Goal: Task Accomplishment & Management: Complete application form

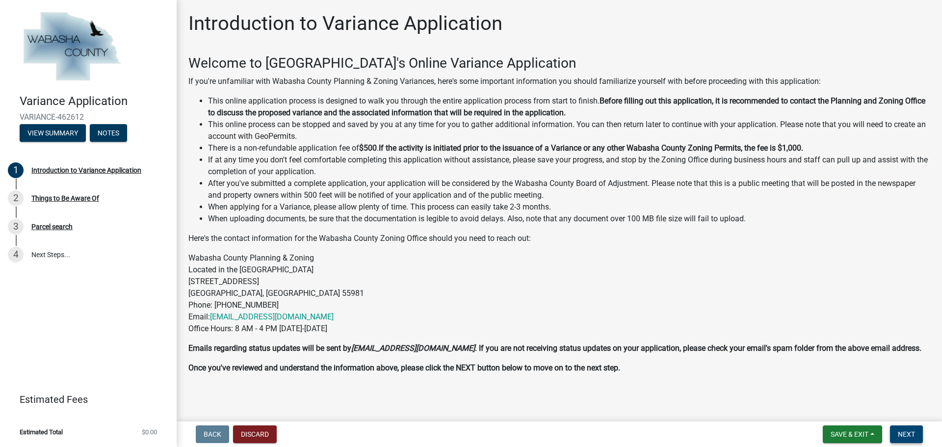
click at [903, 433] on span "Next" at bounding box center [906, 434] width 17 height 8
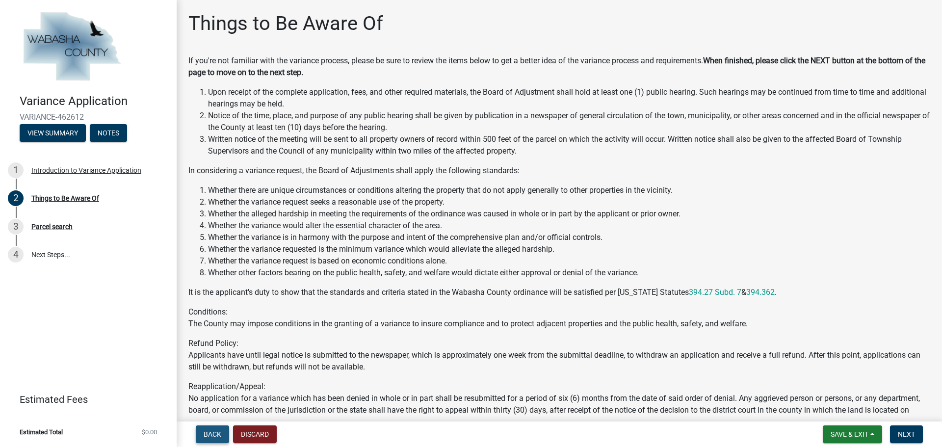
click at [209, 431] on span "Back" at bounding box center [213, 434] width 18 height 8
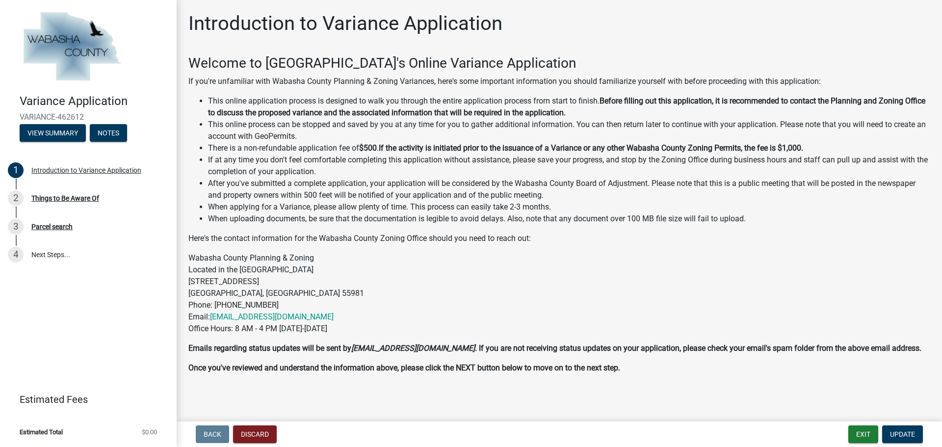
click at [518, 359] on div "Welcome to Wabasha County's Online Variance Application If you're unfamiliar wi…" at bounding box center [559, 224] width 742 height 338
click at [527, 319] on p "Wabasha County Planning & Zoning Located in the old Courthouse Annex 625 Jeffer…" at bounding box center [559, 293] width 742 height 82
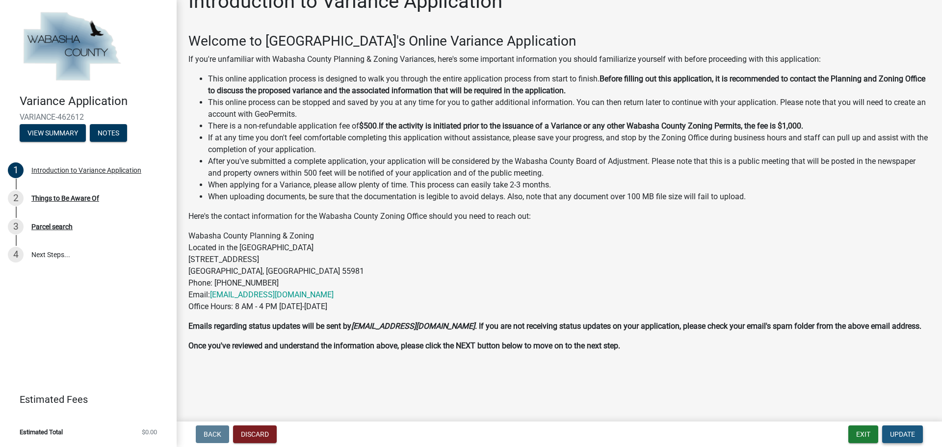
click at [907, 433] on span "Update" at bounding box center [902, 434] width 25 height 8
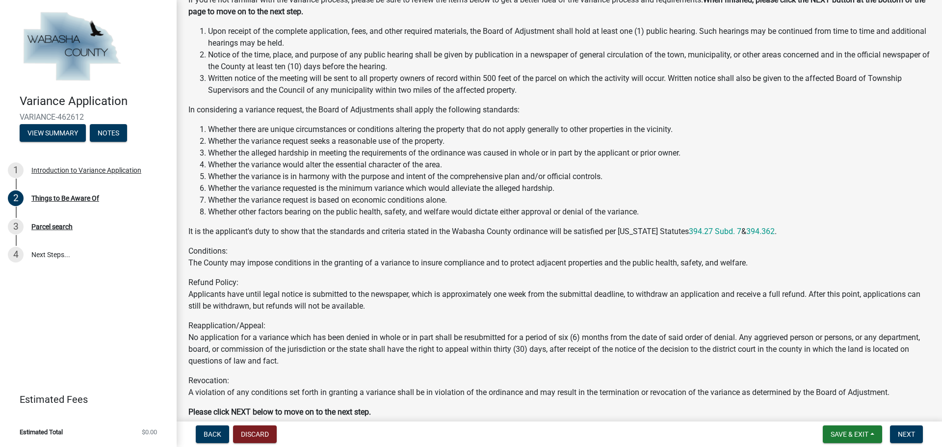
scroll to position [127, 0]
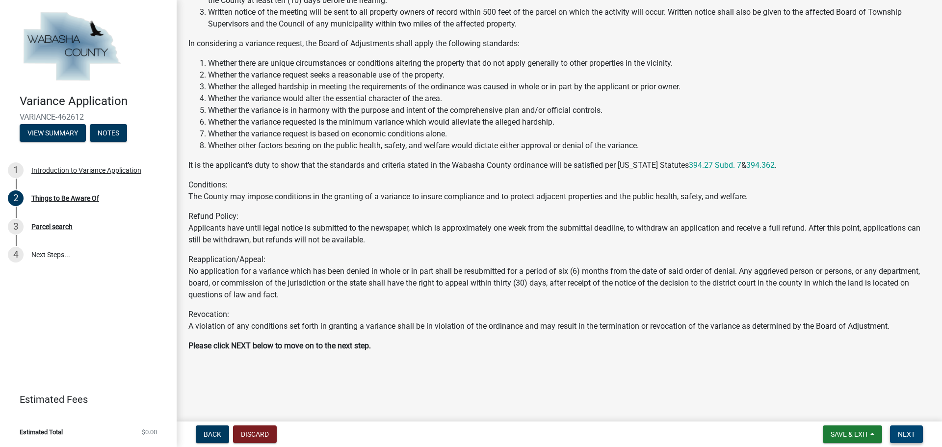
click at [909, 434] on span "Next" at bounding box center [906, 434] width 17 height 8
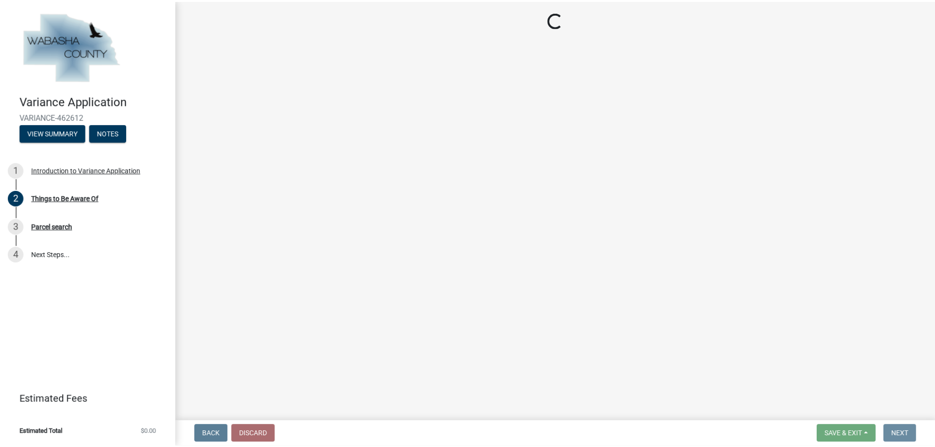
scroll to position [0, 0]
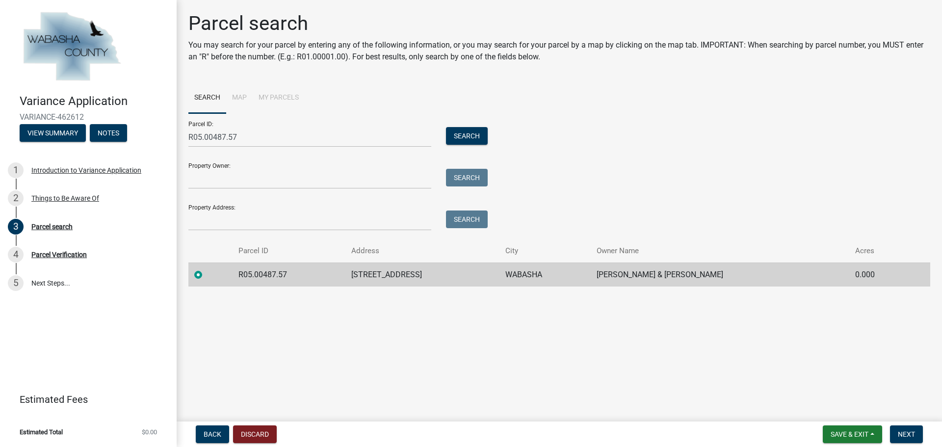
click at [277, 191] on form "Parcel ID: R05.00487.57 Search Property Owner: Search Property Address: Search" at bounding box center [335, 171] width 294 height 117
click at [279, 186] on input "Property Owner:" at bounding box center [309, 179] width 243 height 20
click at [241, 174] on input "Property Owner:" at bounding box center [309, 179] width 243 height 20
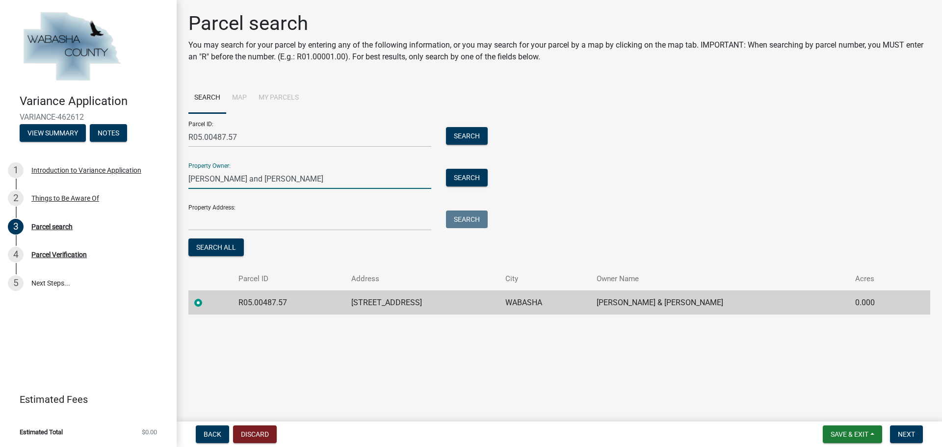
type input "Matthew S and Amy Ketchum"
drag, startPoint x: 429, startPoint y: 298, endPoint x: 353, endPoint y: 301, distance: 75.6
click at [353, 301] on tr "R05.00487.57 64584 140TH AVE WABASHA MATTHEW S & AMY KETCHUM 0.000" at bounding box center [559, 302] width 742 height 24
copy tr "64584 140TH AVE"
click at [253, 217] on input "Property Address:" at bounding box center [309, 220] width 243 height 20
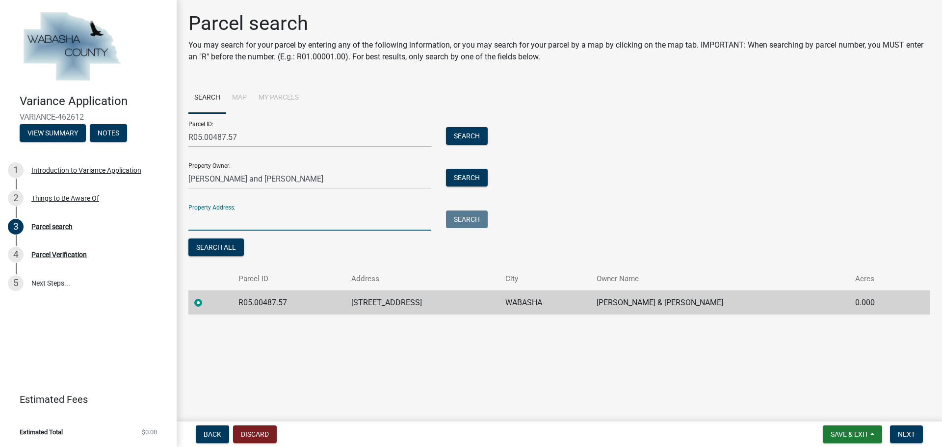
paste input "64584 140TH AVE"
type input "64584 140TH AVE"
click at [703, 401] on main "Parcel search You may search for your parcel by entering any of the following i…" at bounding box center [559, 208] width 765 height 417
click at [914, 433] on span "Next" at bounding box center [906, 434] width 17 height 8
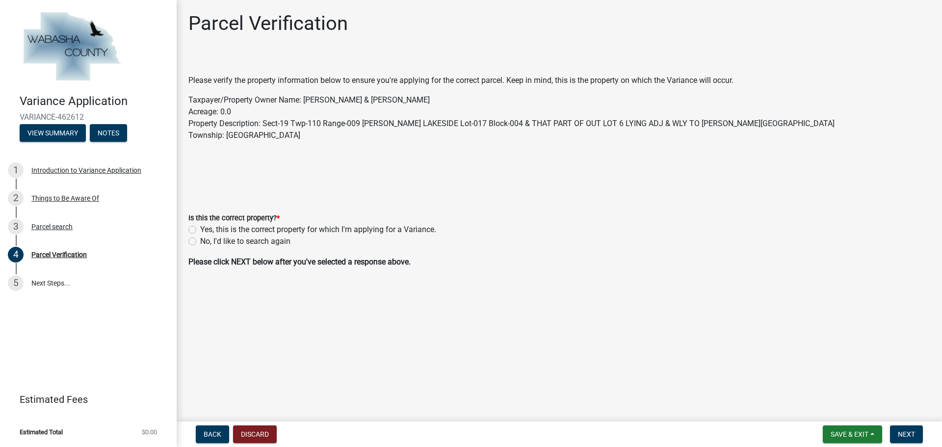
click at [229, 232] on label "Yes, this is the correct property for which I'm applying for a Variance." at bounding box center [318, 230] width 236 height 12
click at [207, 230] on input "Yes, this is the correct property for which I'm applying for a Variance." at bounding box center [203, 227] width 6 height 6
radio input "true"
click at [911, 432] on span "Next" at bounding box center [906, 434] width 17 height 8
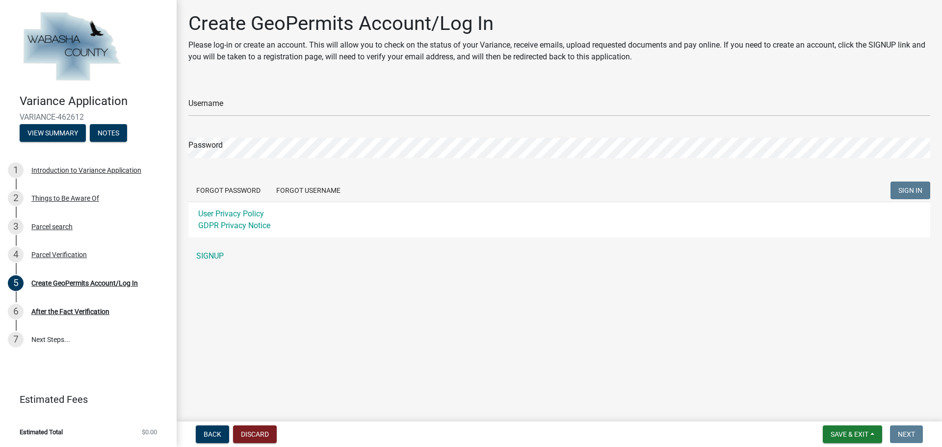
click at [279, 91] on div "Username" at bounding box center [559, 99] width 742 height 34
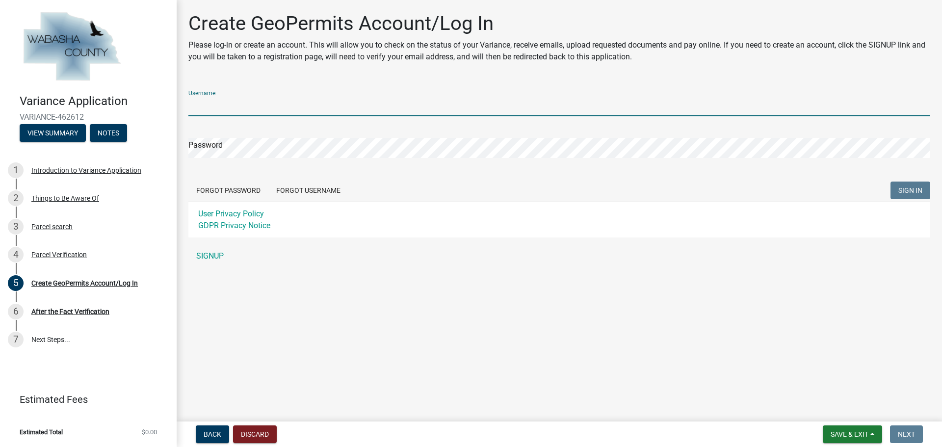
click at [269, 103] on input "Username" at bounding box center [559, 106] width 742 height 20
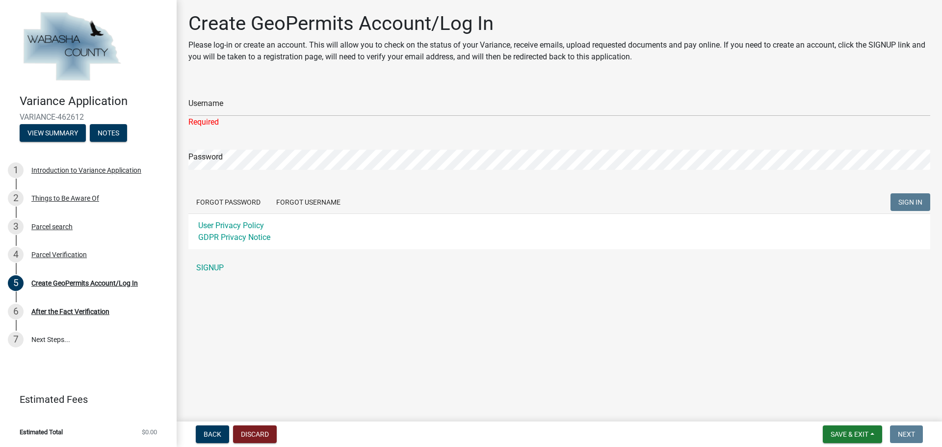
click at [206, 253] on div "Username Required Password Forgot Password Forgot Username SIGN IN User Privacy…" at bounding box center [559, 179] width 742 height 195
click at [212, 269] on link "SIGNUP" at bounding box center [559, 268] width 742 height 20
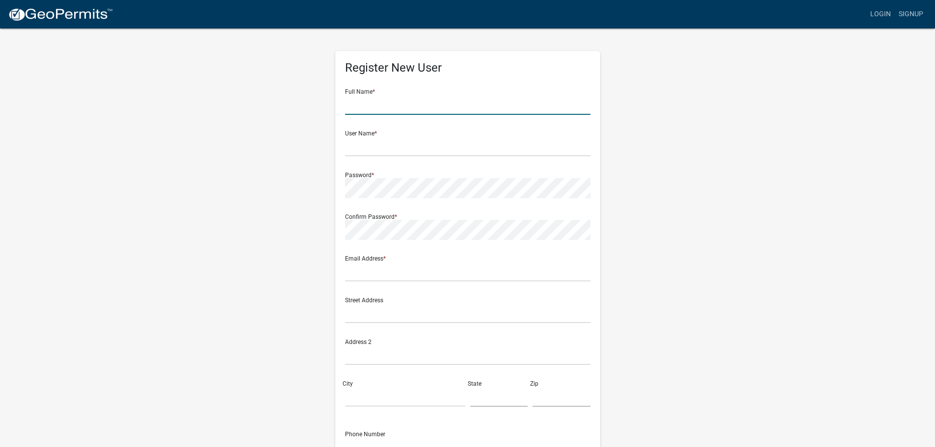
click at [391, 105] on input "text" at bounding box center [467, 105] width 245 height 20
type input "Matthew Ketchum"
type input "matt.ketchum1@gmail.com"
type input "2300 O'Meara Ct"
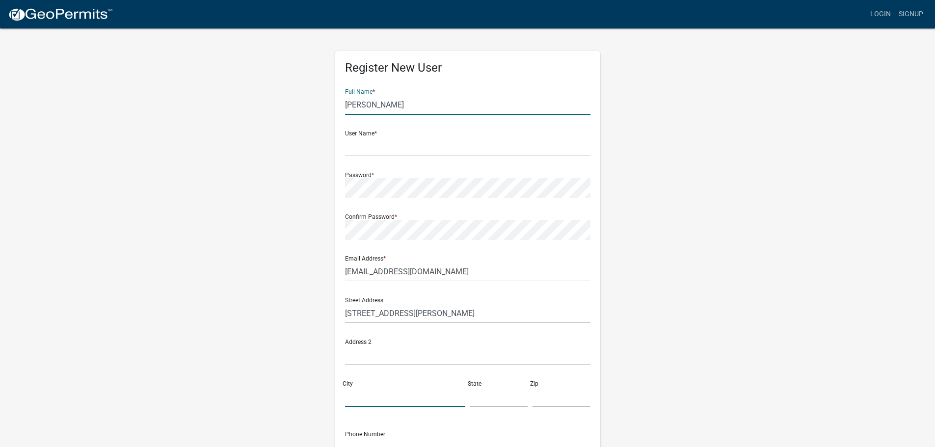
type input "Burnsville"
type input "[US_STATE]"
type input "55306"
click at [404, 152] on input "text" at bounding box center [467, 146] width 245 height 20
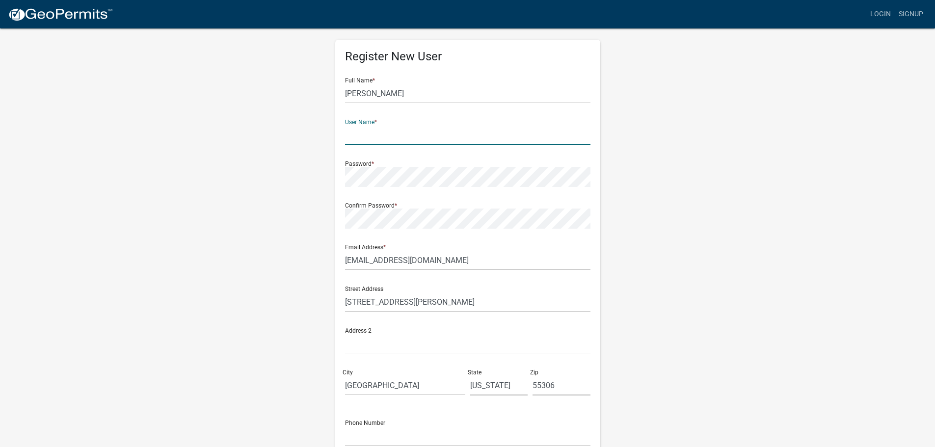
scroll to position [49, 0]
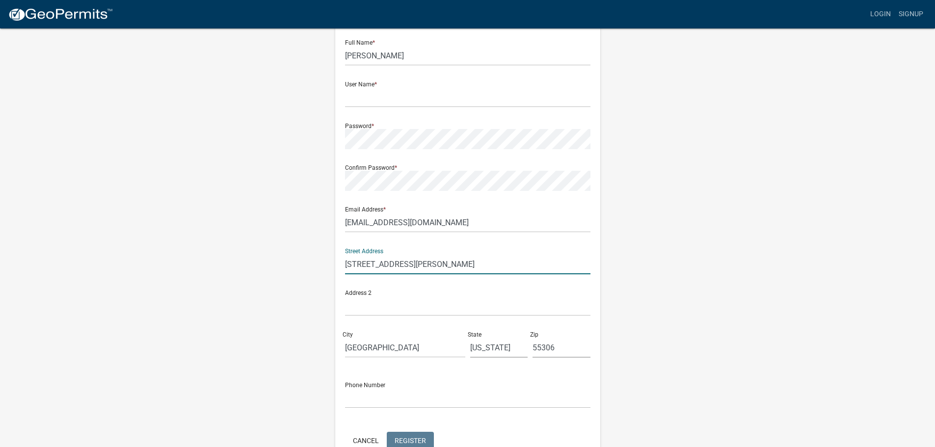
click at [417, 266] on input "2300 O'Meara Ct" at bounding box center [467, 264] width 245 height 20
drag, startPoint x: 413, startPoint y: 265, endPoint x: 277, endPoint y: 259, distance: 136.5
click at [277, 259] on div "Register New User Full Name * Matthew Ketchum User Name * Password * Confirm Pa…" at bounding box center [467, 240] width 559 height 525
type input "64584 140th Ave"
type input "Wabasha"
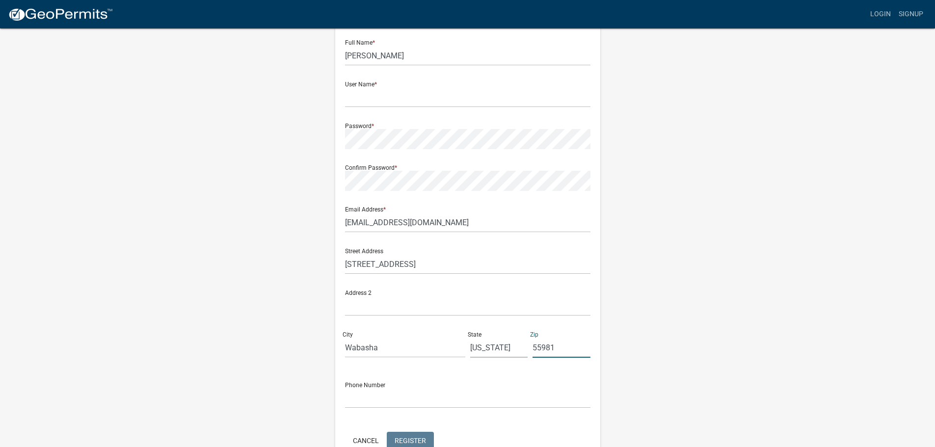
type input "55981"
type input "9522367494"
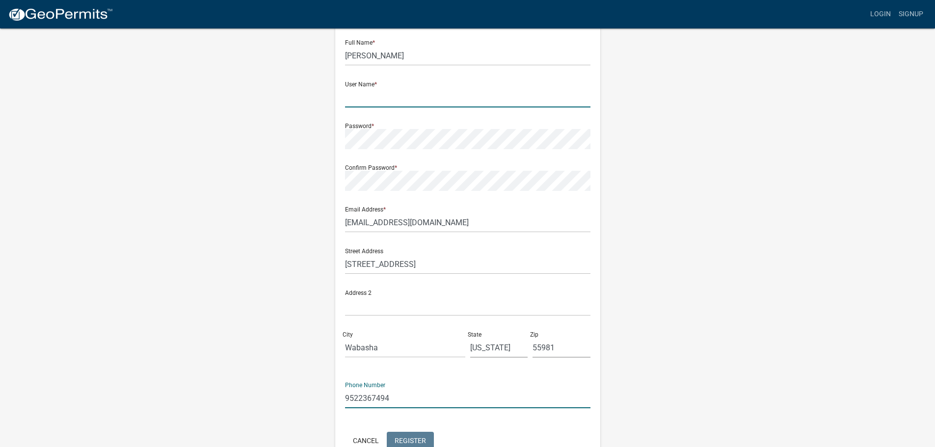
click at [463, 96] on input "text" at bounding box center [467, 97] width 245 height 20
type input "Ketchum64584"
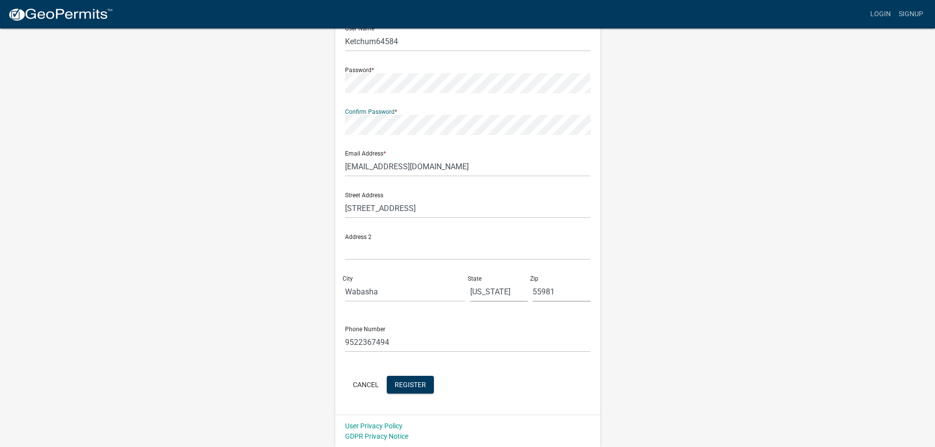
scroll to position [105, 0]
click at [416, 384] on span "Register" at bounding box center [409, 384] width 31 height 8
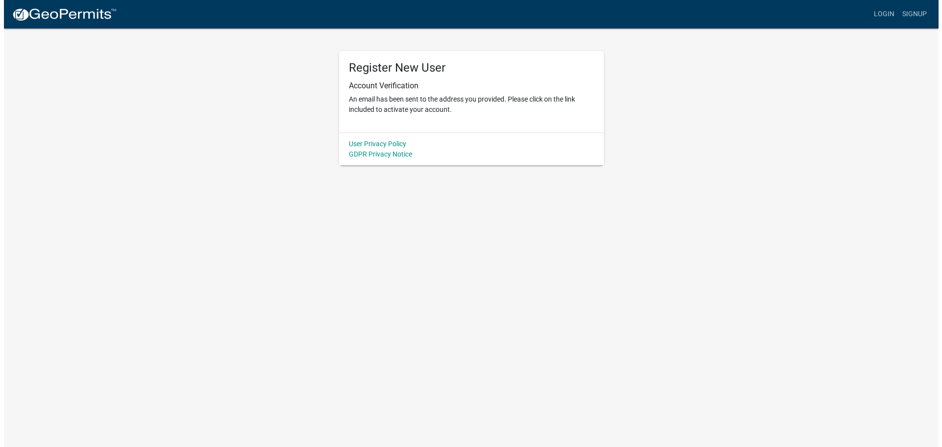
scroll to position [0, 0]
click at [885, 13] on link "Login" at bounding box center [887, 14] width 28 height 19
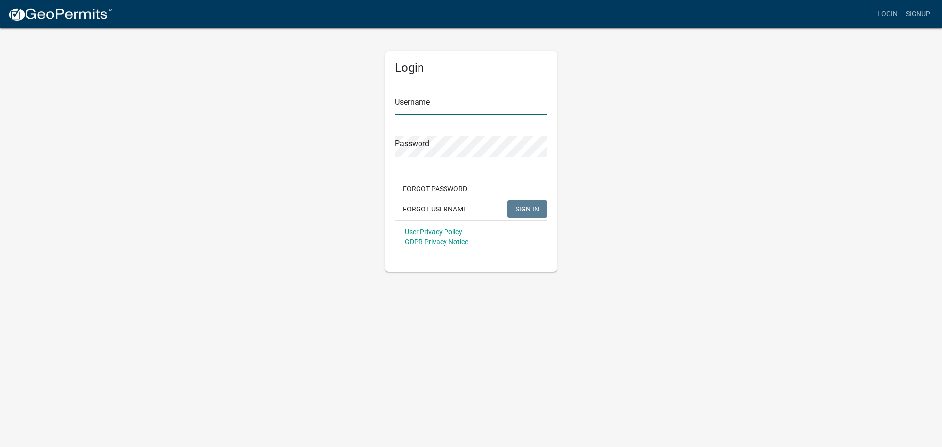
click at [429, 106] on input "Username" at bounding box center [471, 105] width 152 height 20
type input "Ketchum64584"
click at [534, 212] on span "SIGN IN" at bounding box center [527, 209] width 24 height 8
click at [333, 141] on div "Login Username Ketchum64584 Password Forgot Password Forgot Username SIGN IN Us…" at bounding box center [470, 149] width 559 height 244
click at [532, 205] on button "SIGN IN" at bounding box center [527, 209] width 40 height 18
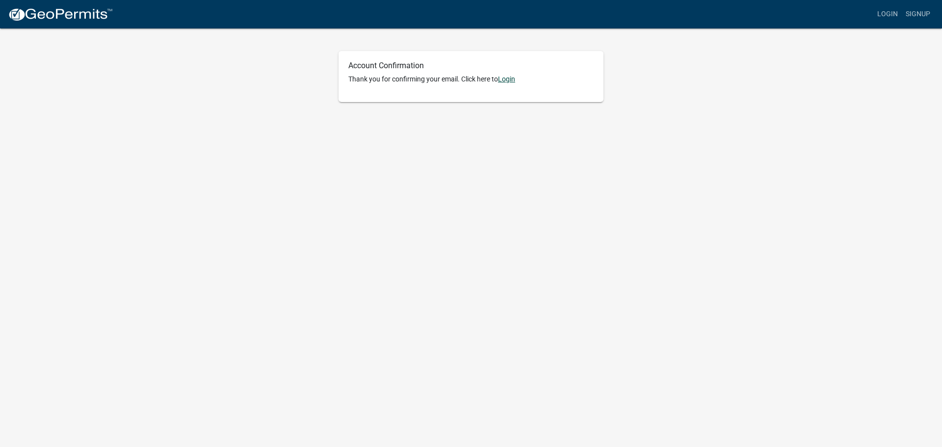
click at [512, 78] on link "Login" at bounding box center [506, 79] width 17 height 8
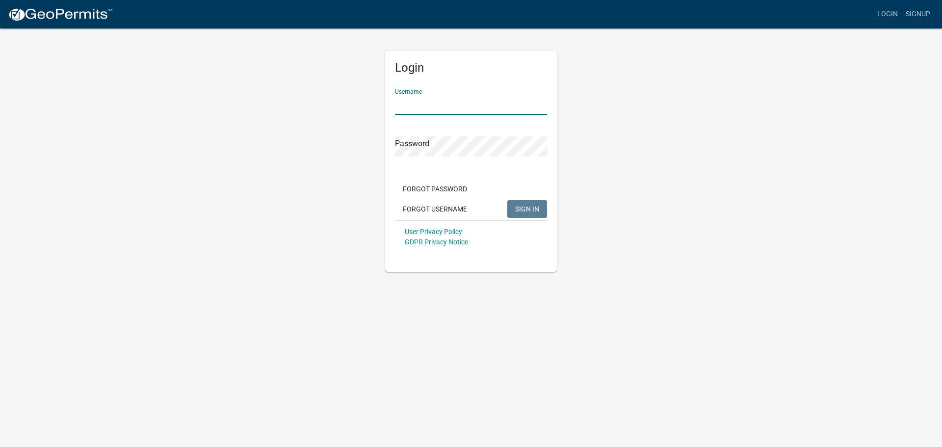
click at [444, 108] on input "Username" at bounding box center [471, 105] width 152 height 20
type input "Ketchum64584"
click at [534, 210] on span "SIGN IN" at bounding box center [527, 209] width 24 height 8
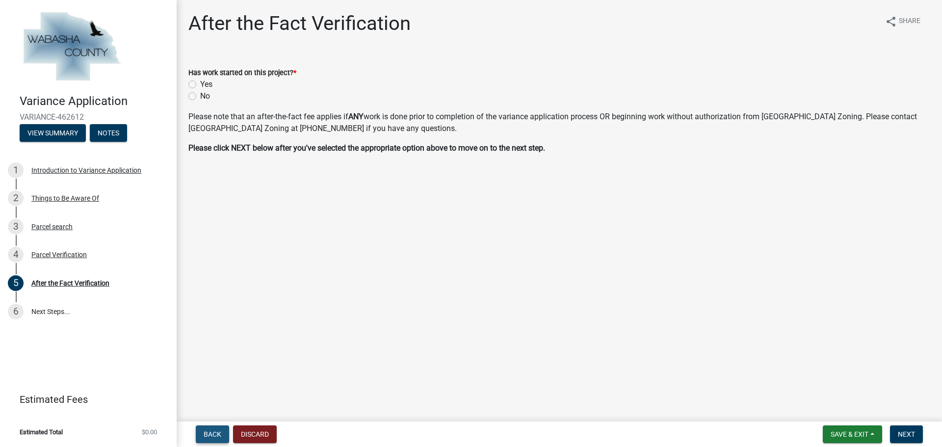
click at [214, 435] on span "Back" at bounding box center [213, 434] width 18 height 8
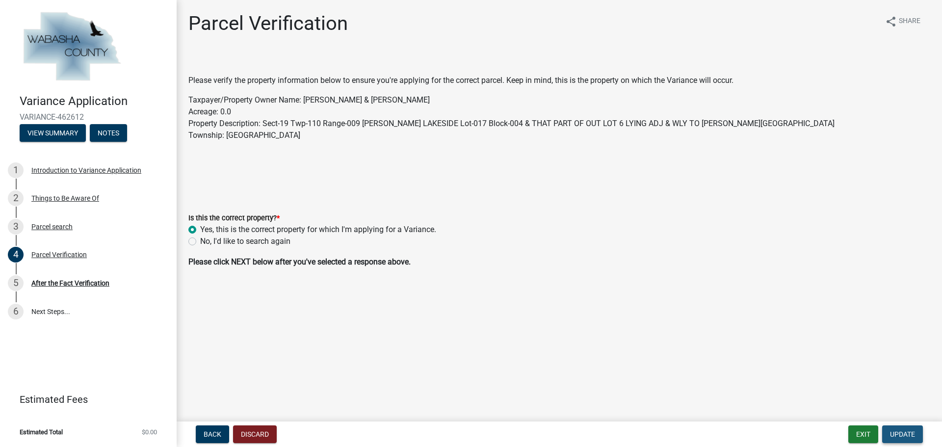
click at [907, 438] on span "Update" at bounding box center [902, 434] width 25 height 8
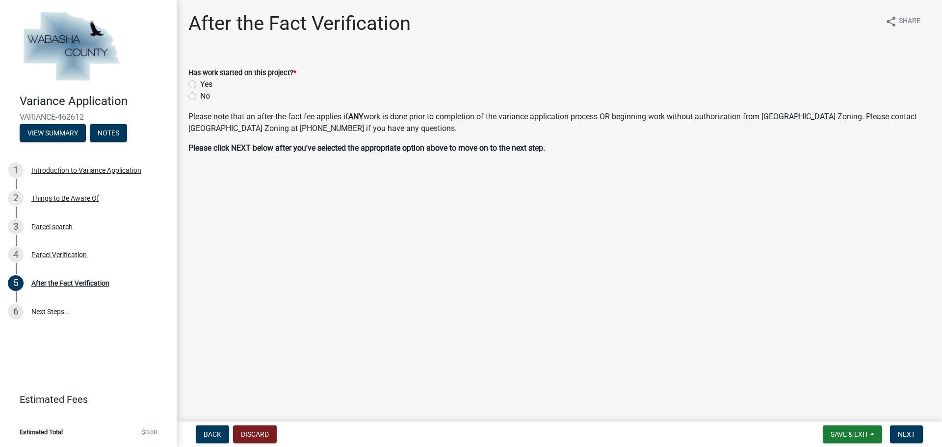
click at [200, 95] on label "No" at bounding box center [205, 96] width 10 height 12
click at [200, 95] on input "No" at bounding box center [203, 93] width 6 height 6
radio input "true"
click at [910, 435] on span "Next" at bounding box center [906, 434] width 17 height 8
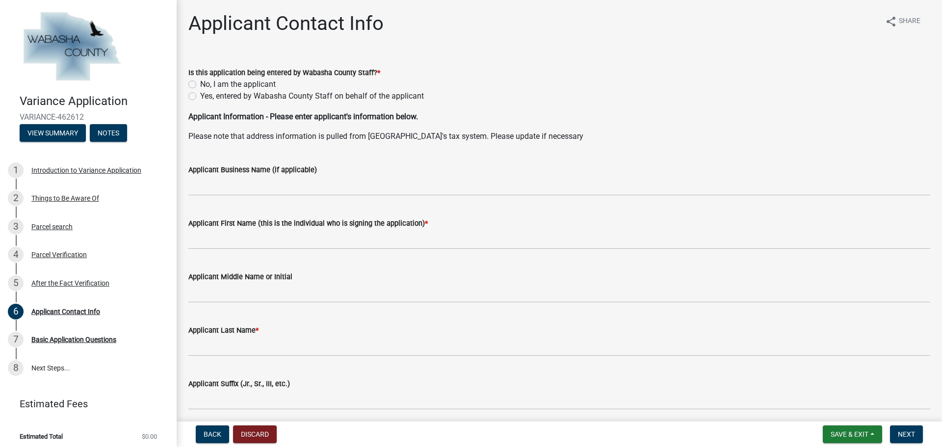
click at [251, 83] on label "No, I am the applicant" at bounding box center [238, 84] width 76 height 12
click at [207, 83] on input "No, I am the applicant" at bounding box center [203, 81] width 6 height 6
radio input "true"
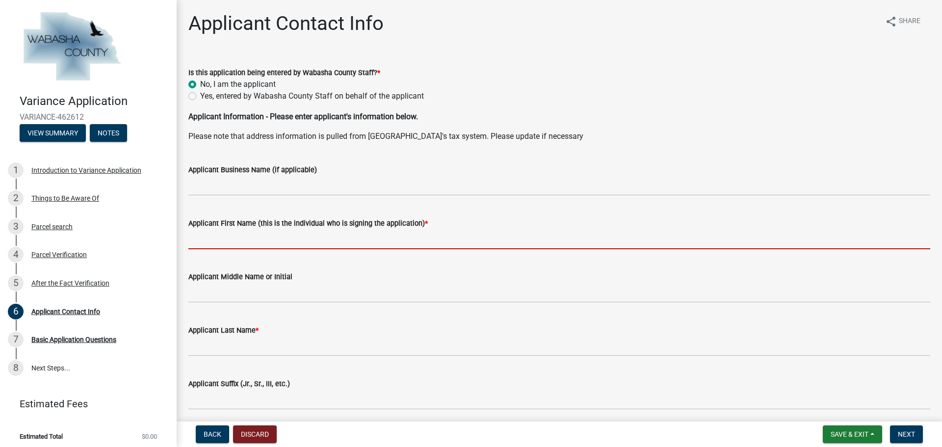
click at [303, 246] on input "Applicant First Name (this is the individual who is signing the application) *" at bounding box center [559, 239] width 742 height 20
type input "Matthew"
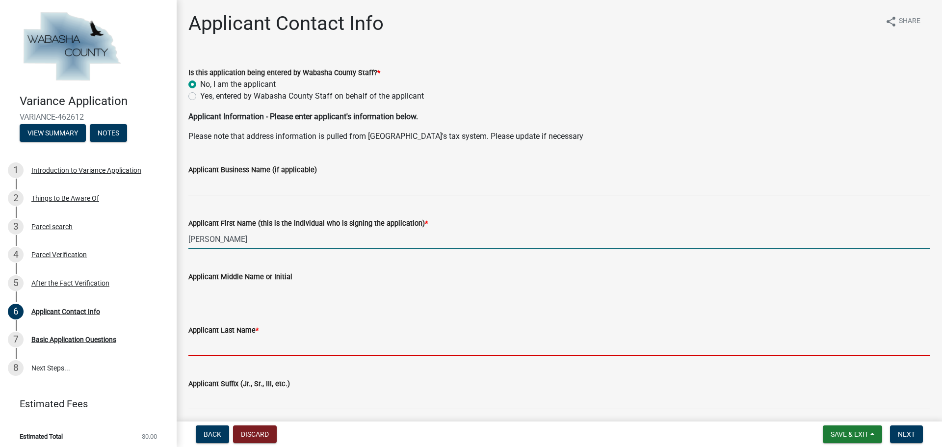
type input "Ketchum"
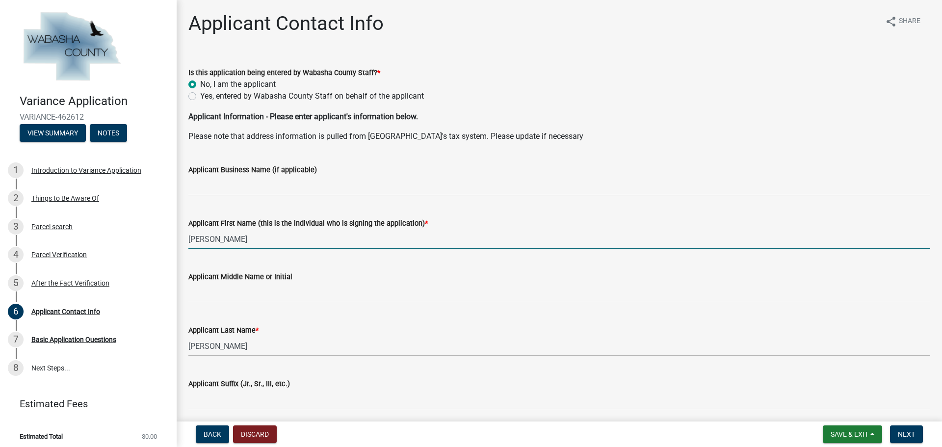
type input "matt.ketchum1@gmail.com"
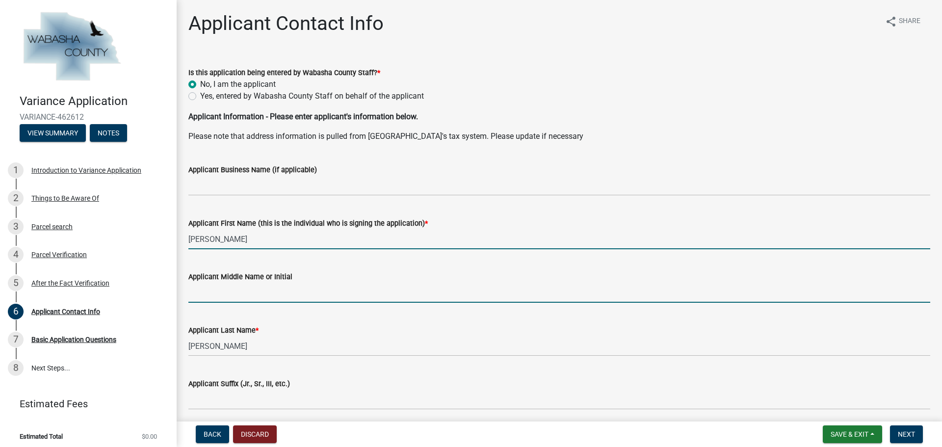
click at [282, 296] on input "Applicant Middle Name or Initial" at bounding box center [559, 293] width 742 height 20
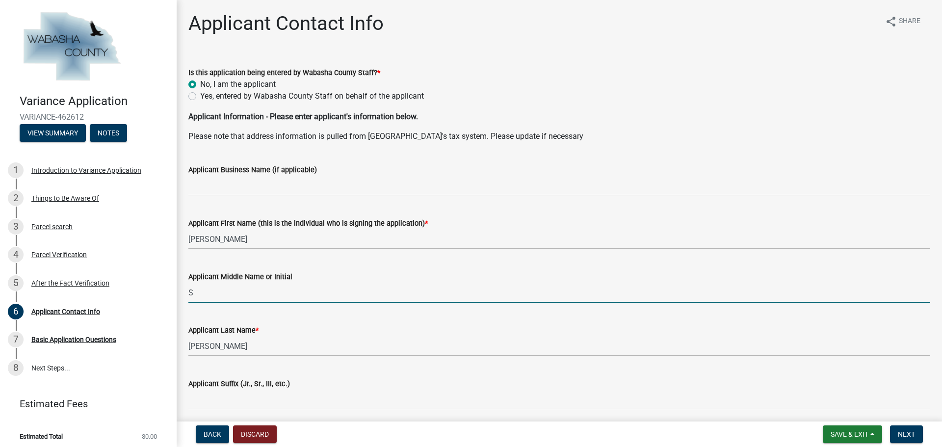
type input "S"
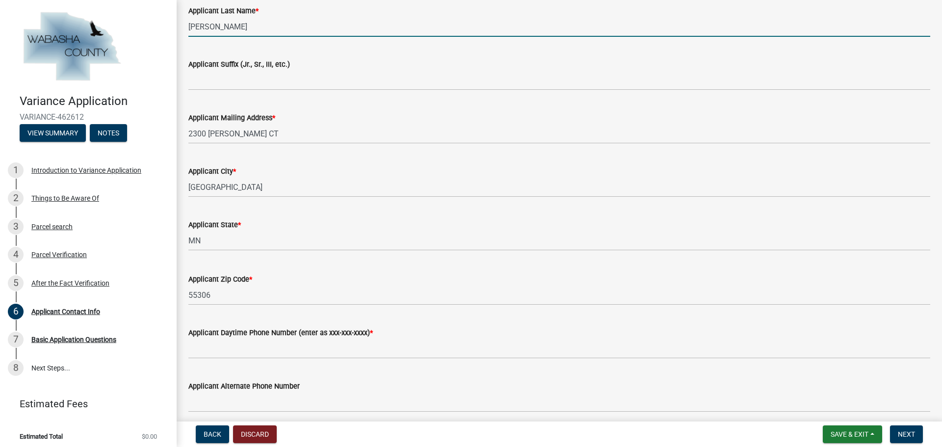
scroll to position [343, 0]
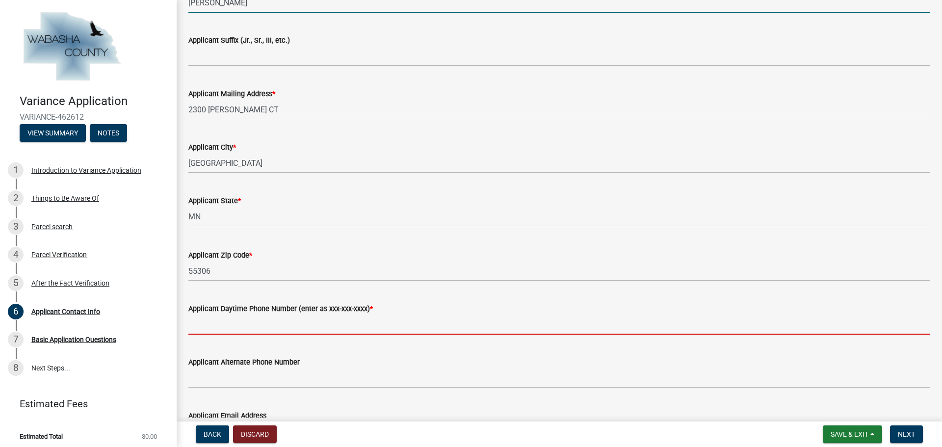
click at [347, 325] on input "Applicant Daytime Phone Number (enter as xxx-xxx-xxxx) *" at bounding box center [559, 324] width 742 height 20
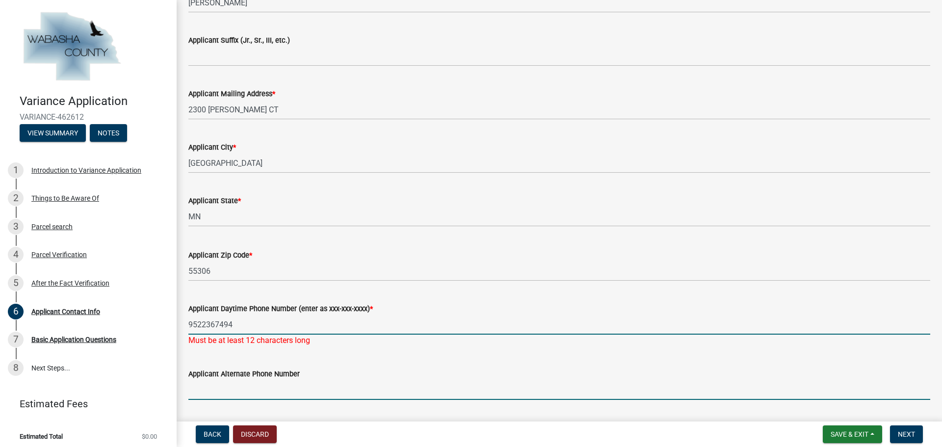
click at [202, 323] on input "9522367494" at bounding box center [559, 324] width 742 height 20
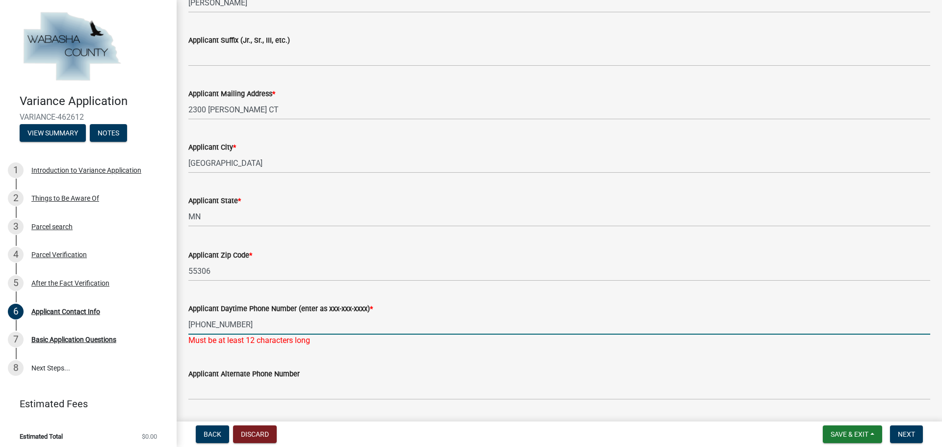
type input "952-236-7494"
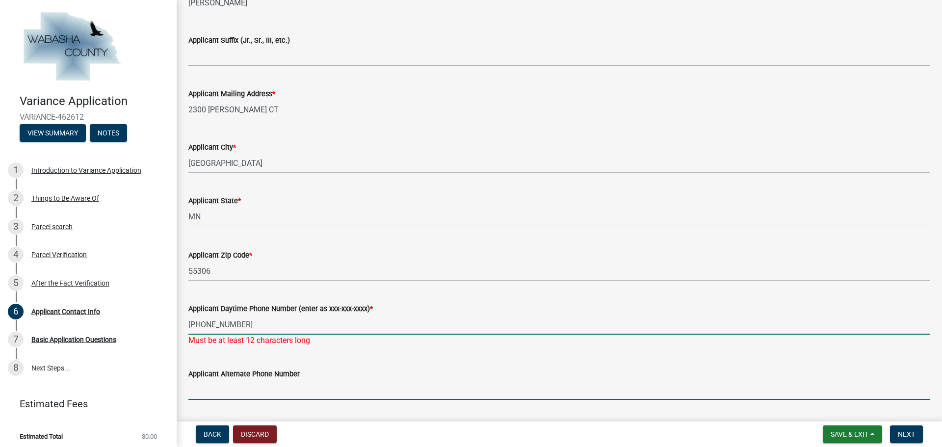
click at [248, 386] on input "Applicant Alternate Phone Number" at bounding box center [559, 390] width 742 height 20
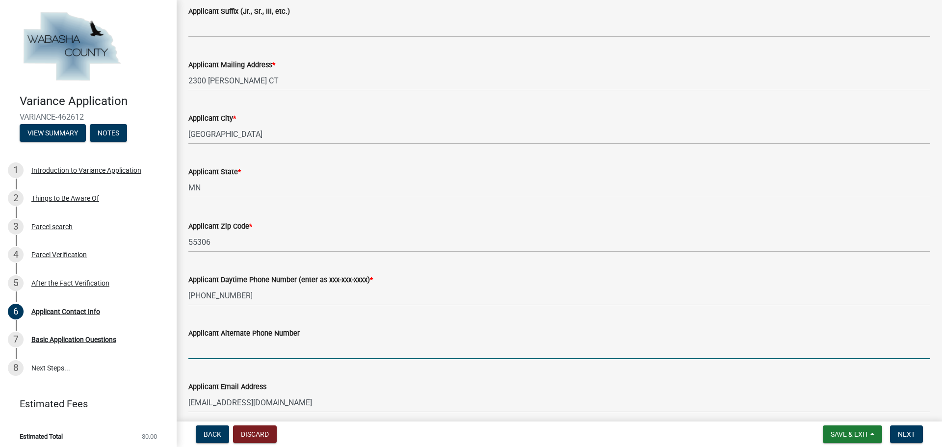
scroll to position [442, 0]
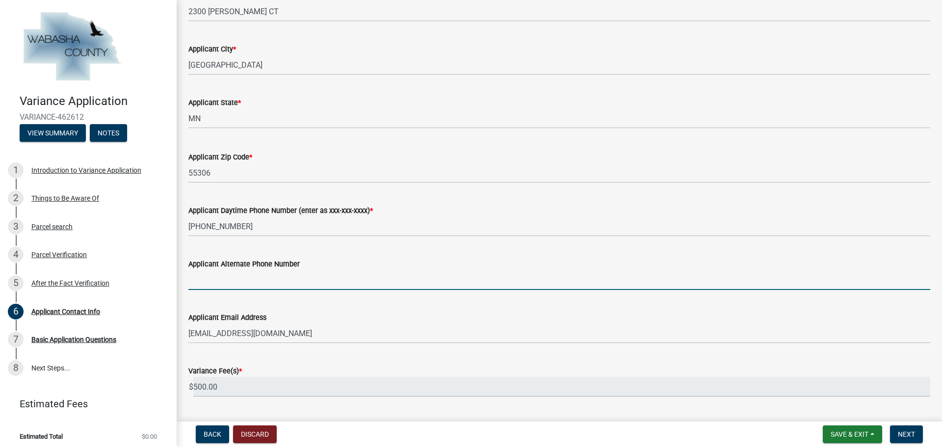
click at [704, 439] on div "Back Discard Save & Exit Save Save & Exit Next" at bounding box center [559, 434] width 750 height 18
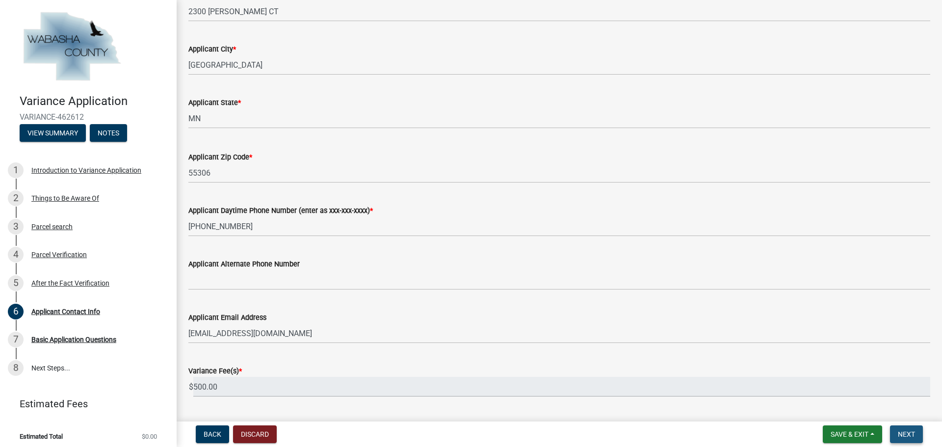
click at [914, 436] on span "Next" at bounding box center [906, 434] width 17 height 8
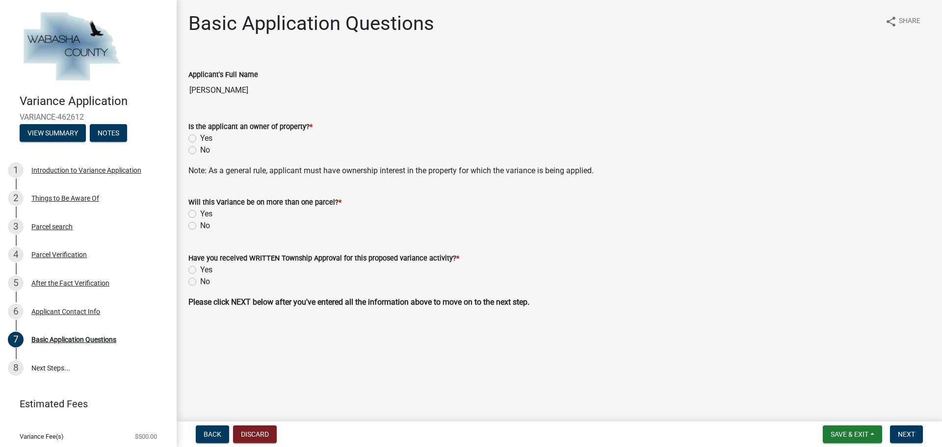
click at [206, 136] on label "Yes" at bounding box center [206, 138] width 12 height 12
click at [206, 136] on input "Yes" at bounding box center [203, 135] width 6 height 6
radio input "true"
click at [206, 225] on label "No" at bounding box center [205, 226] width 10 height 12
click at [206, 225] on input "No" at bounding box center [203, 223] width 6 height 6
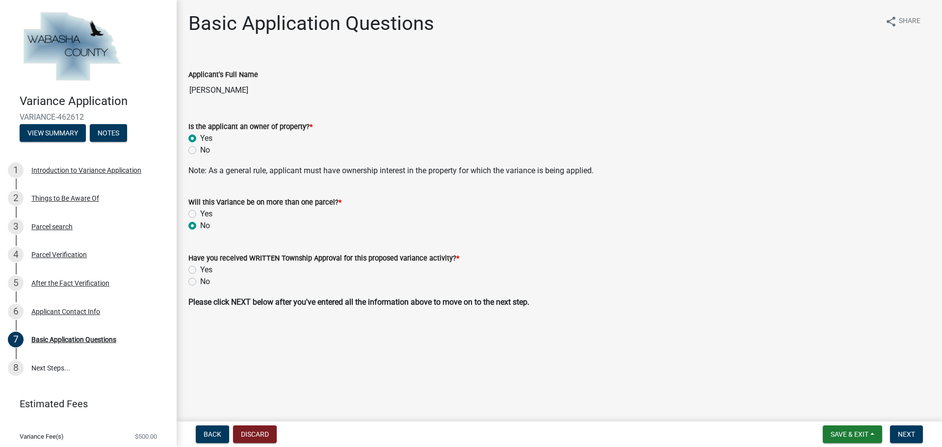
radio input "true"
click at [196, 283] on div "No" at bounding box center [559, 282] width 742 height 12
click at [200, 282] on label "No" at bounding box center [205, 282] width 10 height 12
click at [200, 282] on input "No" at bounding box center [203, 279] width 6 height 6
radio input "true"
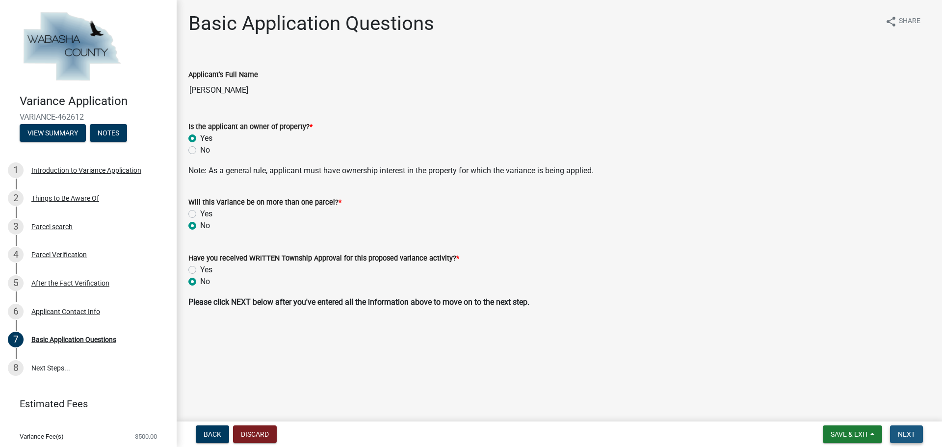
click at [902, 432] on span "Next" at bounding box center [906, 434] width 17 height 8
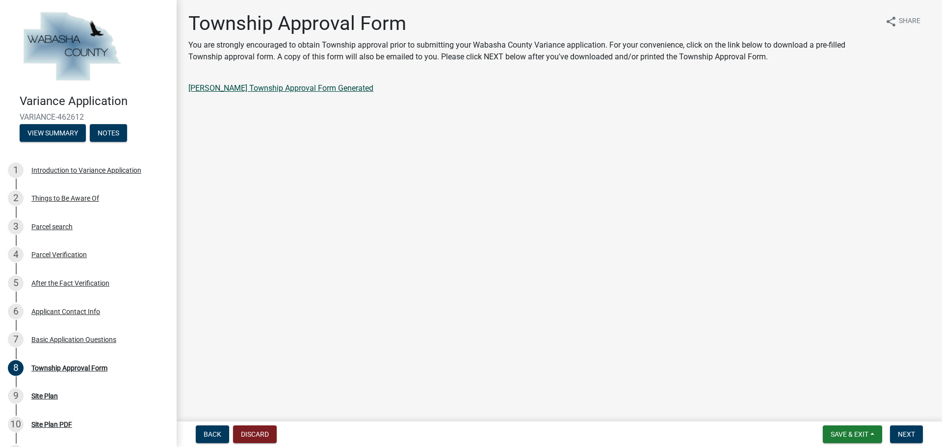
click at [263, 89] on link "Ketchum Township Approval Form Generated" at bounding box center [280, 87] width 185 height 9
click at [918, 436] on button "Next" at bounding box center [906, 434] width 33 height 18
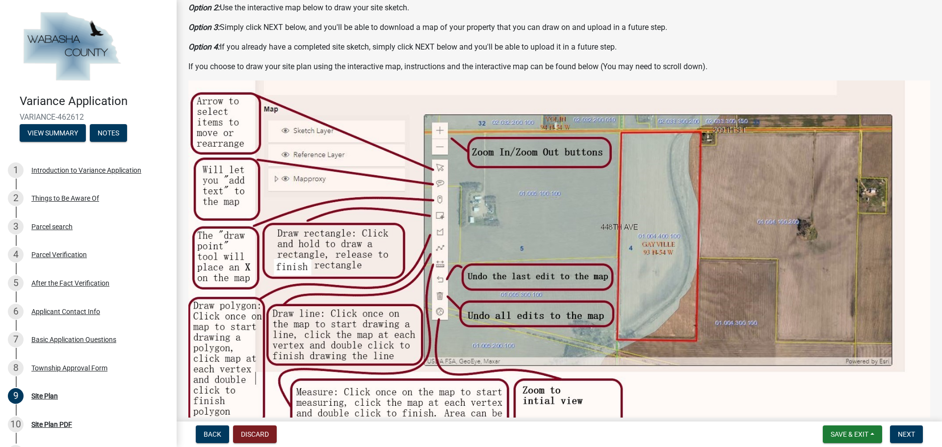
scroll to position [196, 0]
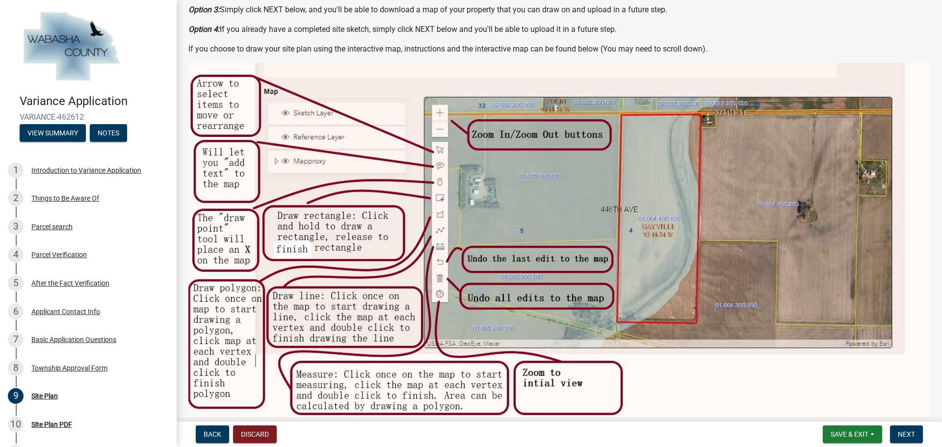
click at [231, 109] on img at bounding box center [559, 241] width 742 height 356
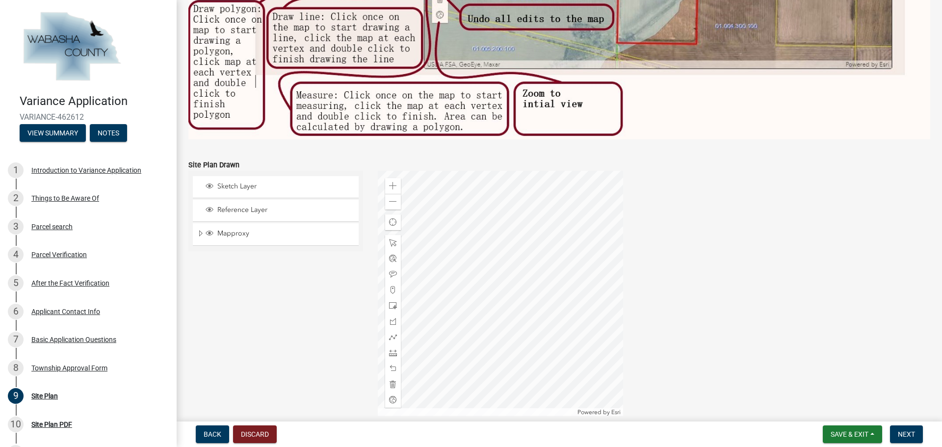
scroll to position [491, 0]
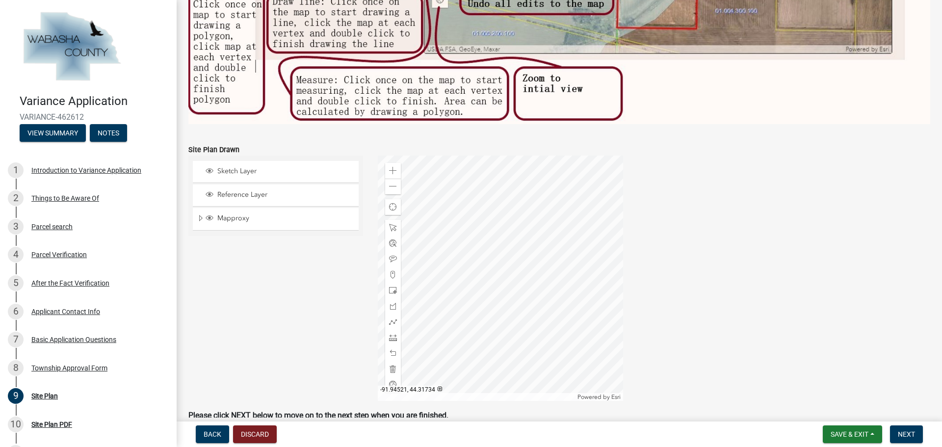
click at [532, 276] on div at bounding box center [500, 278] width 245 height 245
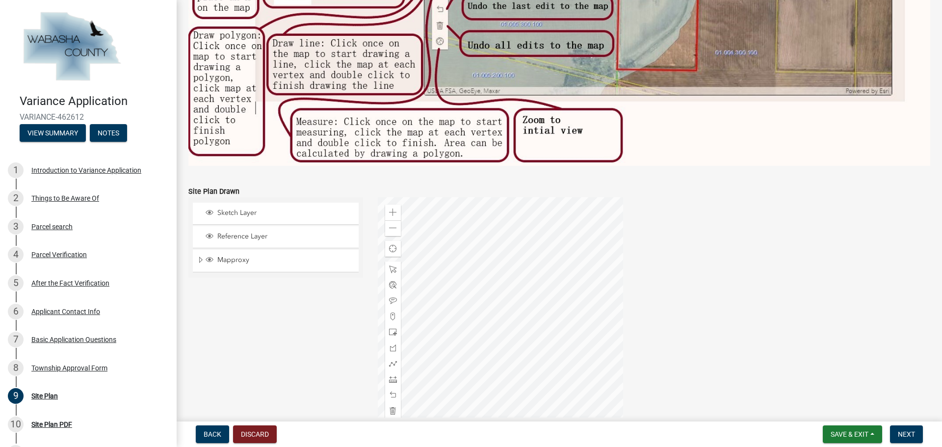
scroll to position [439, 0]
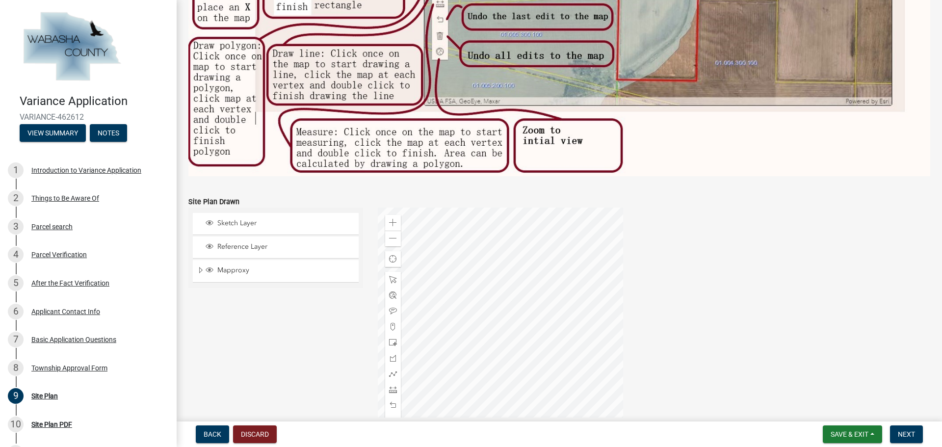
click at [525, 333] on div at bounding box center [500, 330] width 245 height 245
click at [572, 330] on div at bounding box center [500, 330] width 245 height 245
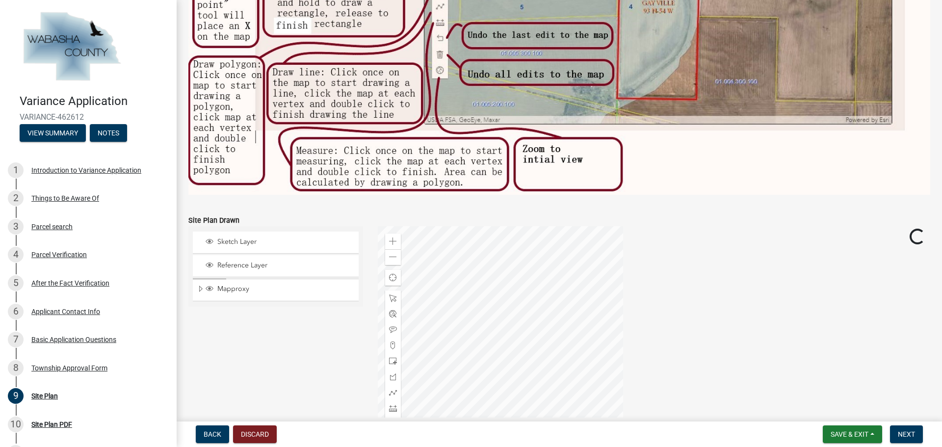
scroll to position [390, 0]
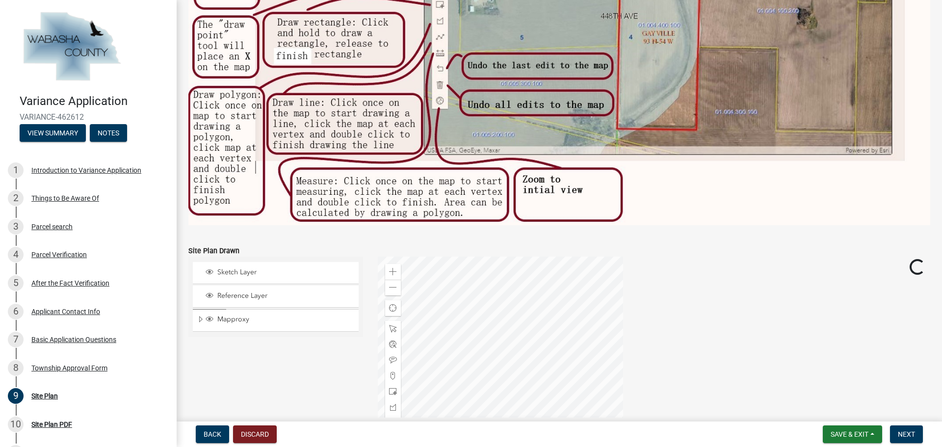
click at [594, 329] on div at bounding box center [500, 379] width 245 height 245
click at [248, 268] on span "Sketch Layer" at bounding box center [285, 272] width 140 height 9
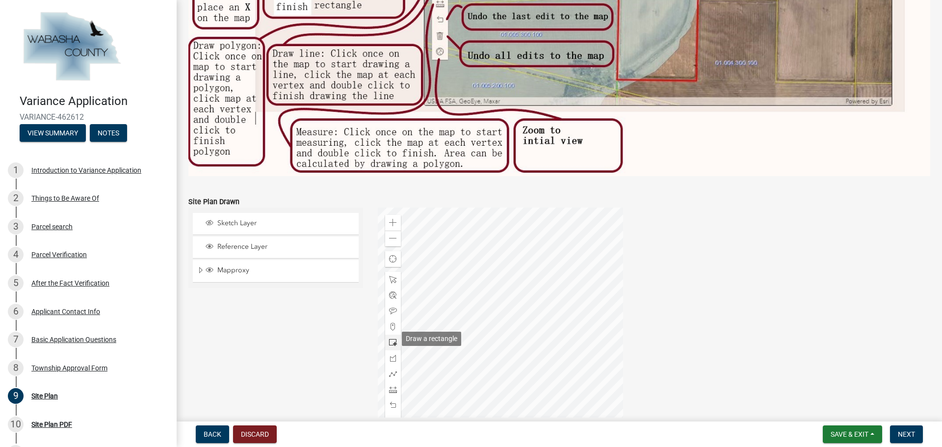
click at [391, 338] on span at bounding box center [393, 342] width 8 height 8
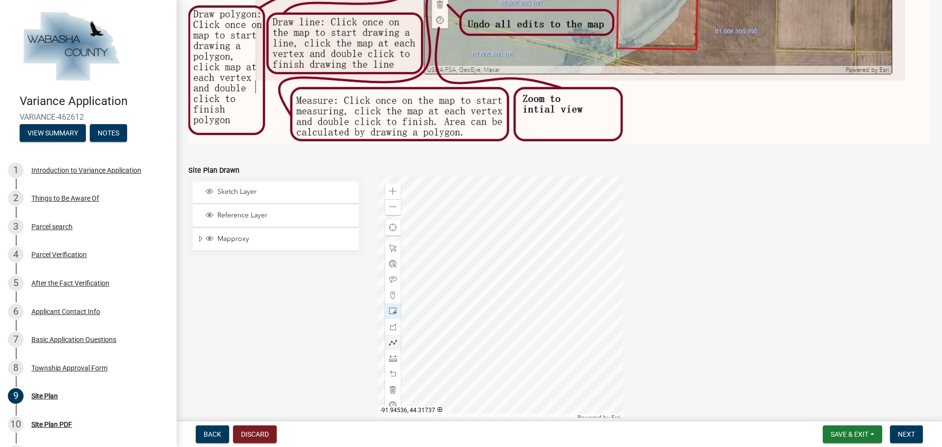
click at [587, 246] on div at bounding box center [500, 298] width 245 height 245
click at [389, 307] on span at bounding box center [393, 311] width 8 height 8
click at [605, 266] on div at bounding box center [500, 298] width 245 height 245
click at [254, 211] on span "Reference Layer" at bounding box center [285, 215] width 140 height 9
click at [251, 189] on span "Sketch Layer" at bounding box center [285, 191] width 140 height 9
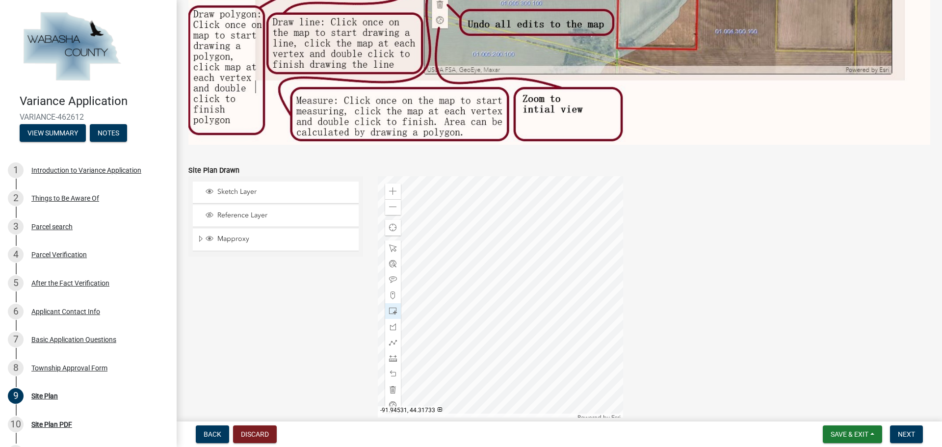
click at [698, 284] on div "Zoom in Zoom out Find my location Powered by Esri -91.94531, 44.31733 Loading..." at bounding box center [654, 298] width 568 height 245
click at [222, 432] on button "Back" at bounding box center [212, 434] width 33 height 18
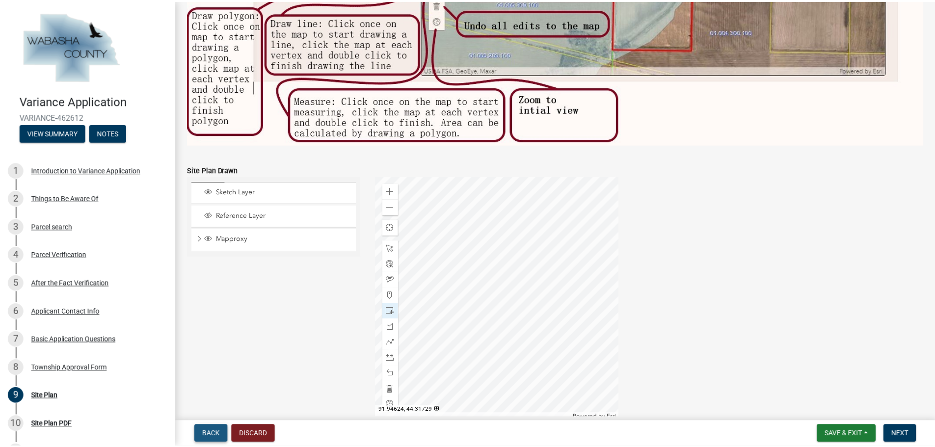
scroll to position [0, 0]
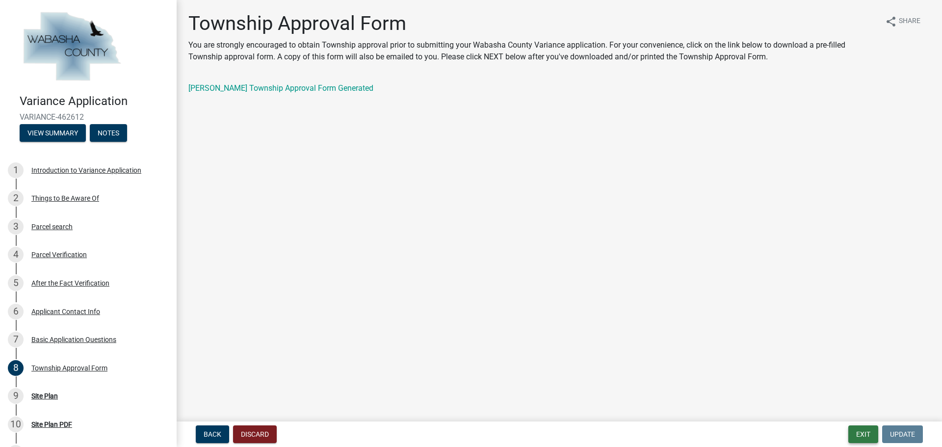
click at [872, 438] on button "Exit" at bounding box center [863, 434] width 30 height 18
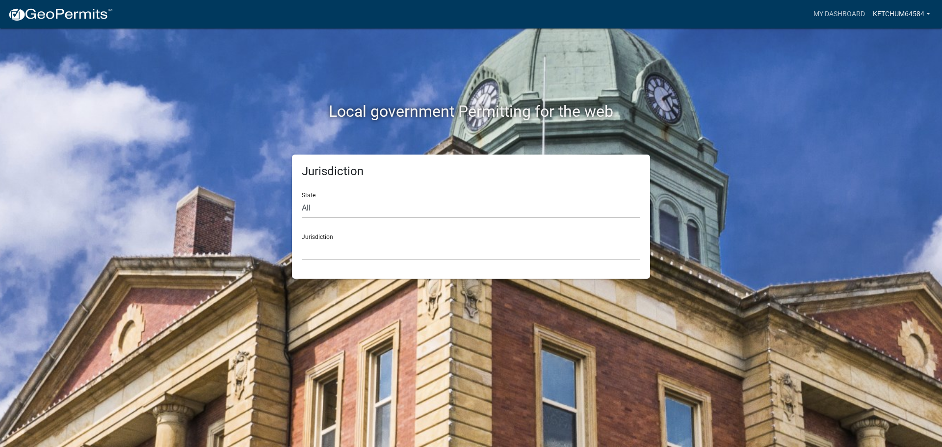
click at [900, 14] on link "Ketchum64584" at bounding box center [901, 14] width 65 height 19
click at [785, 94] on div "Local government Permitting for the web Jurisdiction State All Colorado Georgia…" at bounding box center [471, 223] width 942 height 447
click at [823, 10] on link "My Dashboard" at bounding box center [838, 14] width 59 height 19
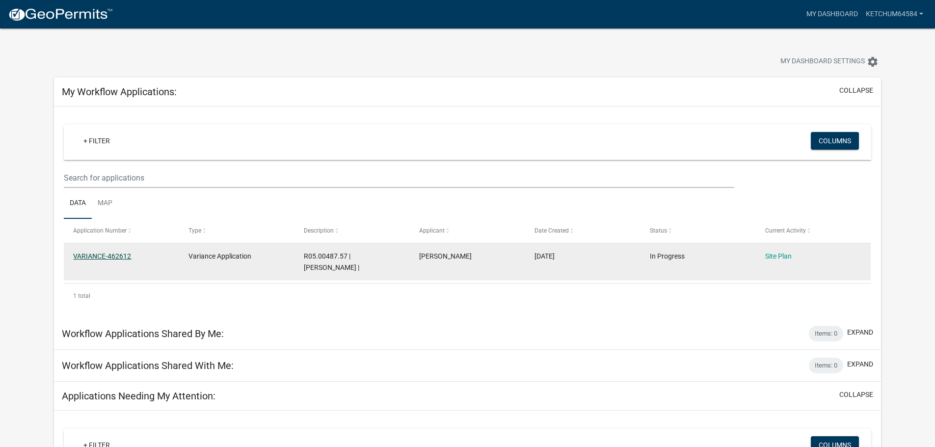
click at [119, 253] on link "VARIANCE-462612" at bounding box center [102, 256] width 58 height 8
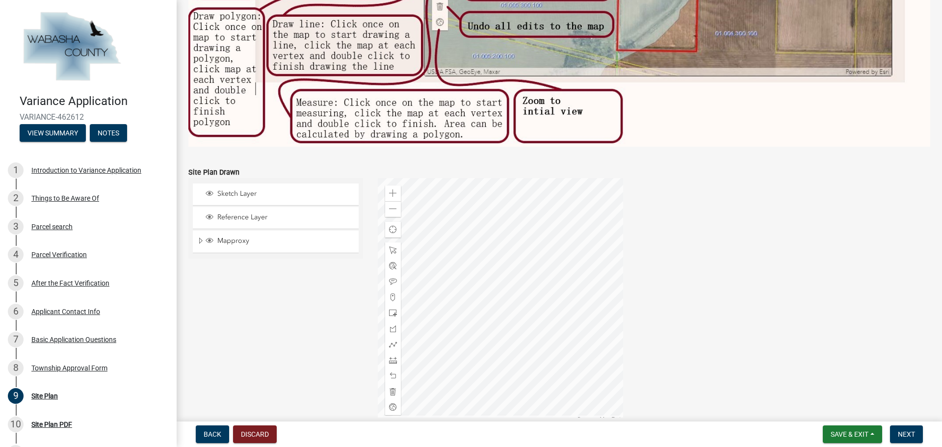
scroll to position [491, 0]
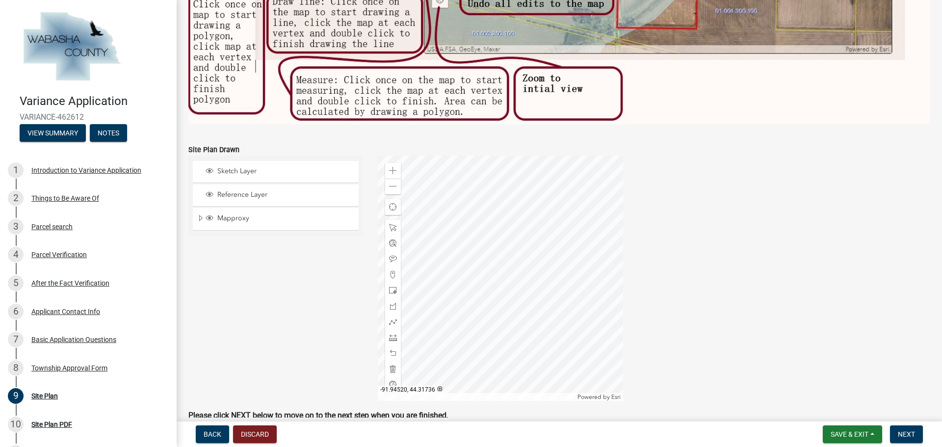
click at [597, 281] on div at bounding box center [500, 278] width 245 height 245
click at [515, 252] on div at bounding box center [500, 278] width 245 height 245
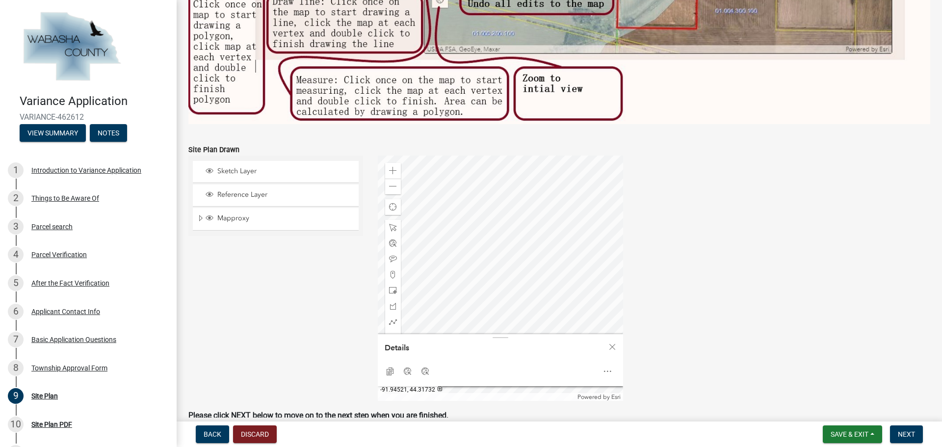
click at [591, 317] on div at bounding box center [500, 278] width 245 height 245
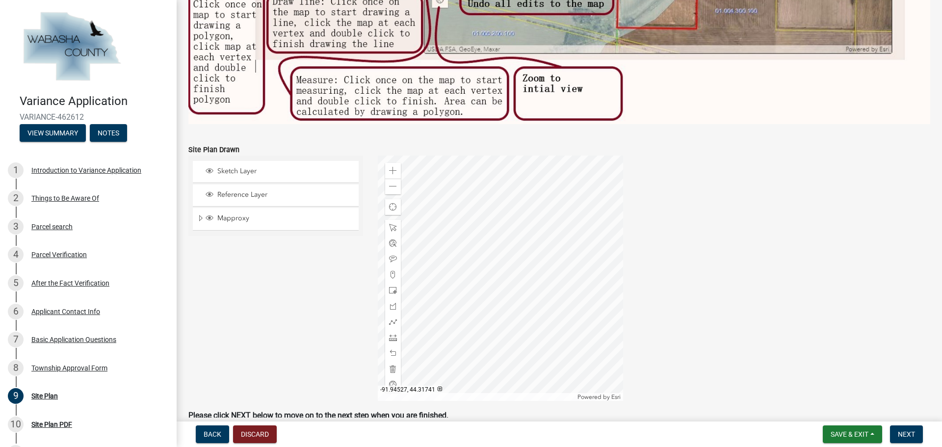
click at [551, 239] on div at bounding box center [500, 278] width 245 height 245
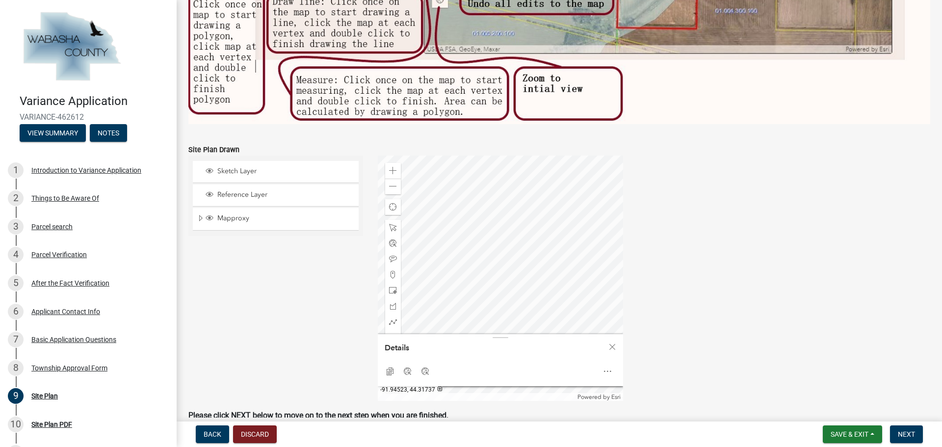
click at [579, 274] on div at bounding box center [500, 278] width 245 height 245
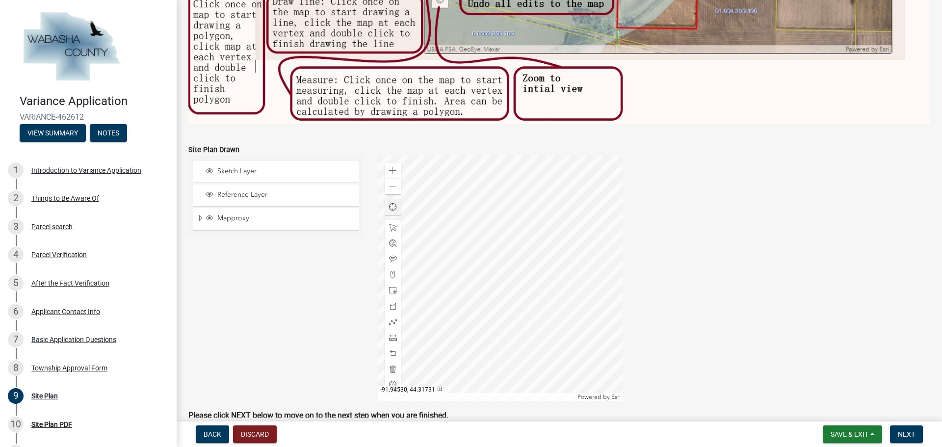
click at [532, 322] on div at bounding box center [500, 278] width 245 height 245
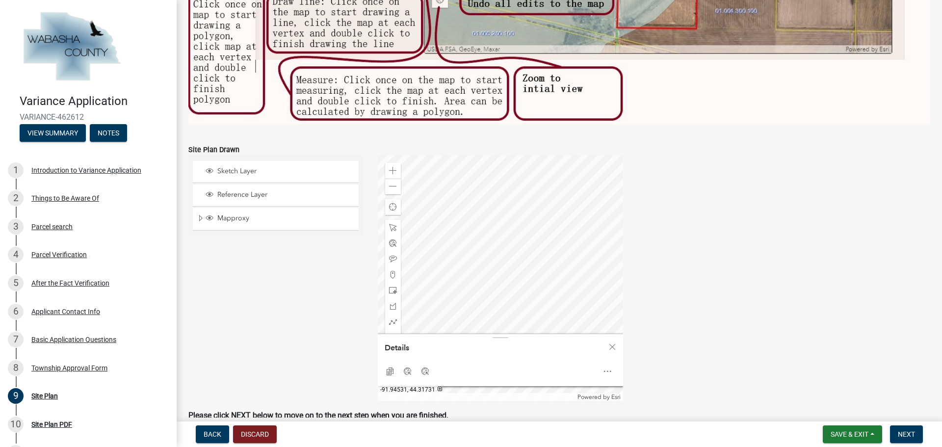
click at [526, 323] on div at bounding box center [500, 278] width 245 height 245
click at [692, 319] on div "Zoom in Zoom out Find my location Powered by Esri Details Copy Coordinates Goog…" at bounding box center [654, 278] width 568 height 245
click at [614, 343] on span "Close" at bounding box center [612, 347] width 8 height 8
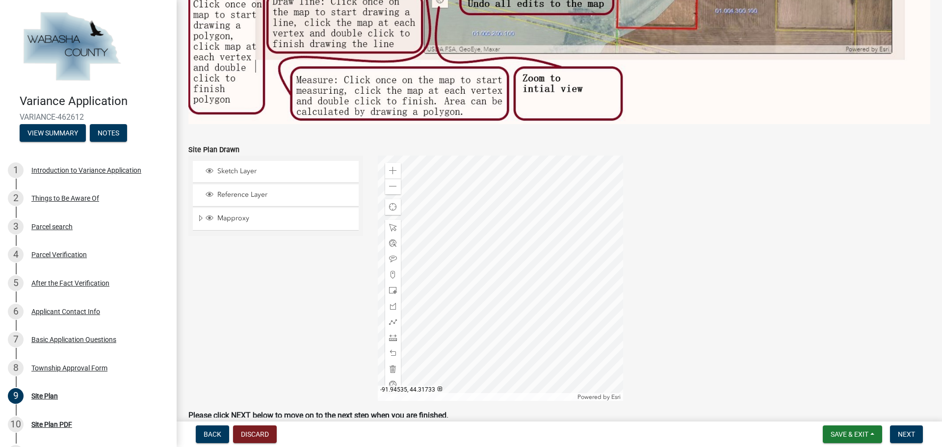
click at [502, 305] on div at bounding box center [500, 278] width 245 height 245
click at [633, 318] on div "Zoom in Zoom out Find my location Powered by Esri -91.94516, 44.31733 Loading..." at bounding box center [654, 278] width 568 height 245
click at [501, 302] on div at bounding box center [500, 278] width 245 height 245
click at [623, 323] on div "Zoom in Zoom out Find my location Powered by Esri -91.94516, 44.31732 Loading..." at bounding box center [654, 278] width 568 height 245
click at [633, 311] on div "Zoom in Zoom out Find my location Powered by Esri -91.94517, 44.31733 Loading..." at bounding box center [654, 278] width 568 height 245
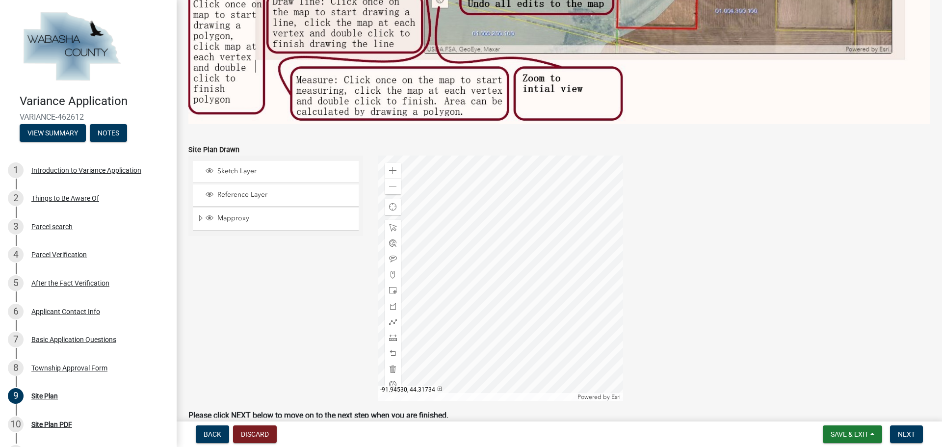
click at [531, 300] on div at bounding box center [500, 278] width 245 height 245
click at [619, 313] on div at bounding box center [500, 278] width 245 height 245
click at [633, 311] on div "Zoom in Zoom out Find my location Powered by Esri -91.94516, 44.31733 Loading..." at bounding box center [654, 278] width 568 height 245
click at [389, 335] on span at bounding box center [393, 338] width 8 height 8
click at [438, 320] on div at bounding box center [500, 278] width 245 height 245
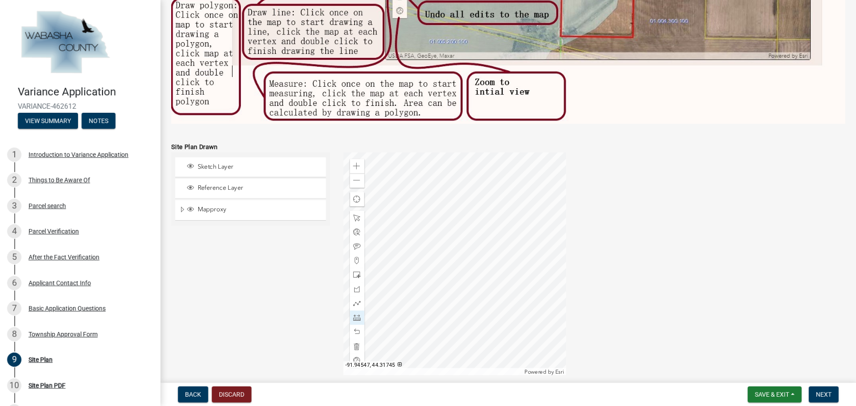
scroll to position [537, 0]
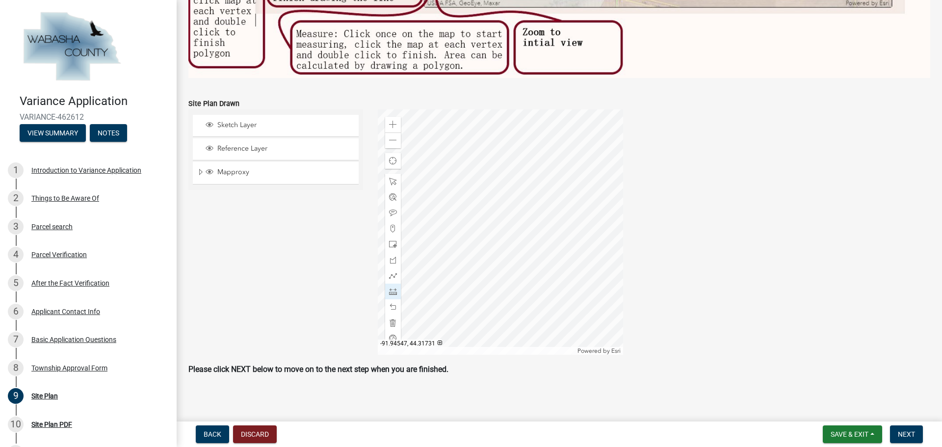
click at [433, 273] on div at bounding box center [500, 231] width 245 height 245
click at [467, 282] on div at bounding box center [500, 231] width 245 height 245
click at [558, 279] on div at bounding box center [500, 231] width 245 height 245
click at [394, 291] on span at bounding box center [393, 291] width 8 height 8
click at [543, 280] on div at bounding box center [500, 231] width 245 height 245
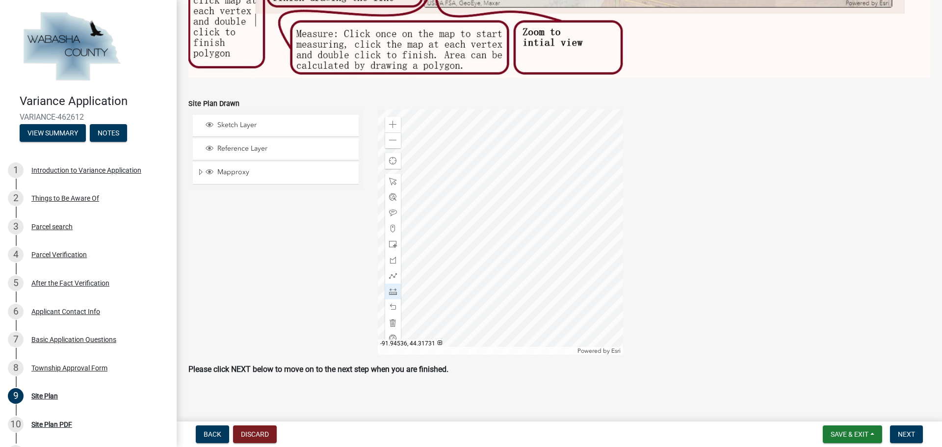
click at [541, 280] on div at bounding box center [500, 231] width 245 height 245
click at [237, 145] on span "Reference Layer" at bounding box center [285, 148] width 140 height 9
click at [240, 123] on span "Sketch Layer" at bounding box center [285, 125] width 140 height 9
click at [540, 281] on div at bounding box center [500, 231] width 245 height 245
click at [563, 280] on div at bounding box center [500, 231] width 245 height 245
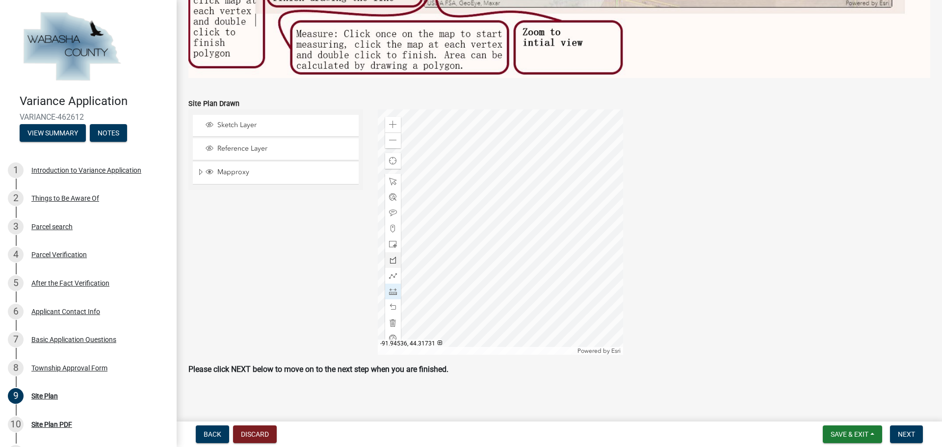
click at [540, 281] on div at bounding box center [500, 231] width 245 height 245
click at [563, 282] on div at bounding box center [500, 231] width 245 height 245
click at [581, 282] on div at bounding box center [500, 231] width 245 height 245
click at [540, 282] on div at bounding box center [500, 231] width 245 height 245
click at [564, 282] on div at bounding box center [500, 231] width 245 height 245
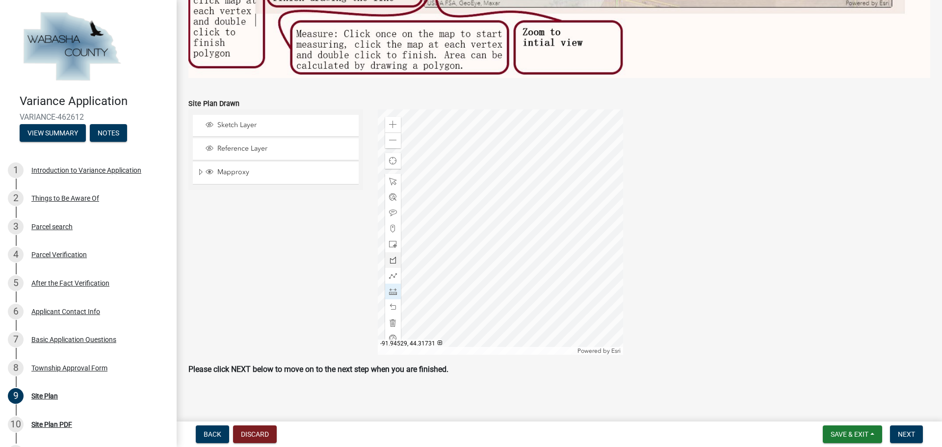
click at [584, 282] on div at bounding box center [500, 231] width 245 height 245
click at [261, 121] on span "Sketch Layer" at bounding box center [285, 125] width 140 height 9
click at [560, 282] on div at bounding box center [500, 231] width 245 height 245
click at [393, 303] on span at bounding box center [393, 307] width 8 height 8
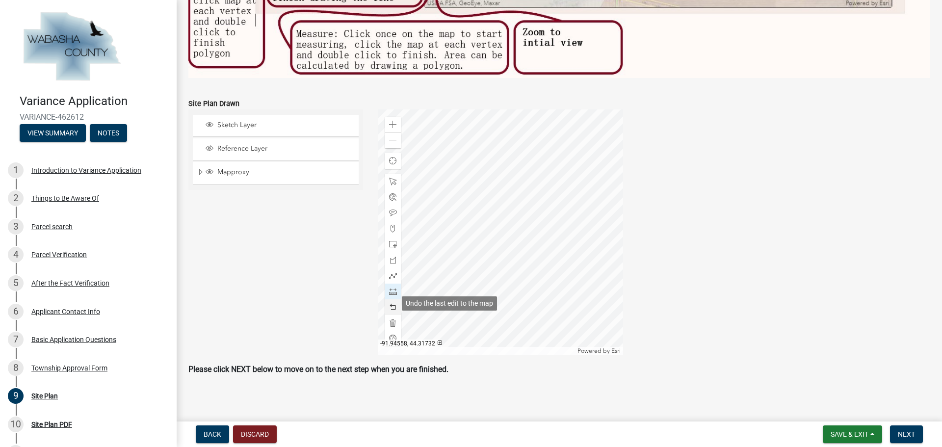
click at [393, 303] on span at bounding box center [393, 307] width 8 height 8
click at [389, 303] on span at bounding box center [393, 307] width 8 height 8
click at [397, 288] on div at bounding box center [393, 292] width 16 height 16
click at [517, 277] on div at bounding box center [500, 231] width 245 height 245
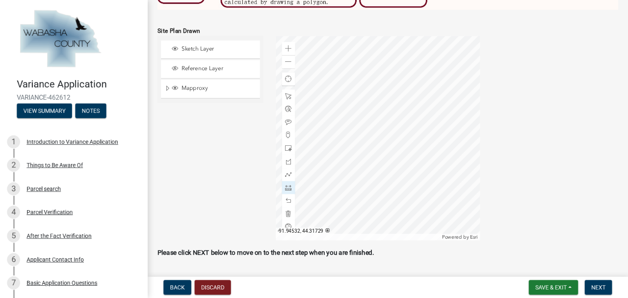
scroll to position [536, 0]
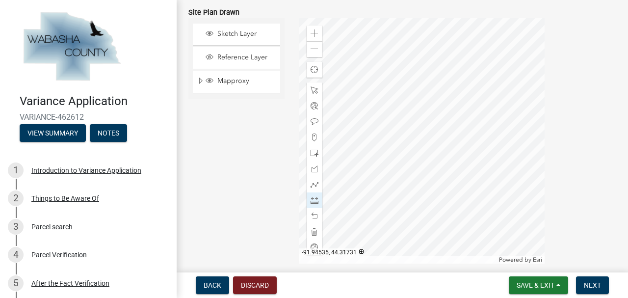
click at [441, 187] on div at bounding box center [421, 140] width 245 height 245
click at [439, 187] on div at bounding box center [421, 140] width 245 height 245
click at [459, 188] on div at bounding box center [421, 140] width 245 height 245
click at [478, 188] on div at bounding box center [421, 140] width 245 height 245
click at [480, 188] on div at bounding box center [421, 140] width 245 height 245
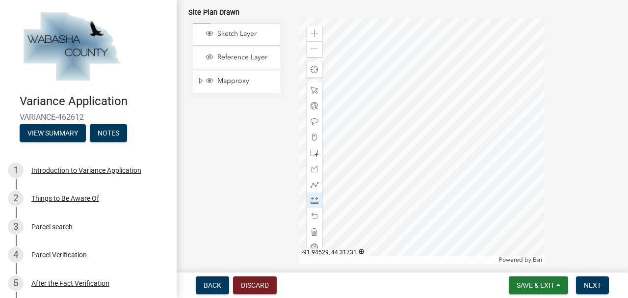
click at [480, 188] on div at bounding box center [421, 140] width 245 height 245
click at [309, 86] on div at bounding box center [315, 90] width 16 height 16
click at [476, 174] on div at bounding box center [421, 140] width 245 height 245
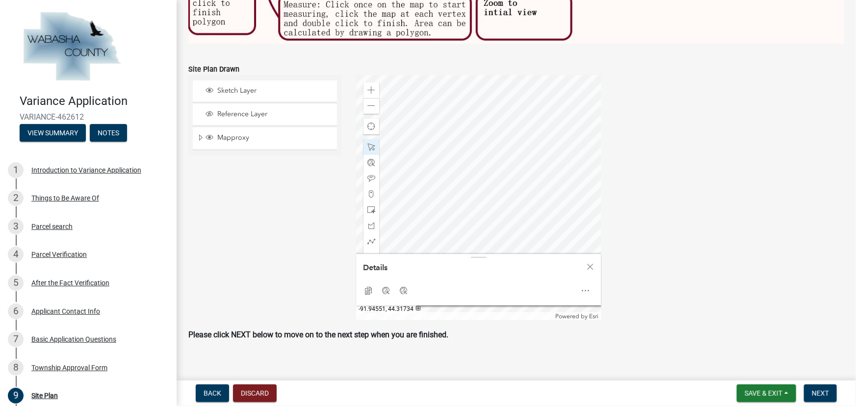
scroll to position [530, 0]
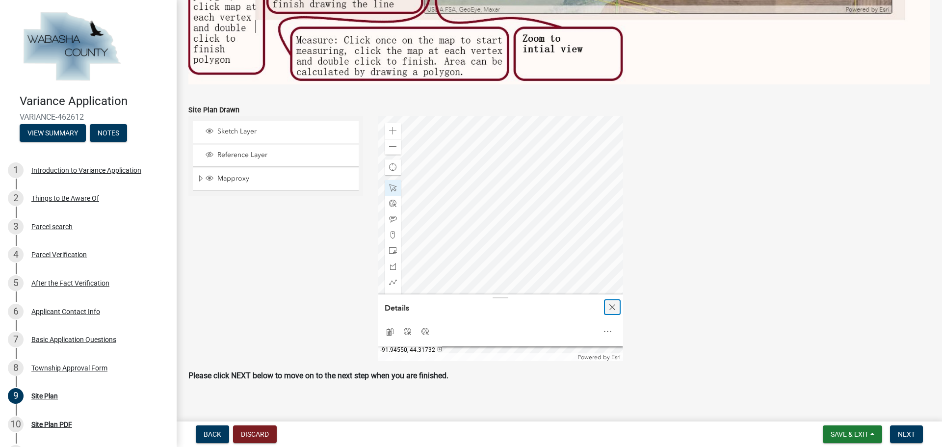
click at [614, 302] on div "Close" at bounding box center [612, 307] width 15 height 14
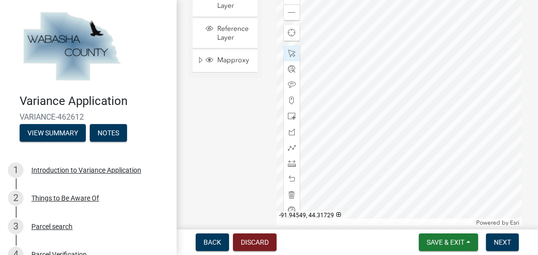
scroll to position [530, 0]
click at [291, 161] on span at bounding box center [292, 163] width 8 height 8
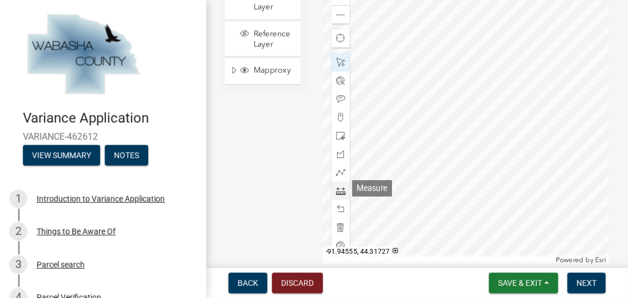
scroll to position [528, 0]
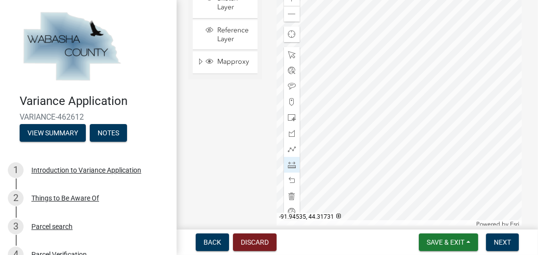
click at [423, 152] on div at bounding box center [399, 105] width 245 height 245
click at [421, 152] on div at bounding box center [399, 105] width 245 height 245
click at [444, 152] on div at bounding box center [399, 105] width 245 height 245
click at [420, 153] on div at bounding box center [399, 105] width 245 height 245
click at [443, 153] on div at bounding box center [399, 105] width 245 height 245
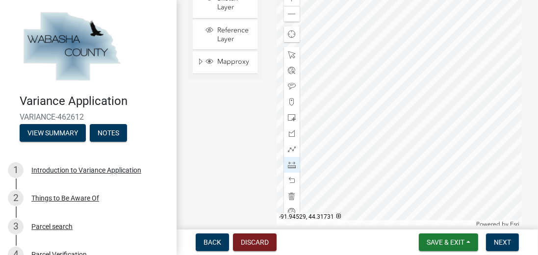
click at [465, 153] on div at bounding box center [399, 105] width 245 height 245
click at [464, 153] on div at bounding box center [399, 105] width 245 height 245
click at [465, 153] on div at bounding box center [399, 105] width 245 height 245
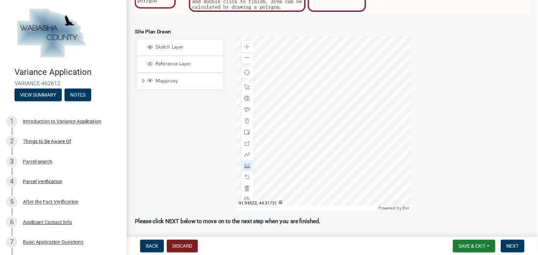
scroll to position [529, 0]
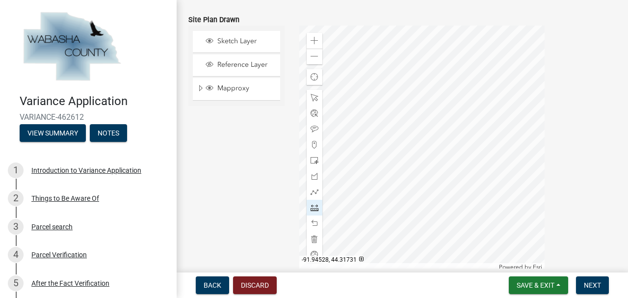
click at [493, 195] on div at bounding box center [421, 148] width 245 height 245
click at [312, 52] on span at bounding box center [315, 56] width 8 height 8
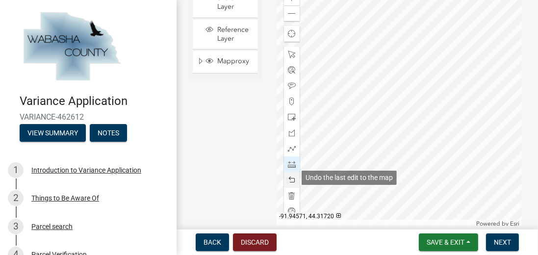
click at [293, 176] on span at bounding box center [292, 180] width 8 height 8
click at [292, 177] on span at bounding box center [292, 180] width 8 height 8
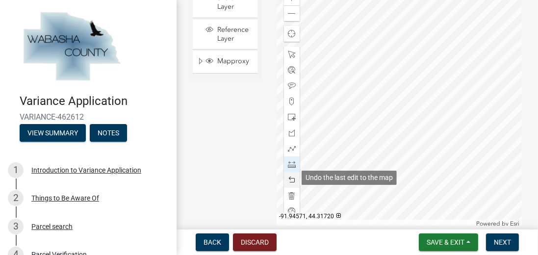
click at [292, 177] on span at bounding box center [292, 180] width 8 height 8
click at [291, 177] on span at bounding box center [292, 180] width 8 height 8
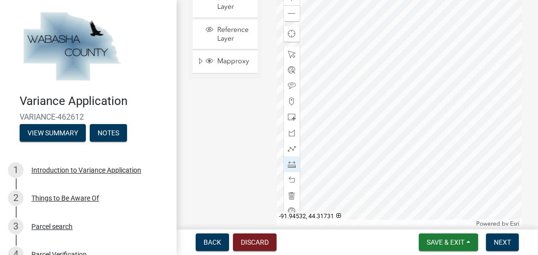
click at [422, 129] on div at bounding box center [399, 104] width 245 height 245
click at [514, 131] on div at bounding box center [399, 104] width 245 height 245
click at [514, 130] on div at bounding box center [399, 104] width 245 height 245
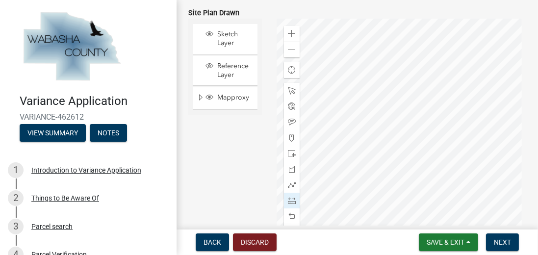
scroll to position [484, 0]
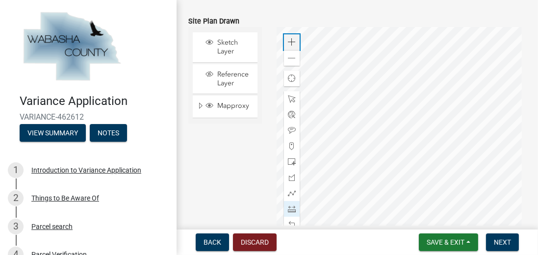
click at [296, 41] on div "Zoom in" at bounding box center [292, 42] width 16 height 16
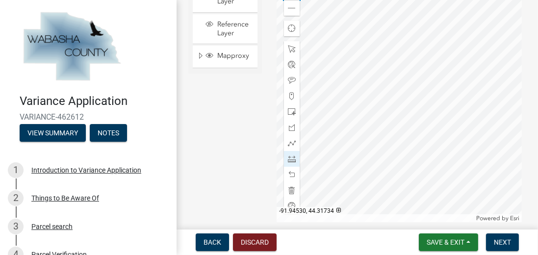
scroll to position [539, 0]
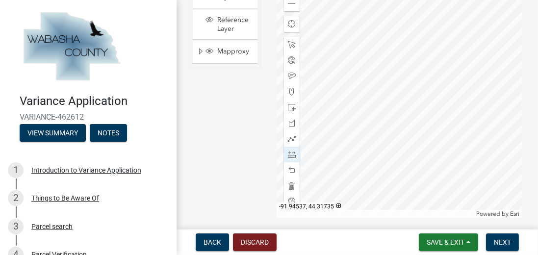
click at [389, 126] on div at bounding box center [399, 95] width 245 height 245
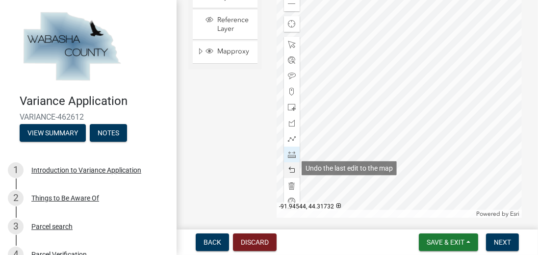
click at [292, 168] on span at bounding box center [292, 170] width 8 height 8
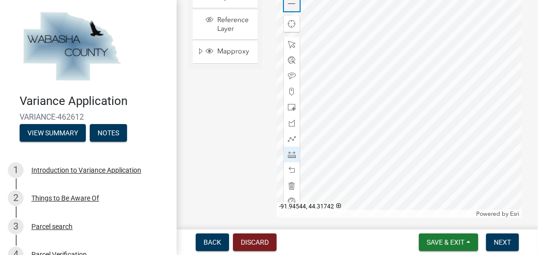
click at [292, 4] on span at bounding box center [292, 4] width 8 height 8
click at [288, 3] on span at bounding box center [292, 4] width 8 height 8
click at [291, 155] on span at bounding box center [292, 155] width 8 height 8
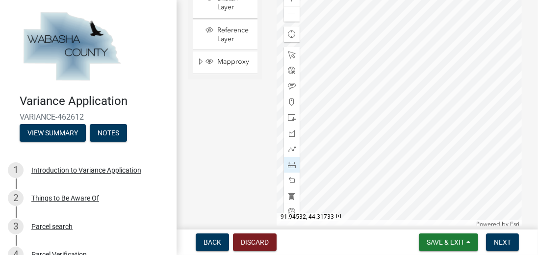
click at [411, 120] on div at bounding box center [399, 105] width 245 height 245
click at [503, 118] on div at bounding box center [399, 105] width 245 height 245
click at [411, 118] on div at bounding box center [399, 105] width 245 height 245
click at [503, 116] on div at bounding box center [399, 105] width 245 height 245
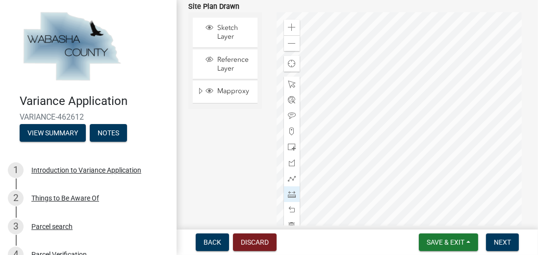
scroll to position [494, 0]
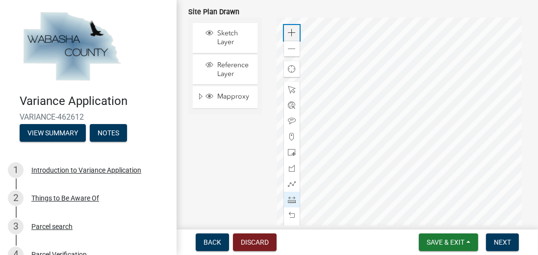
click at [293, 30] on span at bounding box center [292, 33] width 8 height 8
click at [288, 47] on span at bounding box center [292, 49] width 8 height 8
click at [450, 208] on div at bounding box center [399, 140] width 245 height 245
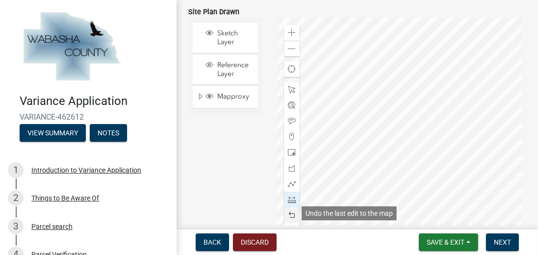
click at [292, 211] on span at bounding box center [292, 215] width 8 height 8
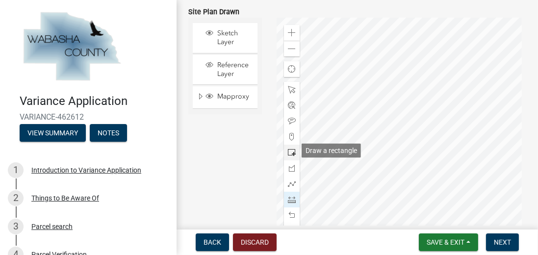
click at [291, 151] on span at bounding box center [292, 153] width 8 height 8
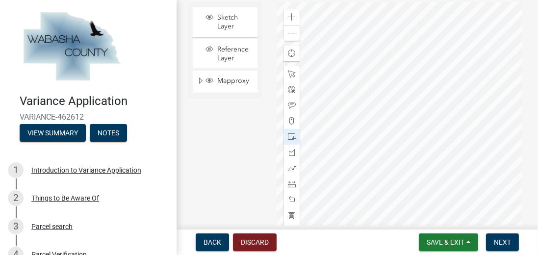
click at [379, 144] on div at bounding box center [399, 124] width 245 height 245
click at [394, 148] on div at bounding box center [399, 124] width 245 height 245
click at [293, 182] on span at bounding box center [292, 184] width 8 height 8
click at [363, 145] on div at bounding box center [399, 124] width 245 height 245
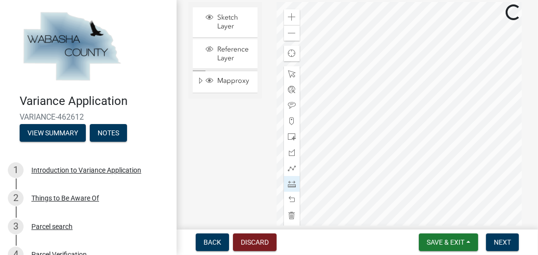
click at [362, 145] on div at bounding box center [399, 124] width 245 height 245
click at [385, 144] on div at bounding box center [399, 124] width 245 height 245
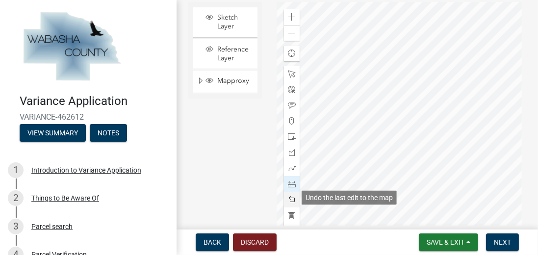
click at [291, 197] on span at bounding box center [292, 200] width 8 height 8
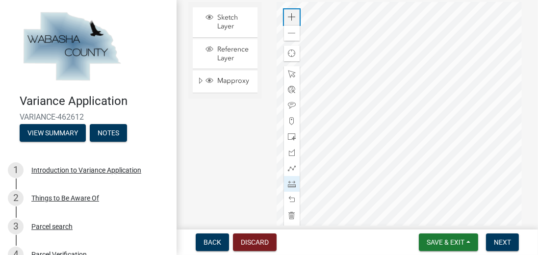
click at [292, 16] on span at bounding box center [292, 17] width 8 height 8
drag, startPoint x: 353, startPoint y: 227, endPoint x: 375, endPoint y: 226, distance: 22.6
click at [375, 226] on div "Variance Application VARIANCE-462612 View Summary Notes 1 Introduction to Varia…" at bounding box center [269, 127] width 538 height 255
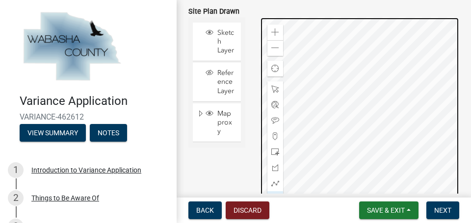
click at [320, 86] on div at bounding box center [360, 139] width 200 height 245
click at [390, 137] on div at bounding box center [360, 139] width 200 height 245
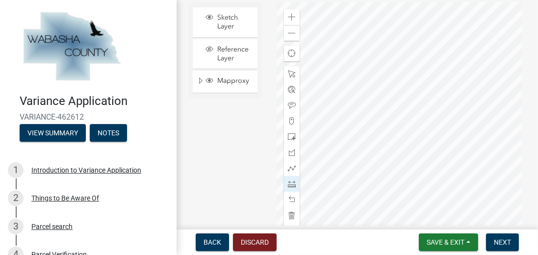
click at [328, 96] on div at bounding box center [399, 124] width 245 height 245
click at [324, 98] on div at bounding box center [399, 124] width 245 height 245
click at [509, 99] on div at bounding box center [399, 124] width 245 height 245
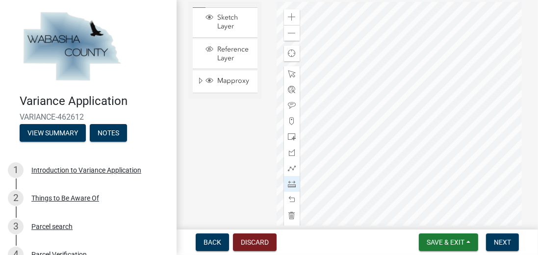
click at [509, 97] on div at bounding box center [399, 124] width 245 height 245
click at [508, 97] on div at bounding box center [399, 124] width 245 height 245
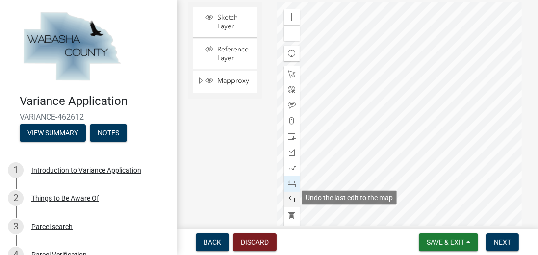
click at [292, 197] on span at bounding box center [292, 200] width 8 height 8
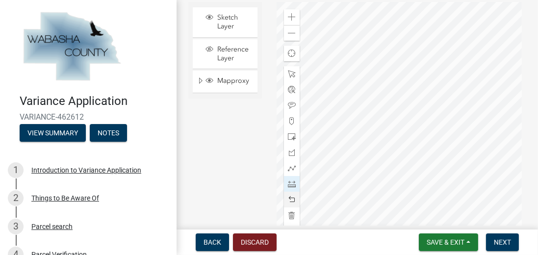
click at [290, 196] on span at bounding box center [292, 200] width 8 height 8
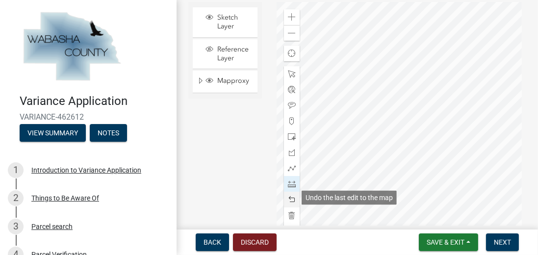
click at [291, 196] on span at bounding box center [292, 200] width 8 height 8
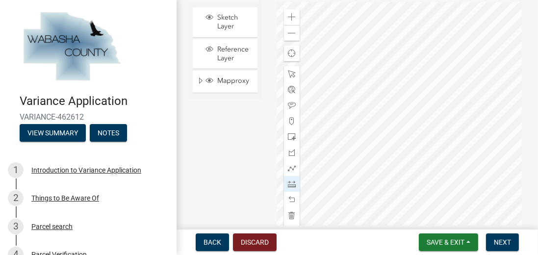
click at [401, 98] on div at bounding box center [399, 124] width 245 height 245
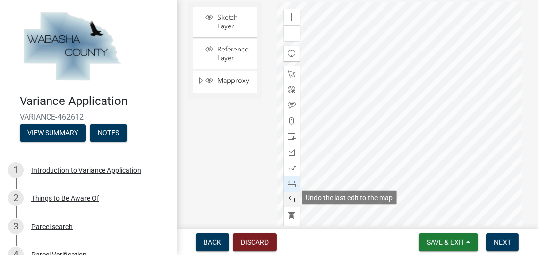
click at [289, 196] on span at bounding box center [292, 200] width 8 height 8
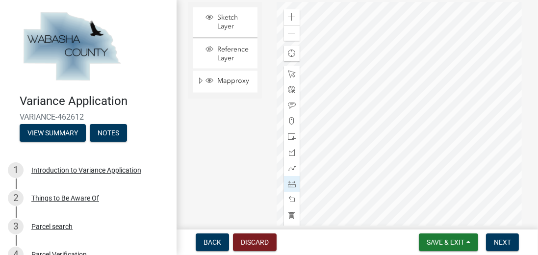
click at [301, 95] on div at bounding box center [399, 124] width 245 height 245
click at [330, 95] on div at bounding box center [399, 124] width 245 height 245
click at [364, 102] on div at bounding box center [399, 124] width 245 height 245
click at [355, 100] on div at bounding box center [399, 124] width 245 height 245
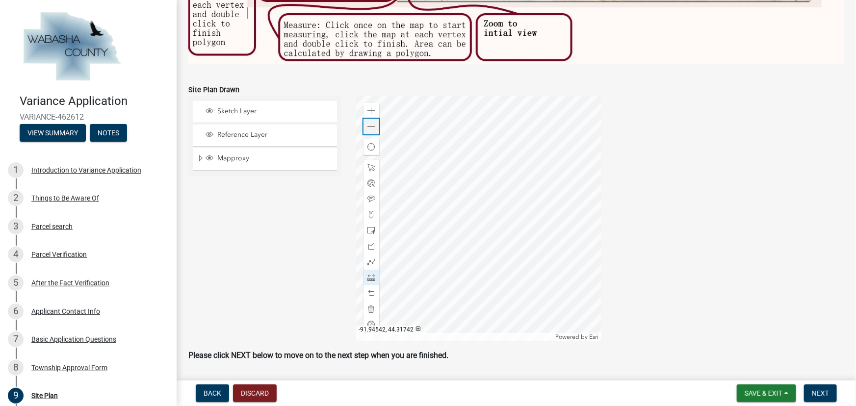
click at [371, 125] on span at bounding box center [371, 127] width 8 height 8
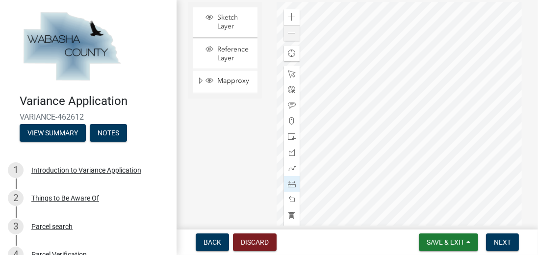
click at [469, 112] on div at bounding box center [399, 124] width 245 height 245
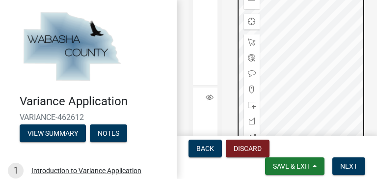
scroll to position [655, 0]
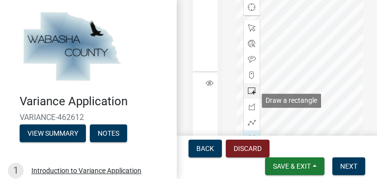
click at [250, 95] on span at bounding box center [252, 91] width 8 height 8
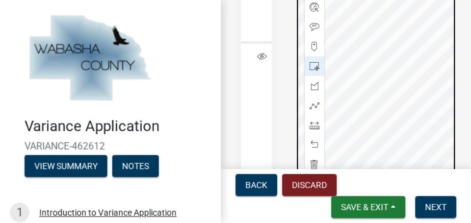
scroll to position [691, 0]
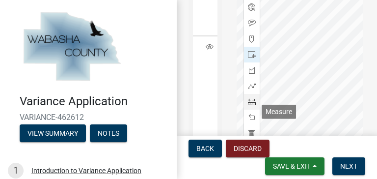
click at [253, 105] on span at bounding box center [252, 102] width 8 height 8
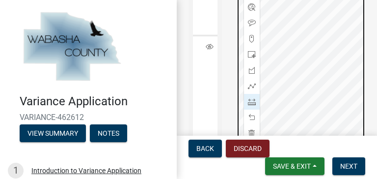
click at [278, 58] on div at bounding box center [300, 42] width 129 height 245
click at [277, 58] on div at bounding box center [300, 42] width 129 height 245
click at [282, 58] on div at bounding box center [300, 42] width 129 height 245
click at [278, 58] on div at bounding box center [300, 42] width 129 height 245
click at [282, 58] on div at bounding box center [300, 42] width 129 height 245
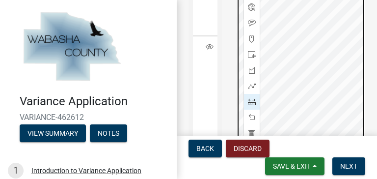
click at [282, 58] on div at bounding box center [300, 42] width 129 height 245
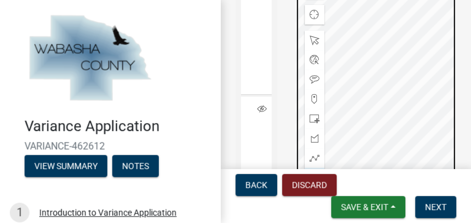
scroll to position [662, 0]
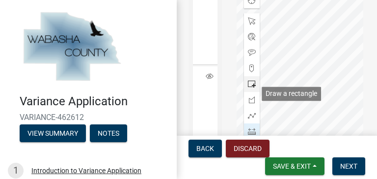
click at [251, 88] on span at bounding box center [252, 84] width 8 height 8
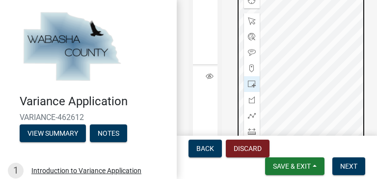
click at [282, 85] on div at bounding box center [300, 71] width 129 height 245
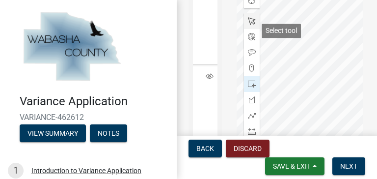
click at [252, 29] on div at bounding box center [252, 21] width 16 height 16
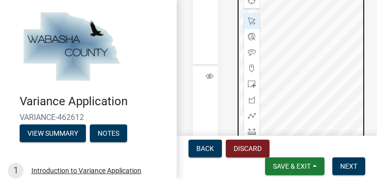
click at [301, 89] on div at bounding box center [300, 71] width 129 height 245
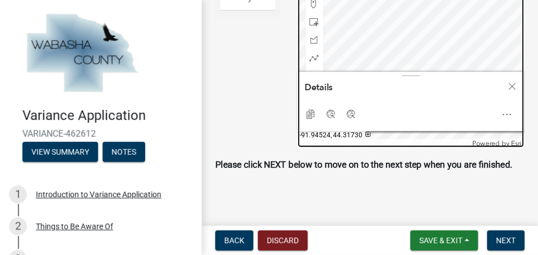
scroll to position [595, 0]
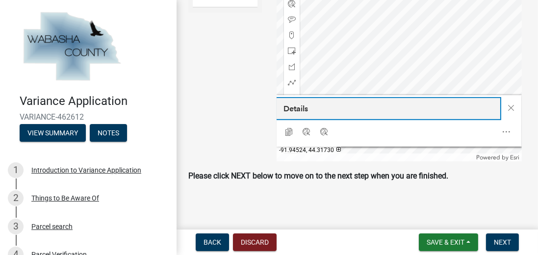
click at [376, 113] on button "Details" at bounding box center [389, 108] width 224 height 21
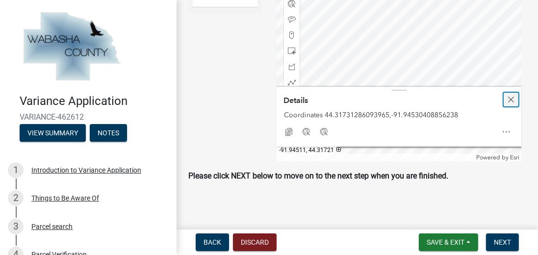
click at [510, 97] on span "Close" at bounding box center [511, 100] width 8 height 8
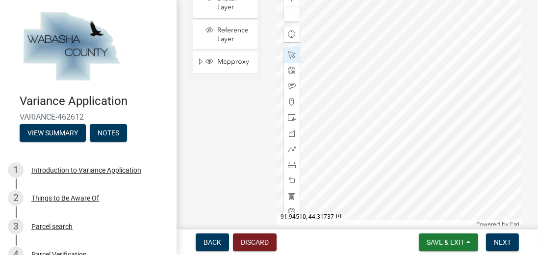
scroll to position [500, 0]
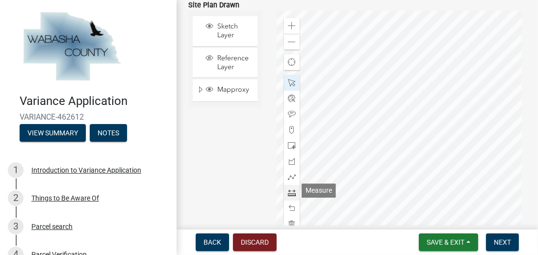
click at [290, 191] on span at bounding box center [292, 193] width 8 height 8
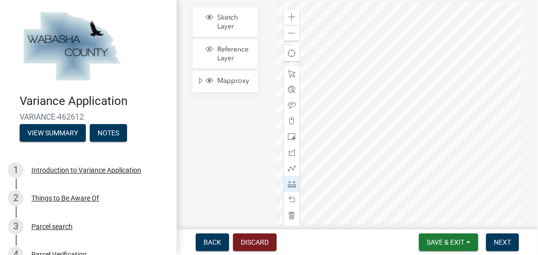
click at [397, 114] on div at bounding box center [399, 124] width 245 height 245
click at [487, 114] on div at bounding box center [399, 124] width 245 height 245
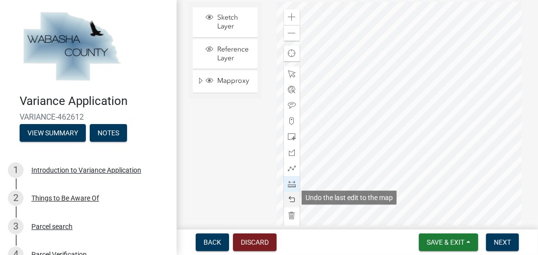
click at [293, 197] on span at bounding box center [292, 200] width 8 height 8
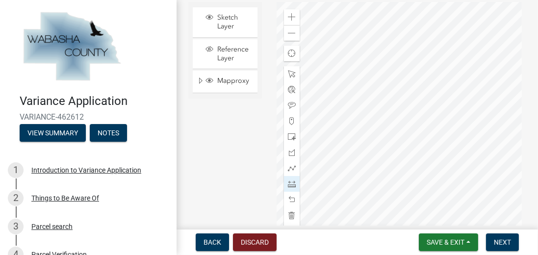
scroll to position [481, 0]
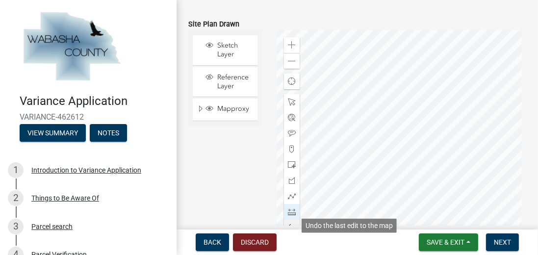
click at [291, 224] on span at bounding box center [292, 228] width 8 height 8
click at [289, 224] on span at bounding box center [292, 228] width 8 height 8
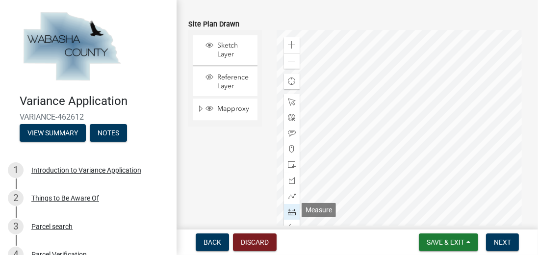
click at [293, 213] on span at bounding box center [292, 212] width 8 height 8
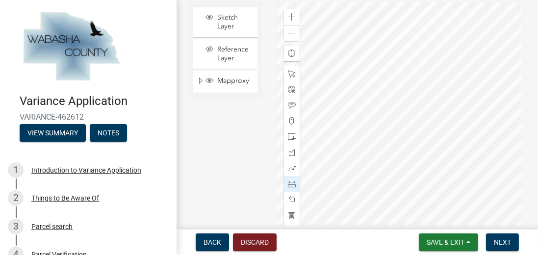
click at [397, 115] on div at bounding box center [399, 124] width 245 height 245
click at [486, 116] on div at bounding box center [399, 124] width 245 height 245
click at [488, 115] on div at bounding box center [399, 124] width 245 height 245
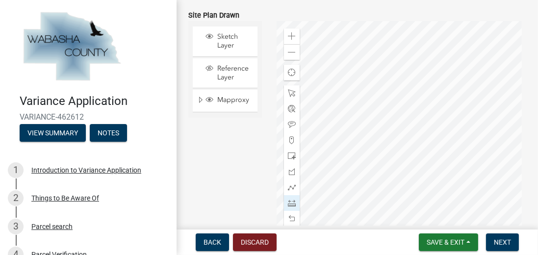
scroll to position [481, 0]
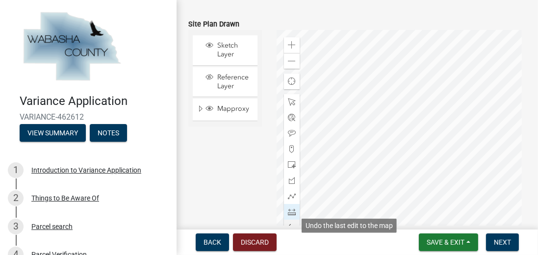
click at [291, 220] on div at bounding box center [292, 228] width 16 height 16
click at [291, 224] on span at bounding box center [292, 228] width 8 height 8
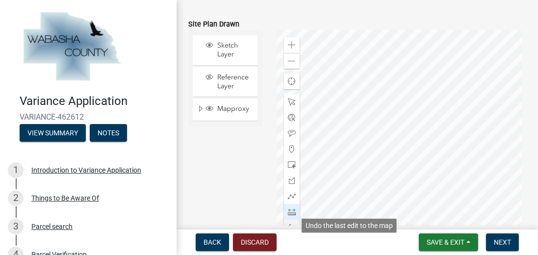
click at [291, 224] on span at bounding box center [292, 228] width 8 height 8
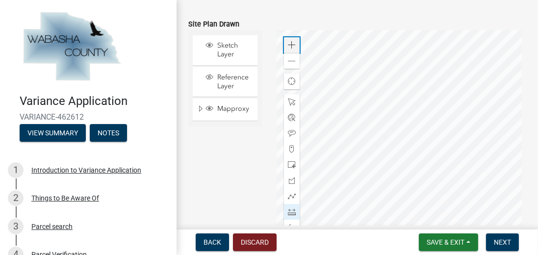
click at [293, 41] on span at bounding box center [292, 45] width 8 height 8
click at [391, 159] on div at bounding box center [399, 152] width 245 height 245
click at [409, 164] on div at bounding box center [399, 152] width 245 height 245
click at [291, 210] on span at bounding box center [292, 212] width 8 height 8
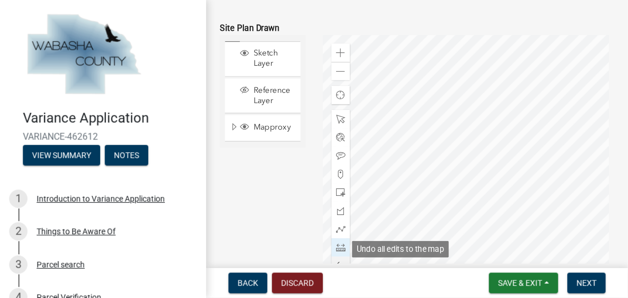
scroll to position [509, 0]
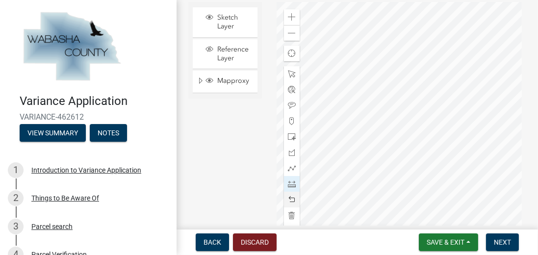
click at [308, 79] on div at bounding box center [399, 124] width 245 height 245
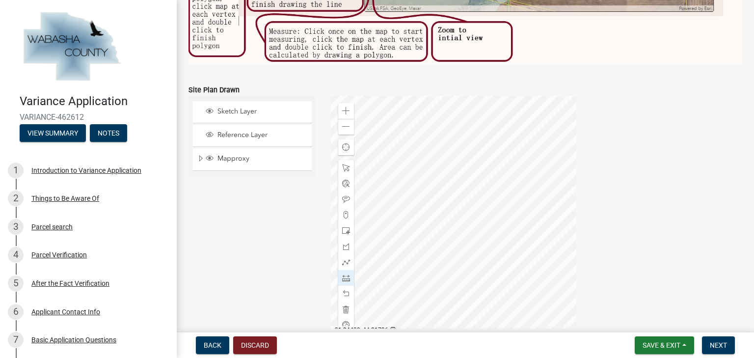
scroll to position [470, 0]
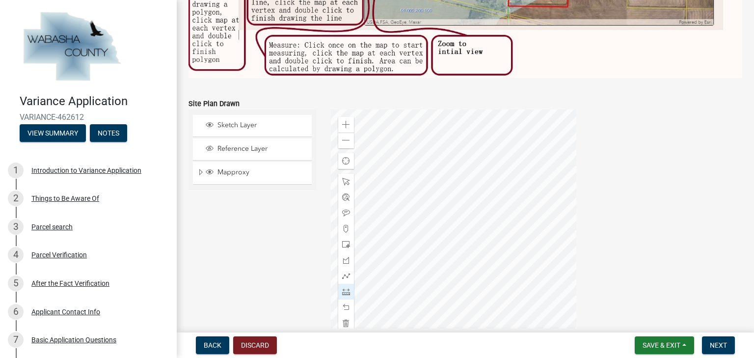
click at [571, 209] on div at bounding box center [453, 231] width 245 height 245
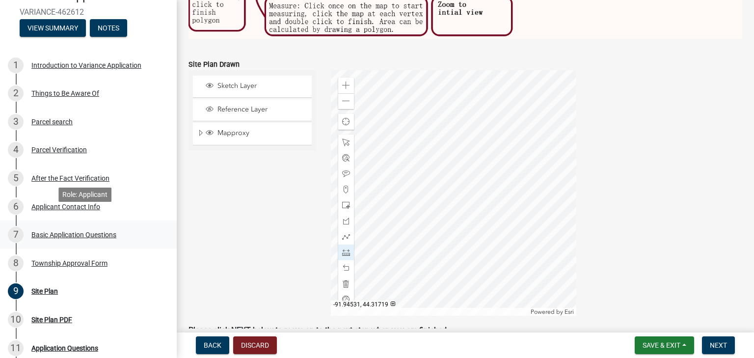
scroll to position [118, 0]
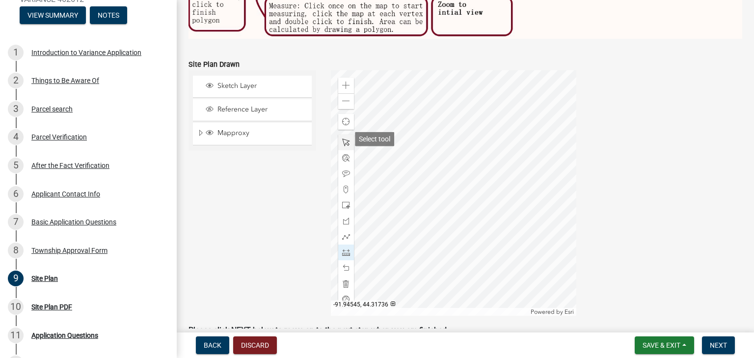
click at [346, 135] on div at bounding box center [346, 142] width 16 height 16
click at [416, 158] on div at bounding box center [453, 192] width 245 height 245
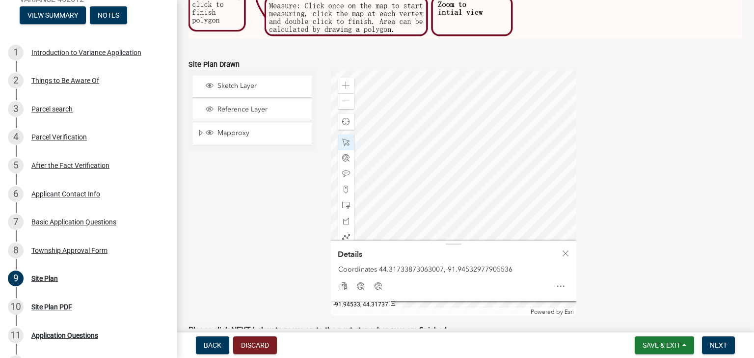
click at [454, 164] on div at bounding box center [453, 192] width 245 height 245
click at [451, 215] on div at bounding box center [453, 192] width 245 height 245
click at [346, 141] on span at bounding box center [346, 142] width 8 height 8
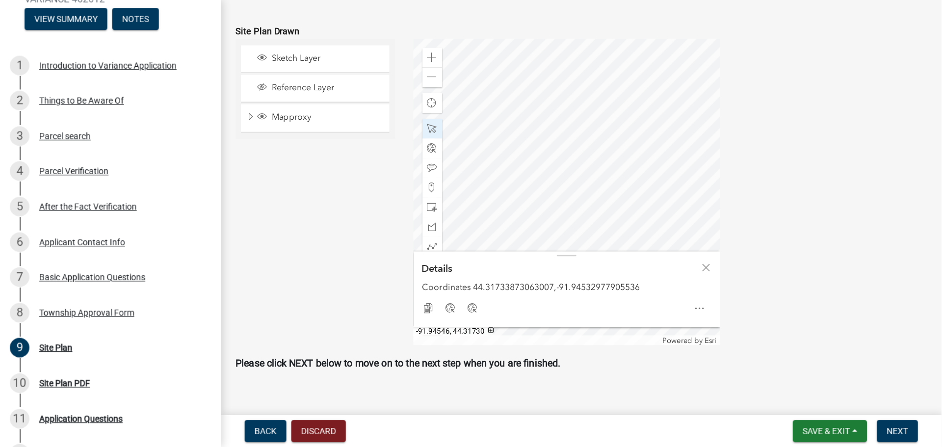
scroll to position [536, 0]
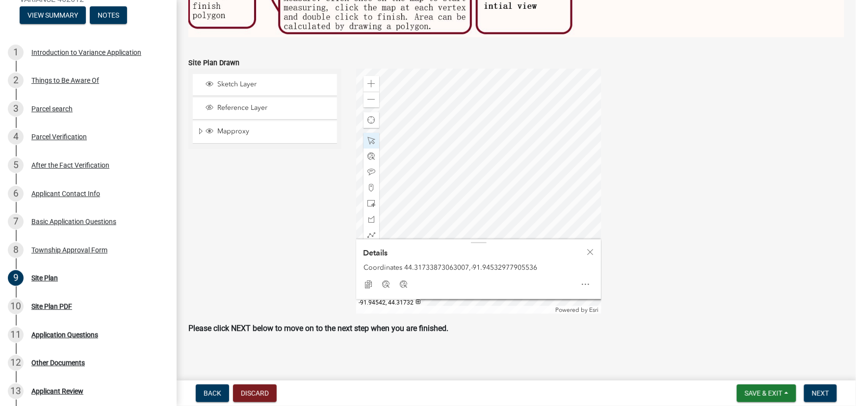
click at [421, 202] on div at bounding box center [478, 191] width 245 height 245
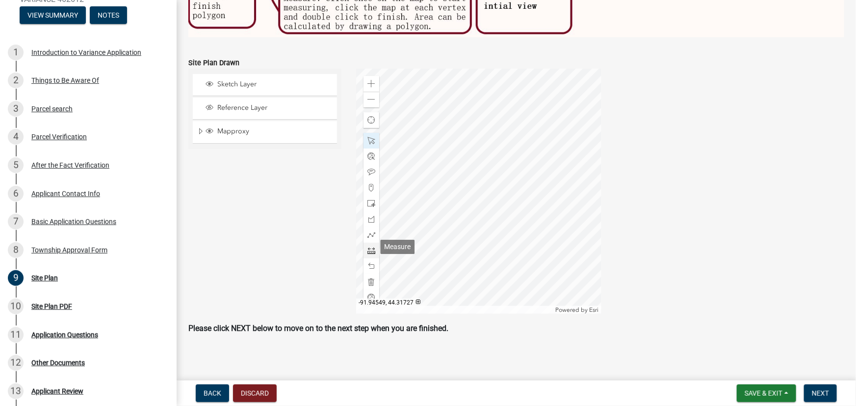
click at [373, 247] on span at bounding box center [371, 251] width 8 height 8
click at [424, 162] on div at bounding box center [478, 191] width 245 height 245
click at [424, 119] on div at bounding box center [478, 191] width 245 height 245
click at [425, 119] on div at bounding box center [478, 191] width 245 height 245
click at [421, 163] on div at bounding box center [478, 191] width 245 height 245
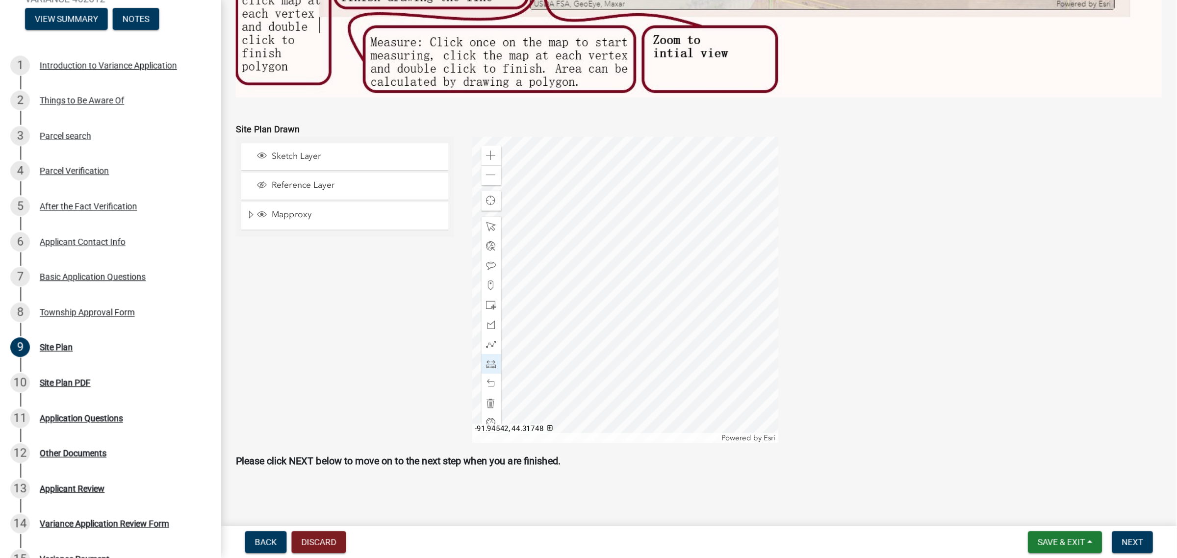
scroll to position [531, 0]
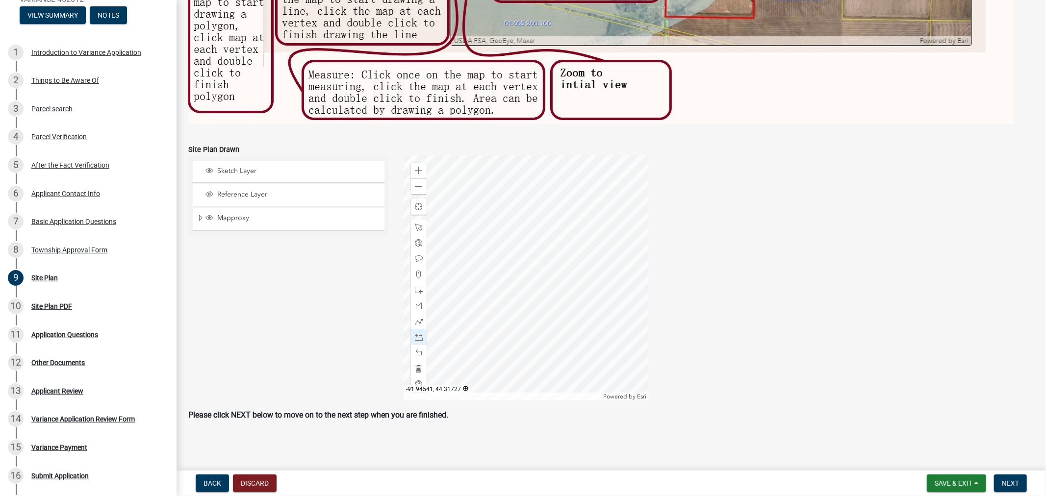
click at [473, 334] on div at bounding box center [526, 278] width 245 height 245
click at [538, 301] on div at bounding box center [526, 278] width 245 height 245
click at [493, 253] on div at bounding box center [526, 278] width 245 height 245
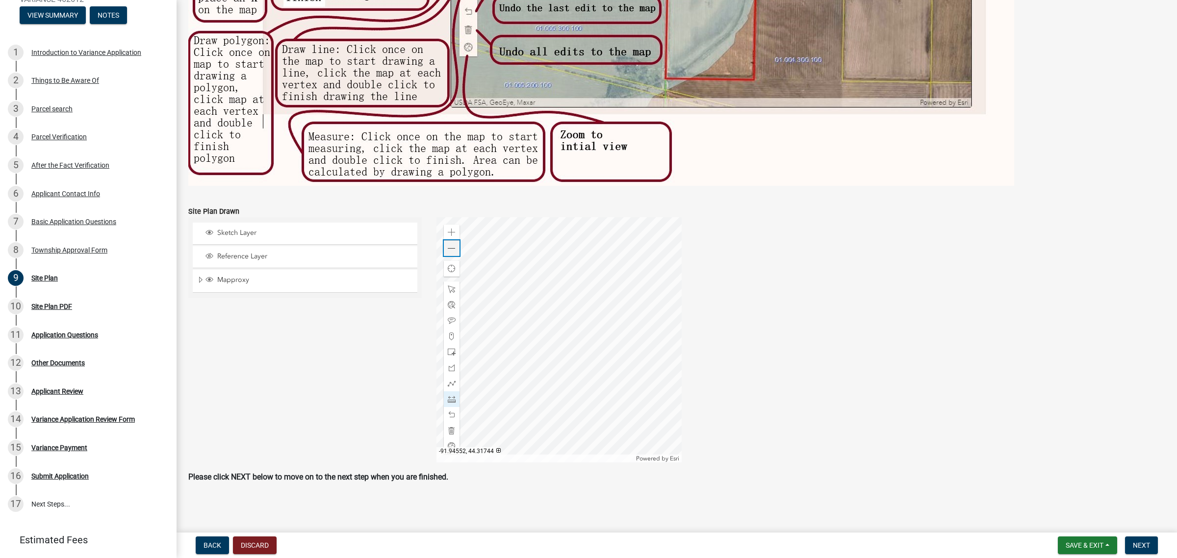
click at [450, 246] on span at bounding box center [452, 249] width 8 height 8
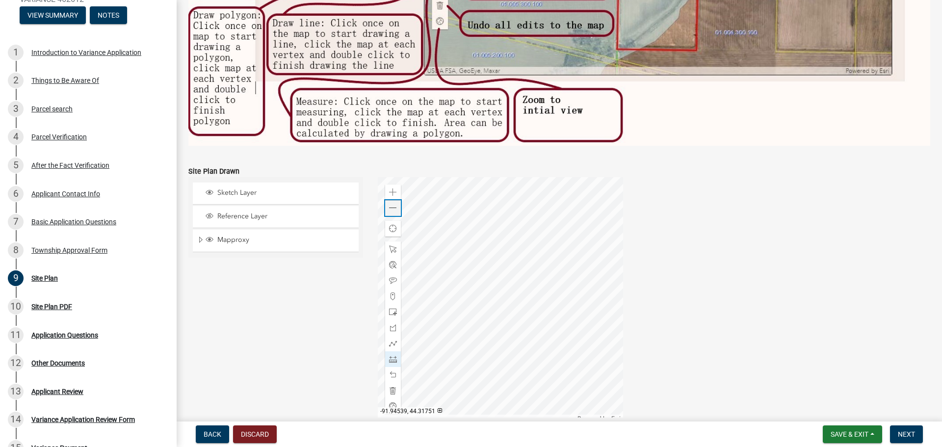
scroll to position [469, 0]
click at [710, 289] on div "Zoom in Zoom out Find my location Powered by Esri -91.94496, 44.31745 Loading..." at bounding box center [654, 299] width 568 height 245
click at [391, 245] on span at bounding box center [393, 249] width 8 height 8
click at [390, 357] on span at bounding box center [393, 359] width 8 height 8
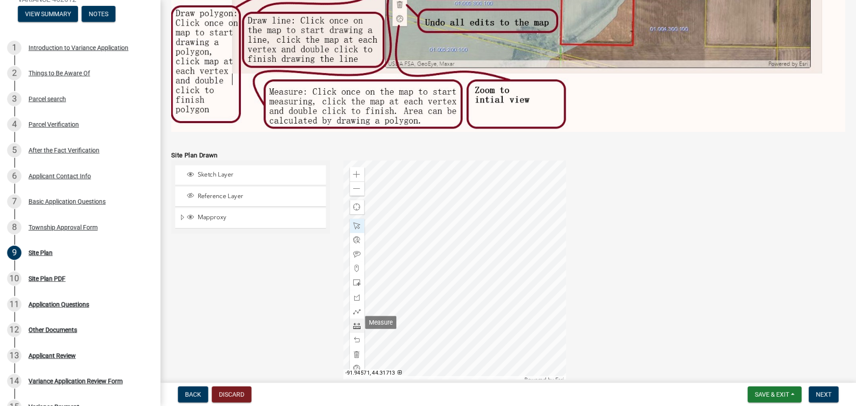
scroll to position [470, 0]
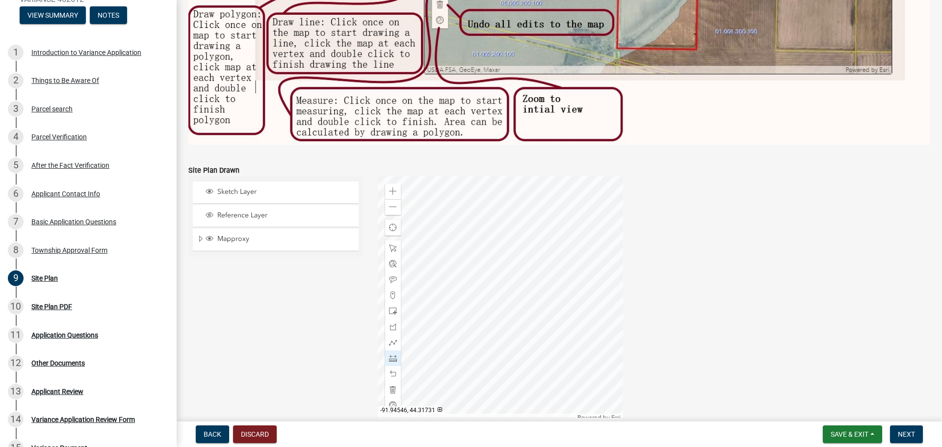
click at [457, 306] on div at bounding box center [500, 298] width 245 height 245
click at [459, 271] on div at bounding box center [500, 298] width 245 height 245
click at [391, 354] on span at bounding box center [393, 358] width 8 height 8
click at [461, 264] on div at bounding box center [500, 298] width 245 height 245
click at [459, 264] on div at bounding box center [500, 298] width 245 height 245
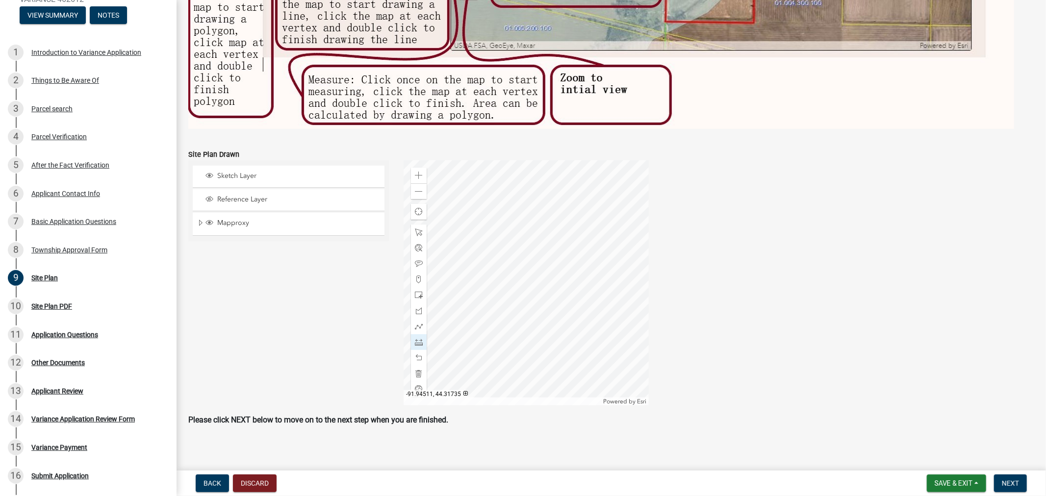
scroll to position [531, 0]
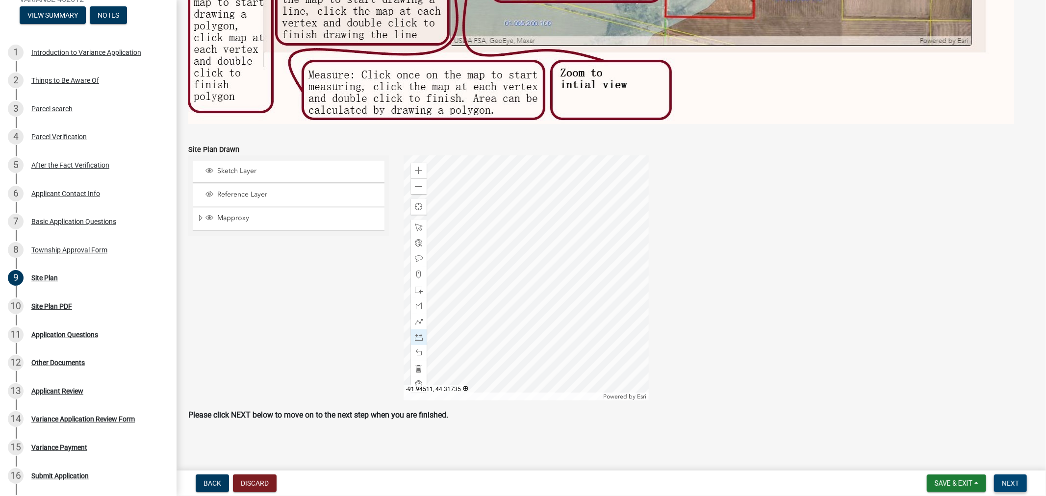
click at [941, 446] on button "Next" at bounding box center [1010, 484] width 33 height 18
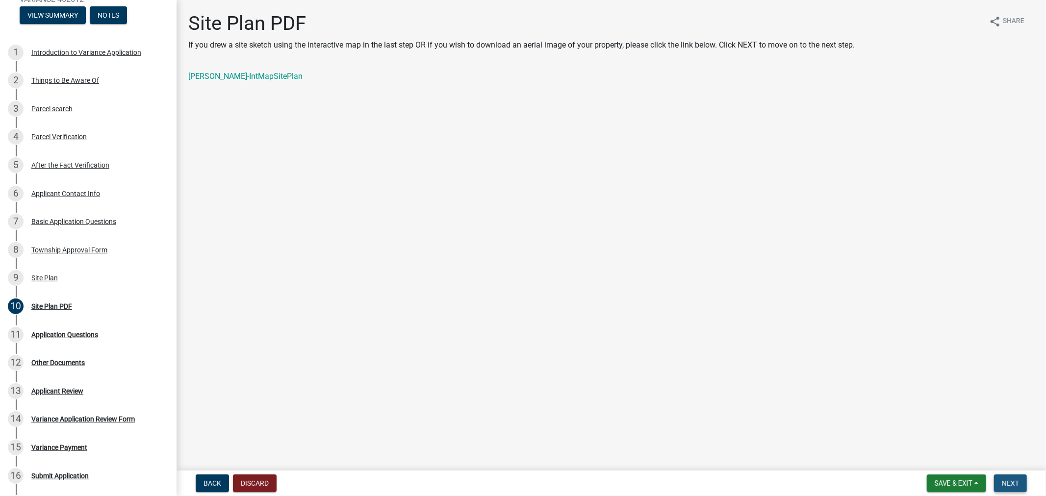
click at [941, 446] on span "Next" at bounding box center [1010, 484] width 17 height 8
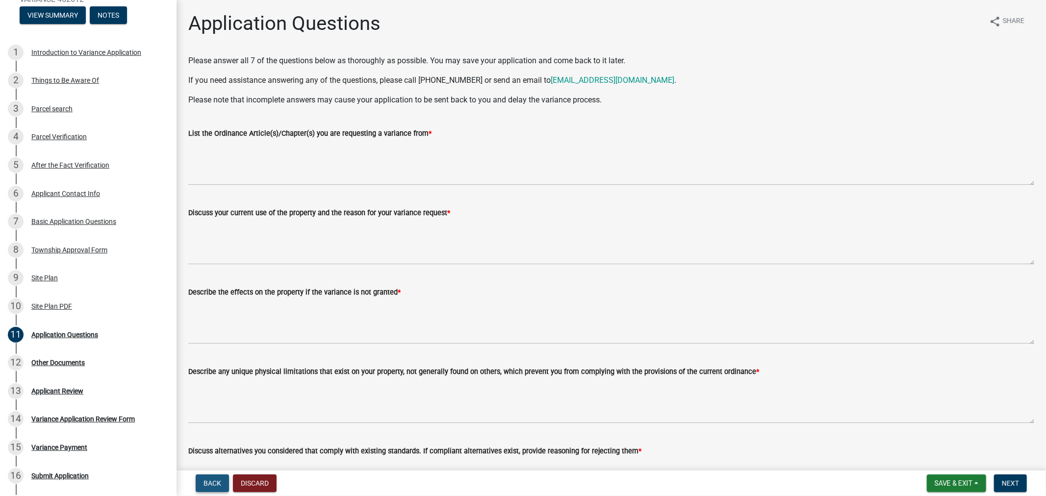
click at [207, 446] on span "Back" at bounding box center [213, 484] width 18 height 8
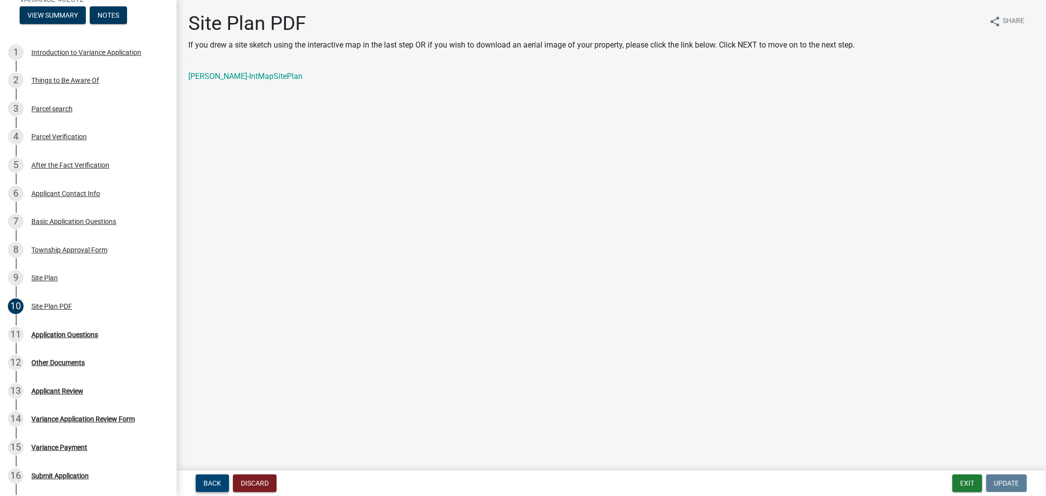
click at [207, 446] on span "Back" at bounding box center [213, 484] width 18 height 8
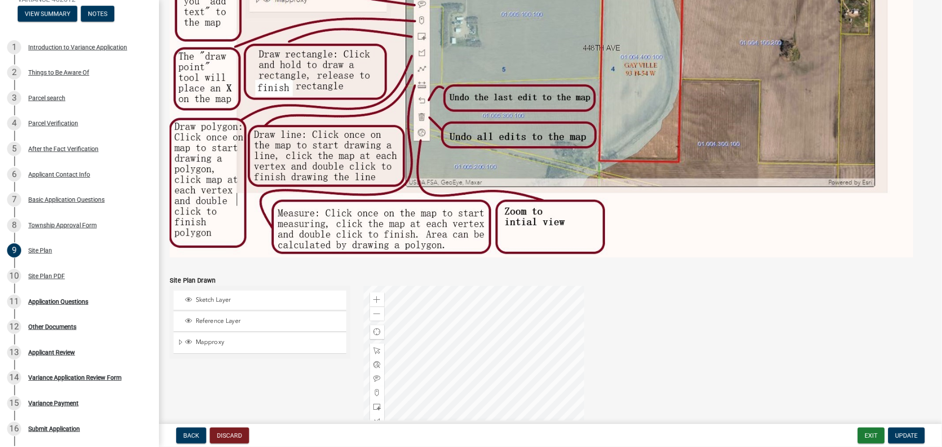
scroll to position [491, 0]
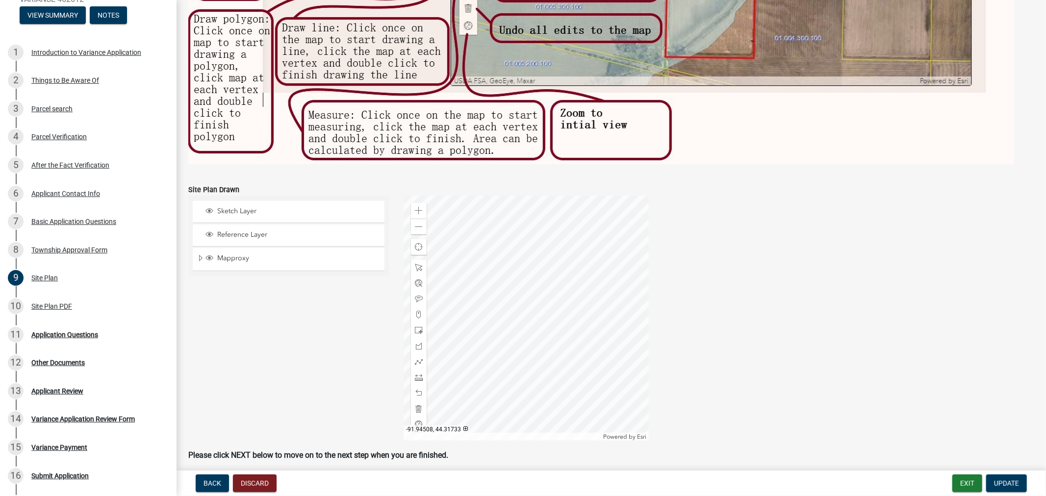
click at [626, 321] on div at bounding box center [526, 318] width 245 height 245
click at [528, 343] on div at bounding box center [526, 318] width 245 height 245
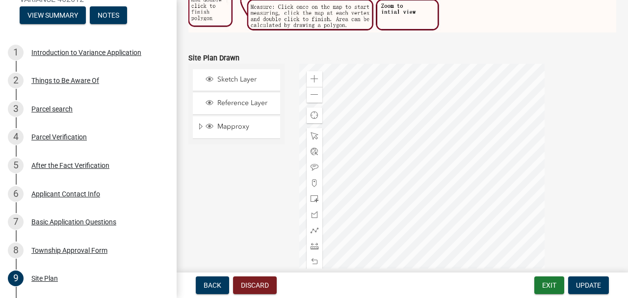
click at [390, 197] on div at bounding box center [421, 186] width 245 height 245
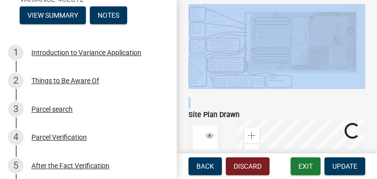
drag, startPoint x: 300, startPoint y: 118, endPoint x: 223, endPoint y: 48, distance: 104.2
click at [223, 48] on wm-data-entity-input-list "A site plan is required to be submitted to Planning & Zoning for your variance …" at bounding box center [276, 34] width 177 height 941
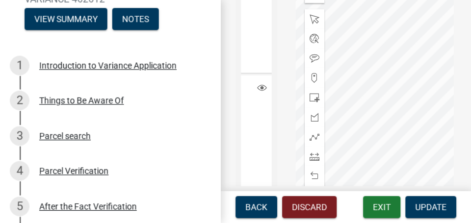
scroll to position [678, 0]
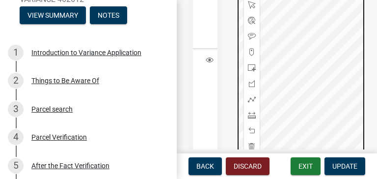
click at [347, 95] on div at bounding box center [300, 55] width 129 height 245
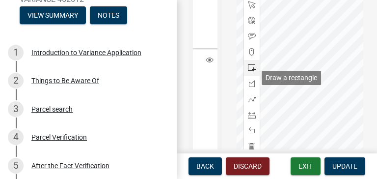
click at [250, 72] on span at bounding box center [252, 68] width 8 height 8
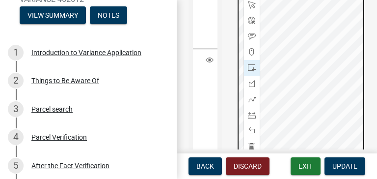
click at [308, 92] on div at bounding box center [300, 55] width 129 height 245
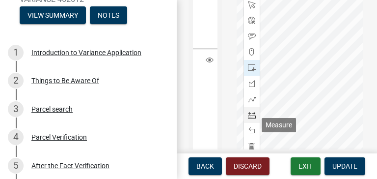
click at [251, 119] on span at bounding box center [252, 115] width 8 height 8
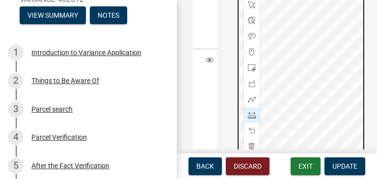
click at [314, 92] on div at bounding box center [300, 55] width 129 height 245
click at [315, 92] on div at bounding box center [300, 55] width 129 height 245
click at [303, 92] on div at bounding box center [300, 55] width 129 height 245
click at [304, 92] on div at bounding box center [300, 55] width 129 height 245
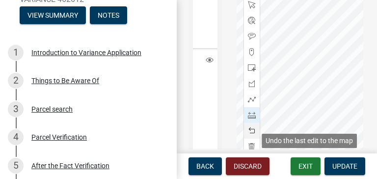
click at [252, 134] on span at bounding box center [252, 131] width 8 height 8
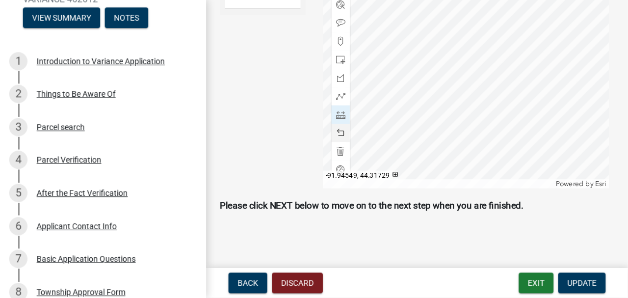
scroll to position [596, 0]
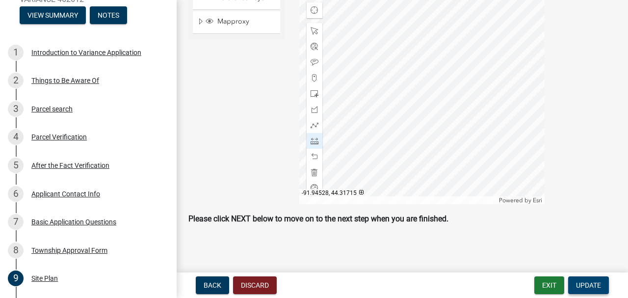
click at [591, 281] on span "Update" at bounding box center [588, 285] width 25 height 8
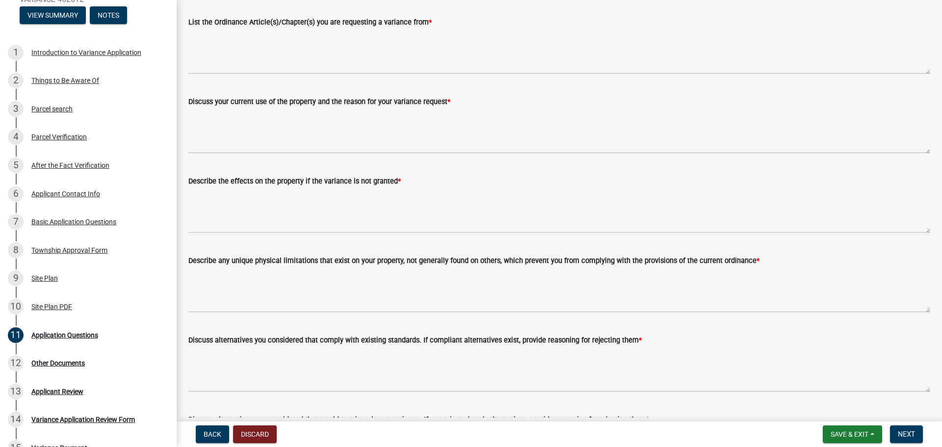
scroll to position [16, 0]
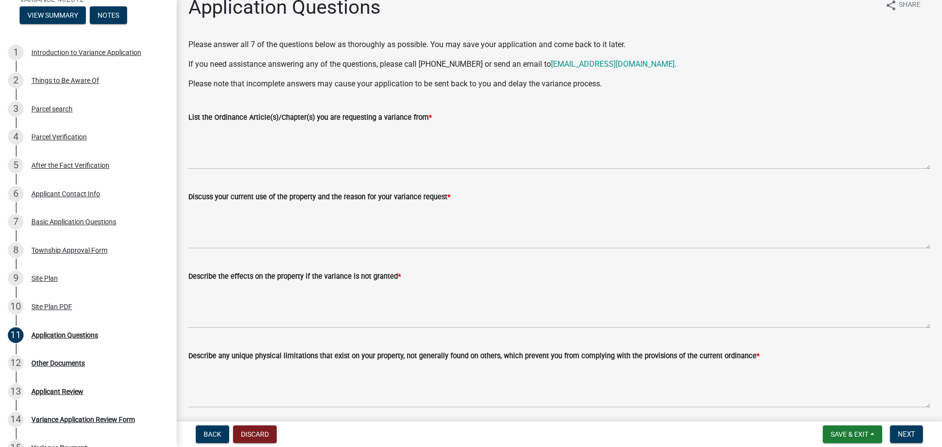
click at [437, 120] on div "List the Ordinance Article(s)/Chapter(s) you are requesting a variance from *" at bounding box center [559, 117] width 742 height 12
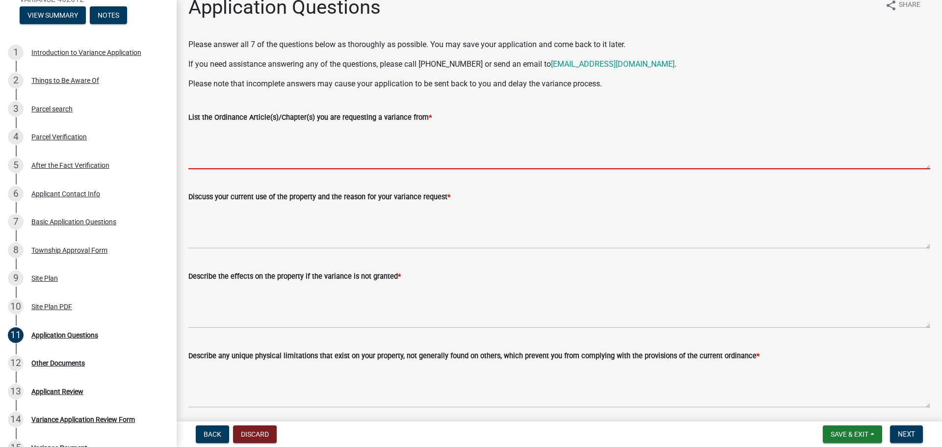
click at [409, 158] on textarea "List the Ordinance Article(s)/Chapter(s) you are requesting a variance from *" at bounding box center [559, 146] width 742 height 46
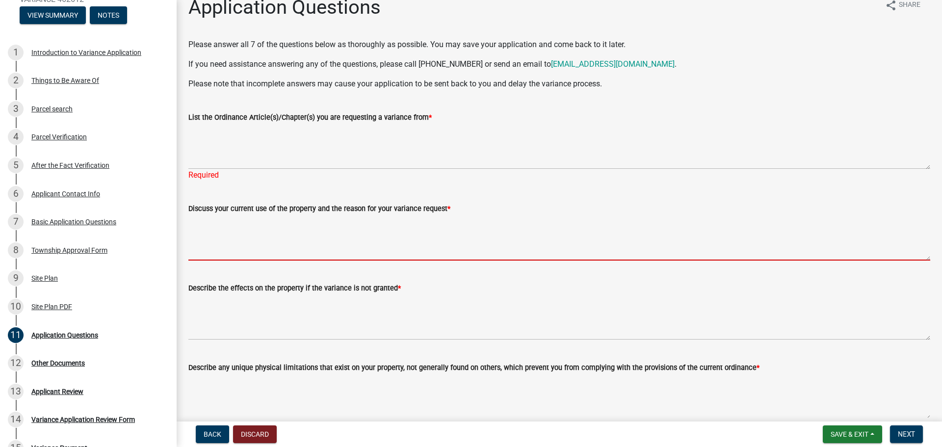
click at [295, 211] on form "Discuss your current use of the property and the reason for your variance reque…" at bounding box center [559, 232] width 742 height 58
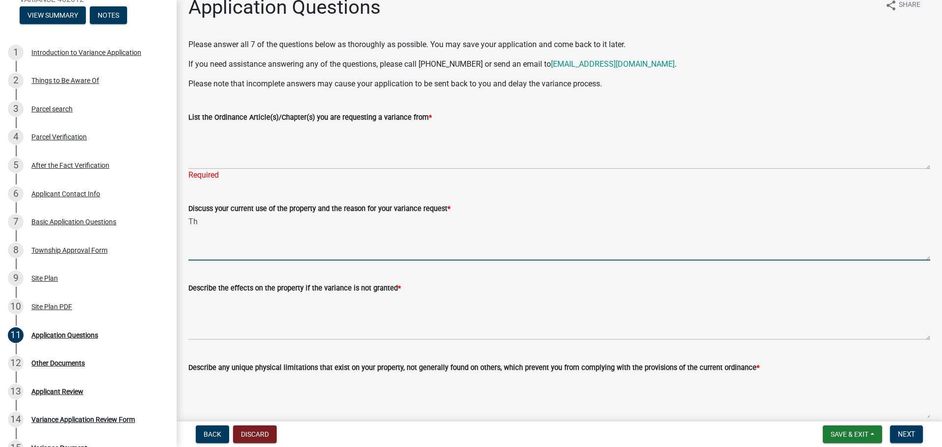
type textarea "T"
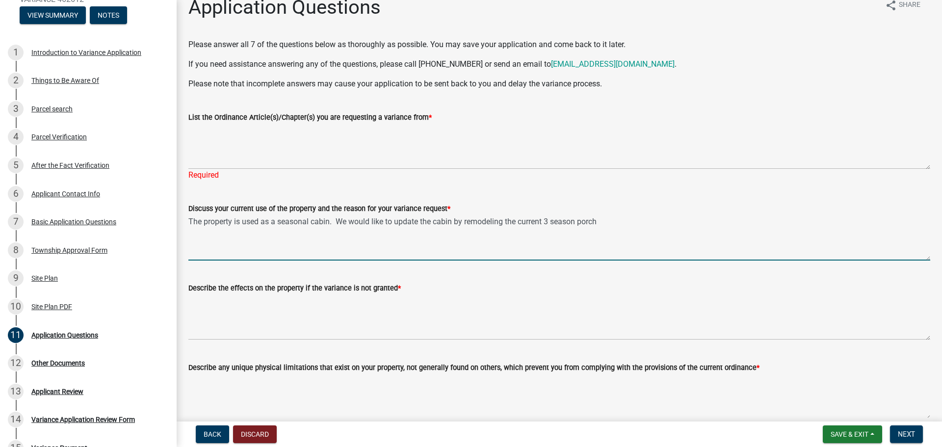
click at [300, 218] on textarea "The property is used as a seasonal cabin. We would like to update the cabin by …" at bounding box center [559, 237] width 742 height 46
type textarea "The property is used as a 2nd home/cabin. We would like to update the cabin by …"
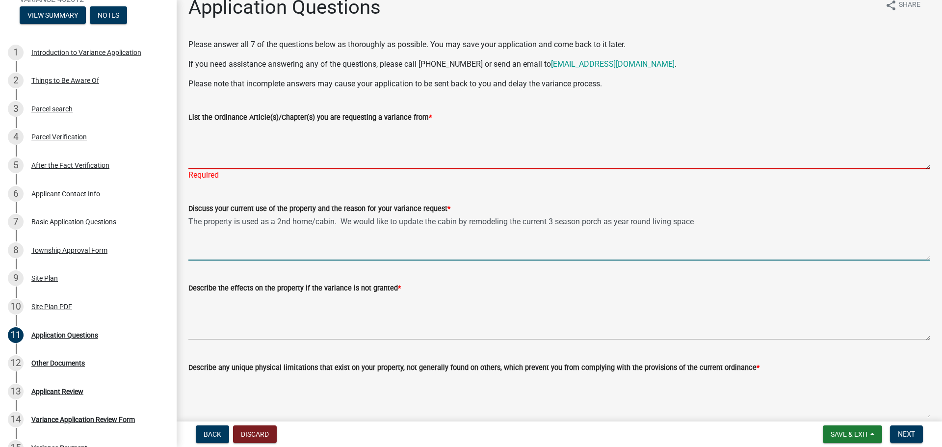
click at [223, 163] on textarea "List the Ordinance Article(s)/Chapter(s) you are requesting a variance from *" at bounding box center [559, 146] width 742 height 46
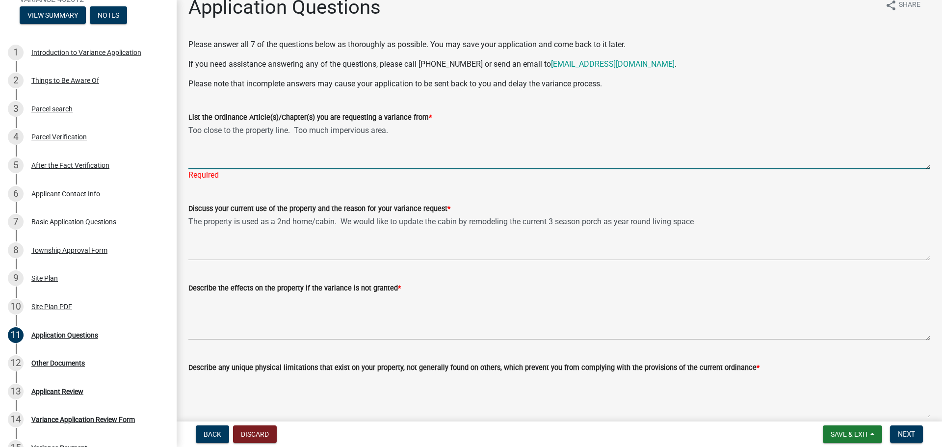
type textarea "Too close to the property line. Too much impervious area."
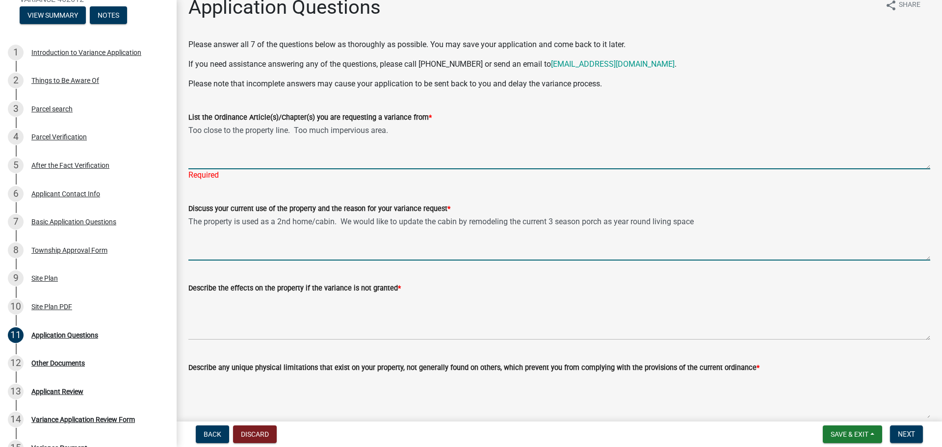
click at [700, 223] on textarea "The property is used as a 2nd home/cabin. We would like to update the cabin by …" at bounding box center [559, 237] width 742 height 46
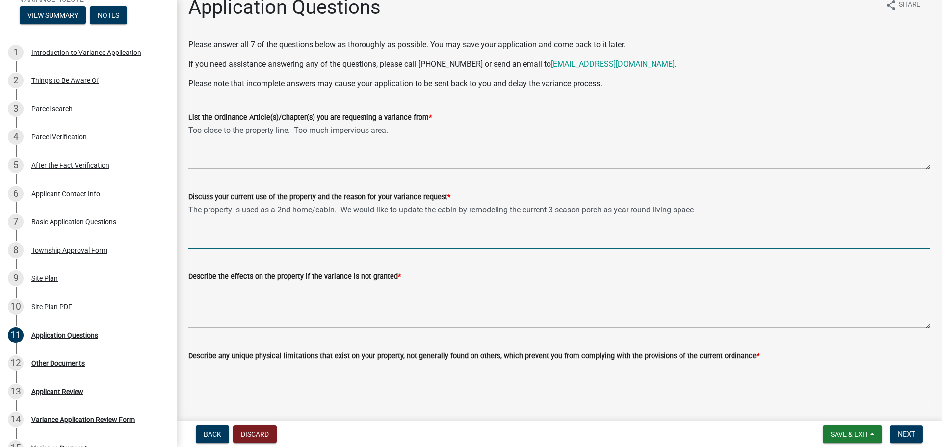
click at [511, 209] on textarea "The property is used as a 2nd home/cabin. We would like to update the cabin by …" at bounding box center [559, 226] width 742 height 46
click at [902, 208] on textarea "The property is used as a 2nd home/cabin. We would like to update the cabin by …" at bounding box center [559, 226] width 742 height 46
click at [356, 223] on textarea "The property is used as a 2nd home/cabin. We would like to update the cabin by …" at bounding box center [559, 226] width 742 height 46
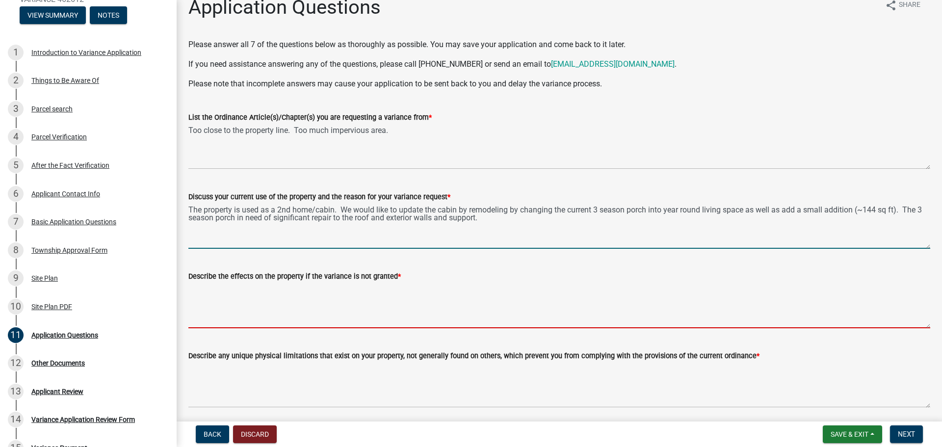
click at [404, 308] on textarea "Describe the effects on the property if the variance is not granted *" at bounding box center [559, 305] width 742 height 46
click at [513, 209] on textarea "The property is used as a 2nd home/cabin. We would like to update the cabin by …" at bounding box center [559, 226] width 742 height 46
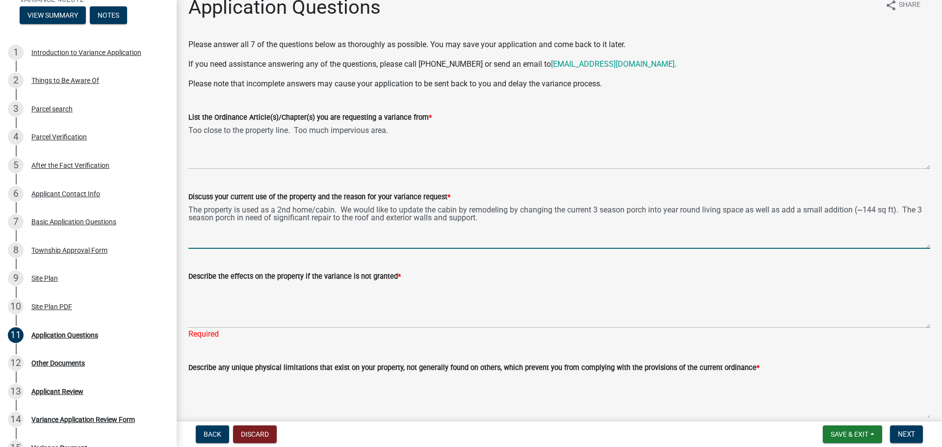
click at [513, 209] on textarea "The property is used as a 2nd home/cabin. We would like to update the cabin by …" at bounding box center [559, 226] width 742 height 46
type textarea "The property is used as a 2nd home/cabin. We would like to update the cabin by …"
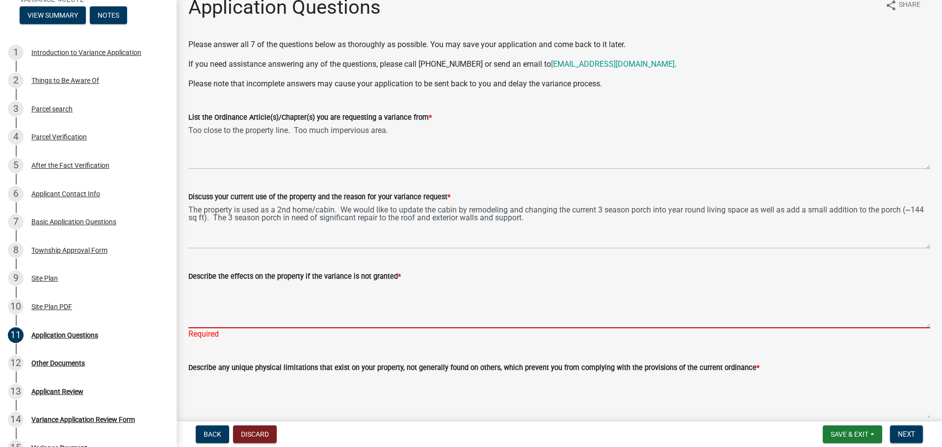
click at [397, 288] on textarea "Describe the effects on the property if the variance is not granted *" at bounding box center [559, 305] width 742 height 46
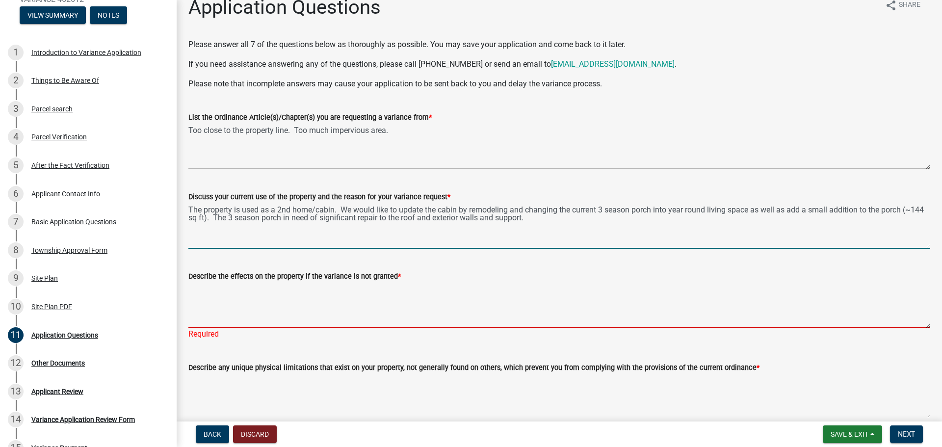
click at [591, 216] on textarea "The property is used as a 2nd home/cabin. We would like to update the cabin by …" at bounding box center [559, 226] width 742 height 46
click at [401, 286] on textarea "Describe the effects on the property if the variance is not granted *" at bounding box center [559, 305] width 742 height 46
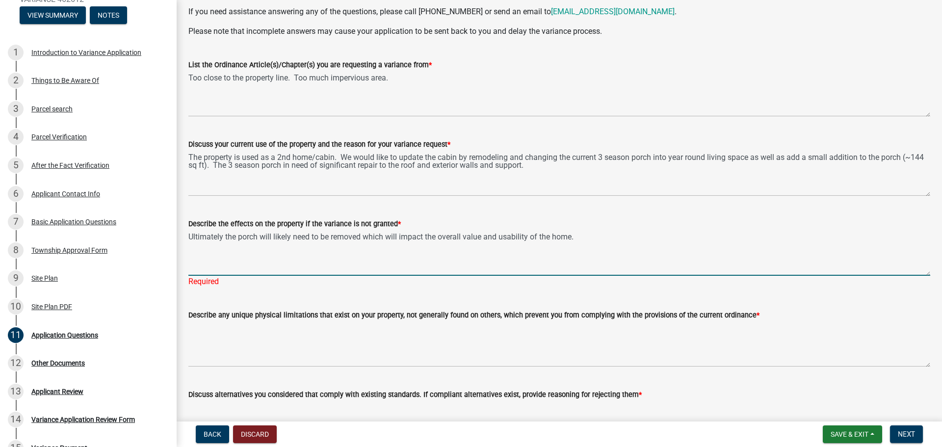
scroll to position [163, 0]
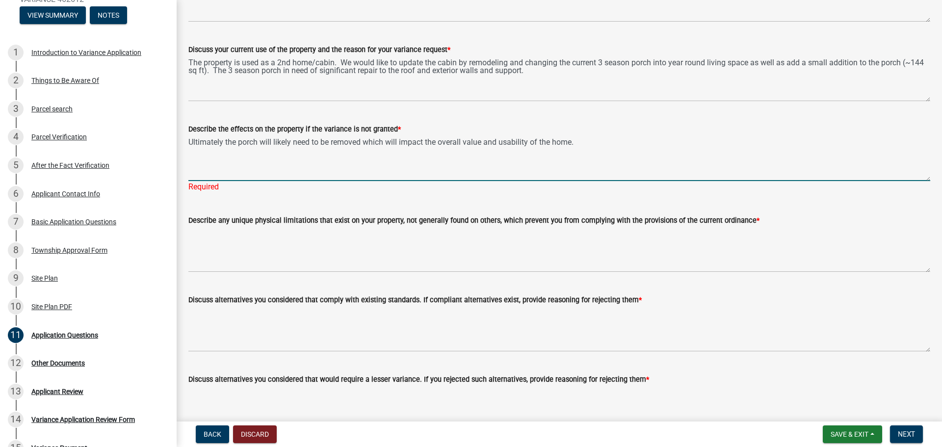
type textarea "Ultimately the porch will likely need to be removed which will impact the overa…"
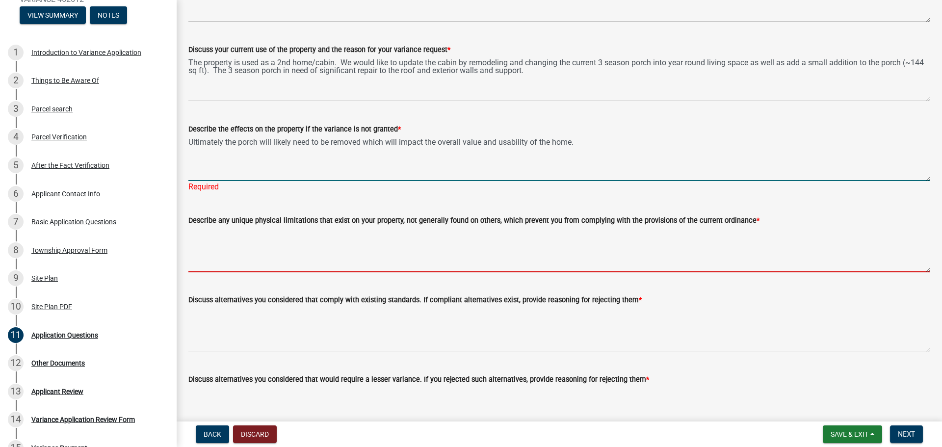
click at [276, 244] on textarea "Describe any unique physical limitations that exist on your property, not gener…" at bounding box center [559, 249] width 742 height 46
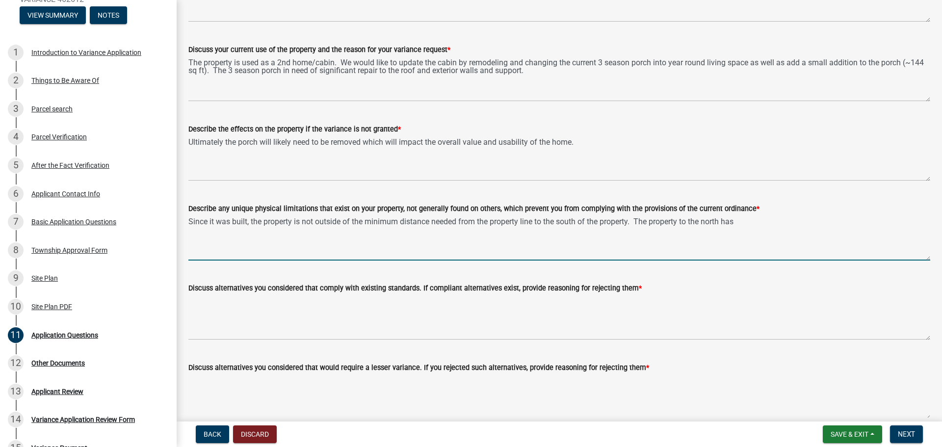
click at [755, 220] on textarea "Since it was built, the property is not outside of the minimum distance needed …" at bounding box center [559, 237] width 742 height 46
click at [257, 231] on textarea "Since it was built, the property is not outside of the minimum distance needed …" at bounding box center [559, 237] width 742 height 46
type textarea "Since it was built, the property is not outside of the minimum distance needed …"
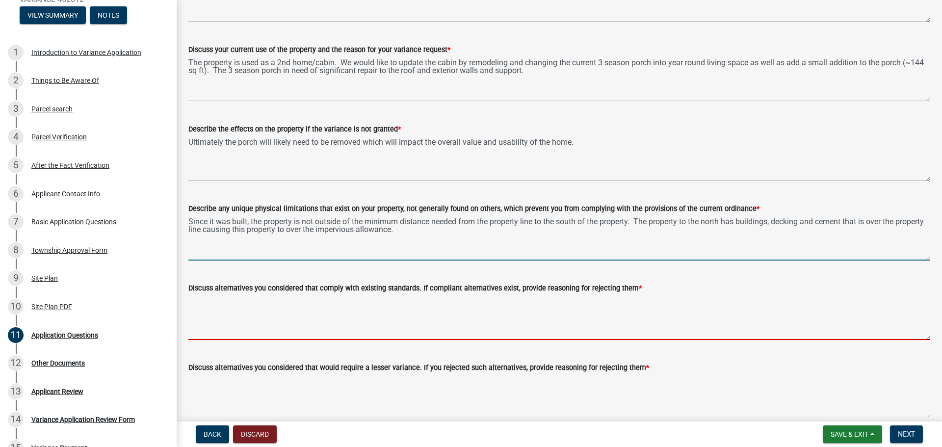
click at [306, 316] on textarea "Discuss alternatives you considered that comply with existing standards. If com…" at bounding box center [559, 317] width 742 height 46
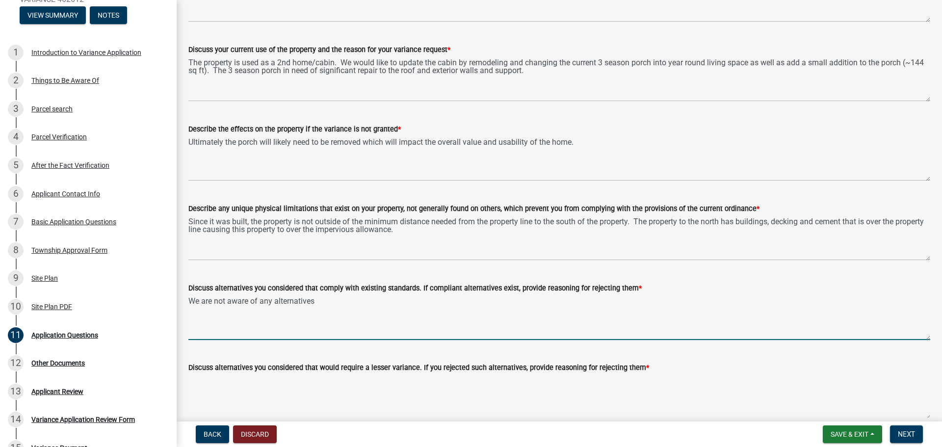
type textarea "We are not aware of any alternatives"
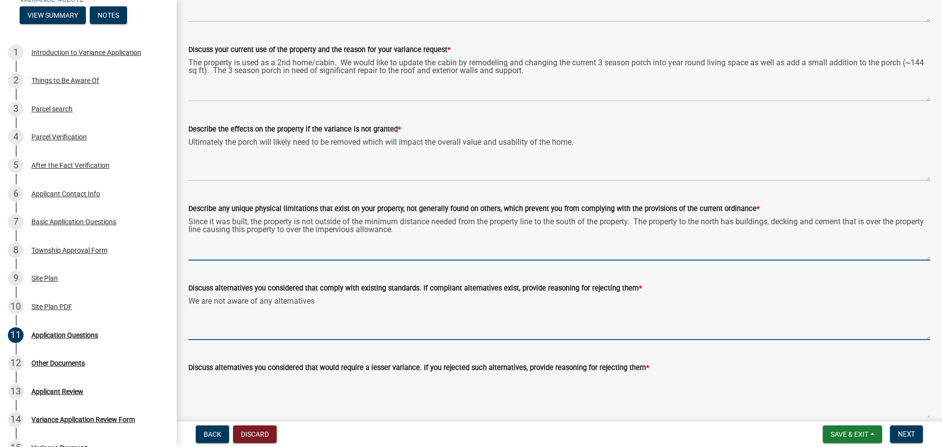
click at [743, 222] on textarea "Since it was built, the property is not outside of the minimum distance needed …" at bounding box center [559, 237] width 742 height 46
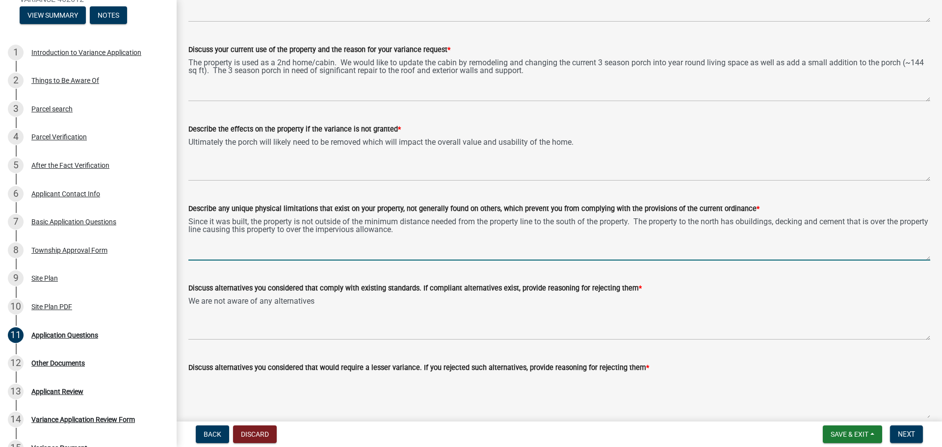
type textarea "Since it was built, the property is not outside of the minimum distance needed …"
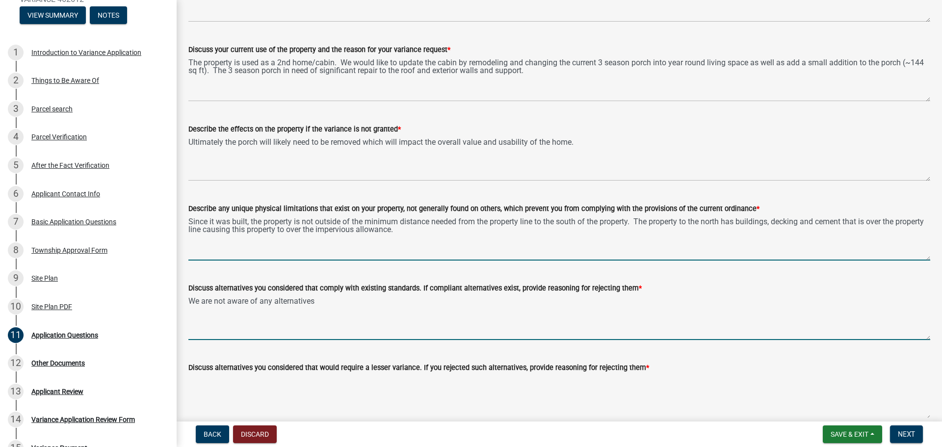
click at [342, 299] on textarea "We are not aware of any alternatives" at bounding box center [559, 317] width 742 height 46
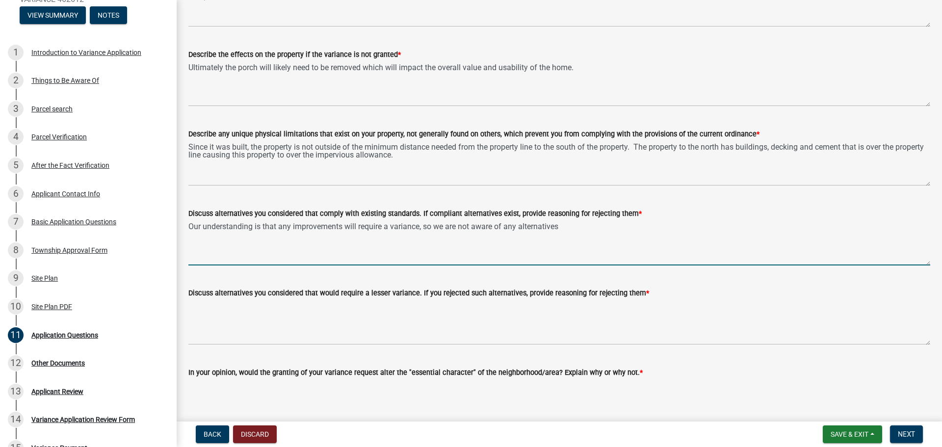
scroll to position [261, 0]
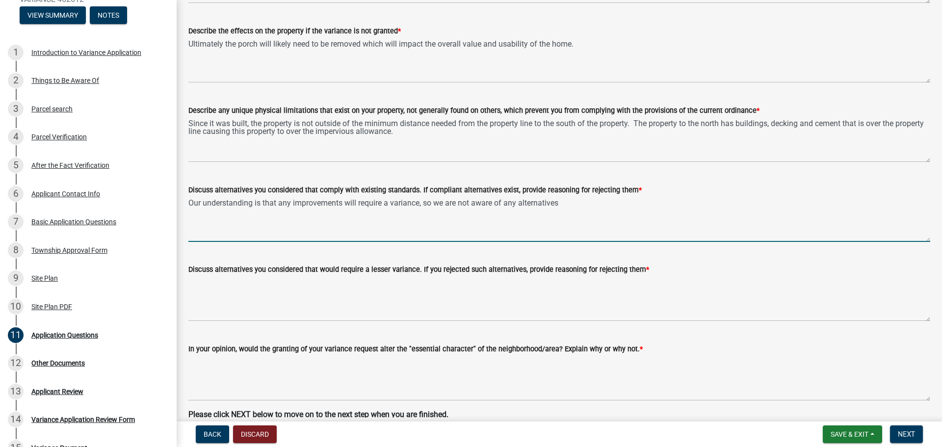
type textarea "Our understanding is that any improvements will require a variance, so we are n…"
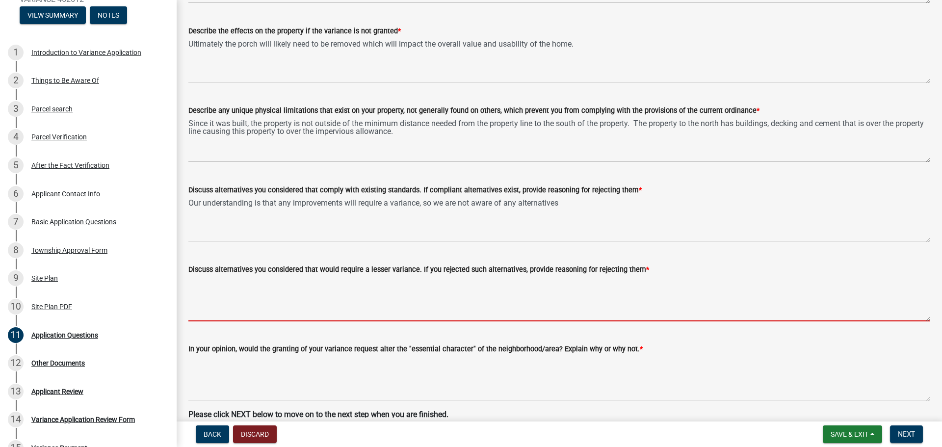
click at [260, 294] on textarea "Discuss alternatives you considered that would require a lesser variance. If yo…" at bounding box center [559, 298] width 742 height 46
click at [456, 306] on textarea "Discuss alternatives you considered that would require a lesser variance. If yo…" at bounding box center [559, 298] width 742 height 46
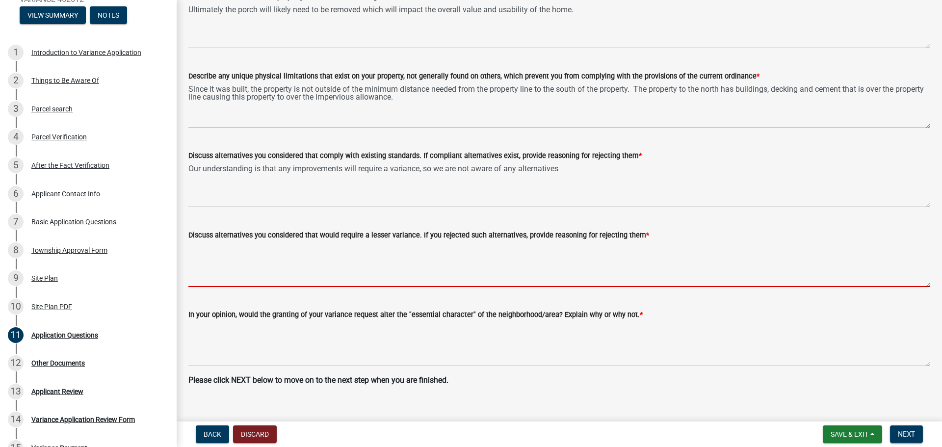
scroll to position [311, 0]
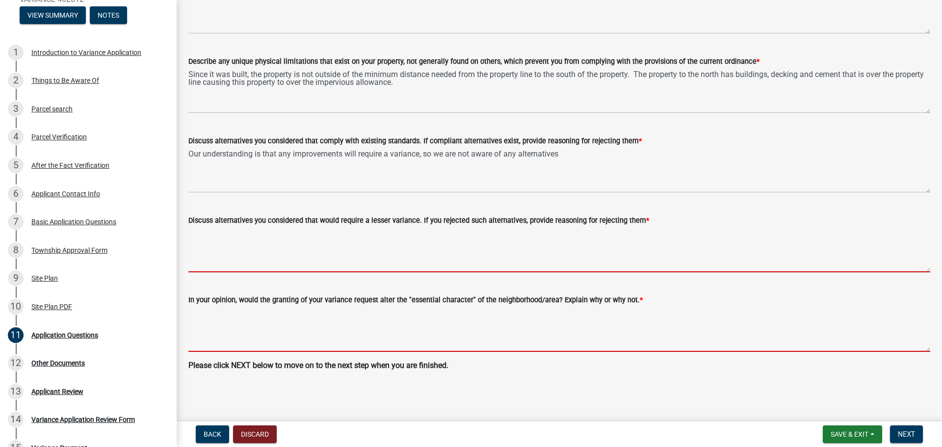
click at [360, 325] on textarea "In your opinion, would the granting of your variance request alter the "essenti…" at bounding box center [559, 329] width 742 height 46
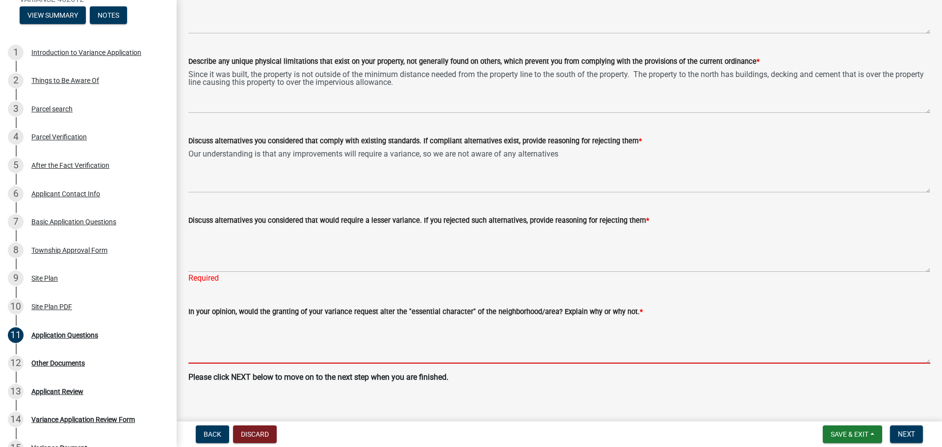
click at [307, 343] on textarea "In your opinion, would the granting of your variance request alter the "essenti…" at bounding box center [559, 340] width 742 height 46
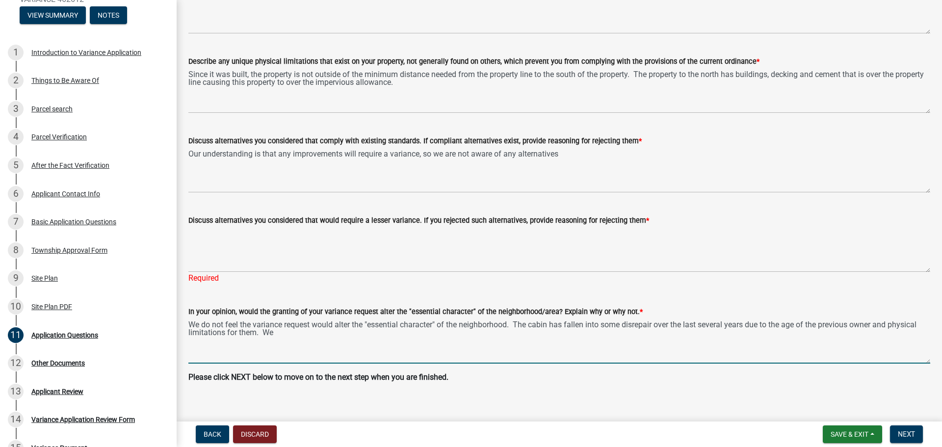
type textarea "We do not feel the variance request would alter the "essential character" of th…"
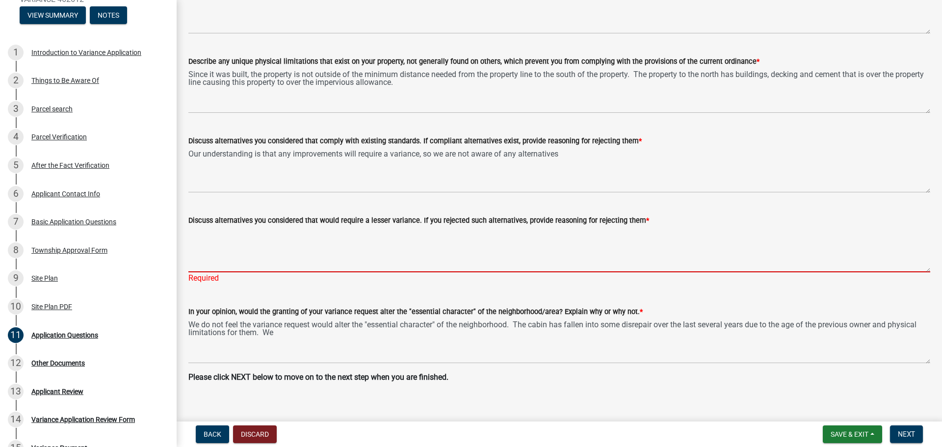
click at [232, 247] on textarea "Discuss alternatives you considered that would require a lesser variance. If yo…" at bounding box center [559, 249] width 742 height 46
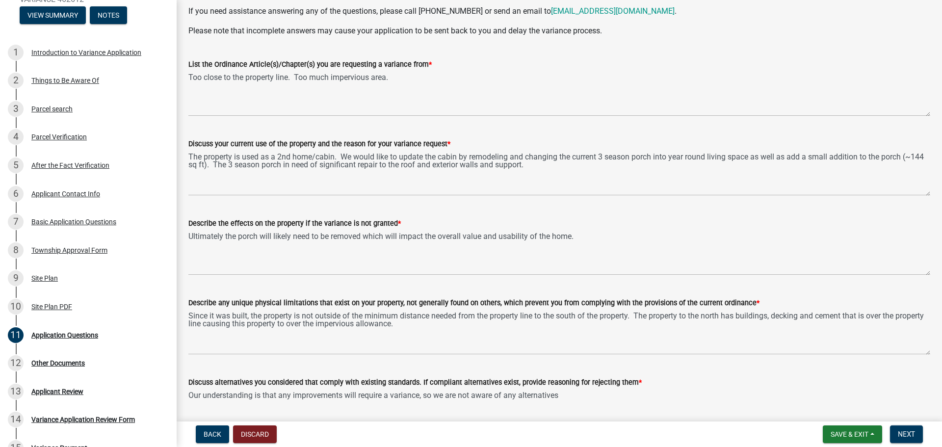
scroll to position [65, 0]
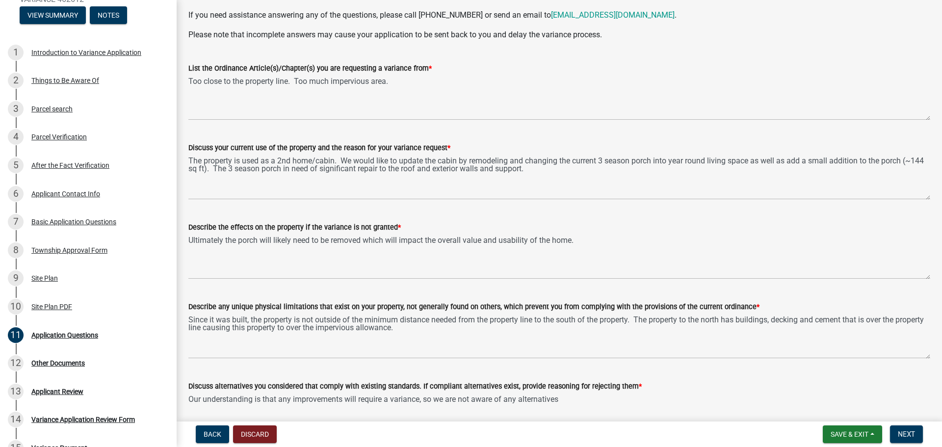
type textarea "An alternative is that we could replace the existing 3 season porch and not exp…"
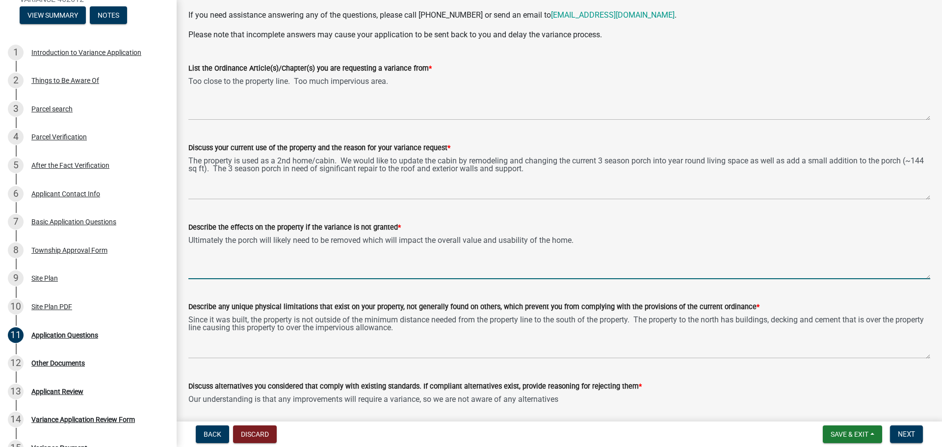
click at [583, 240] on textarea "Ultimately the porch will likely need to be removed which will impact the overa…" at bounding box center [559, 256] width 742 height 46
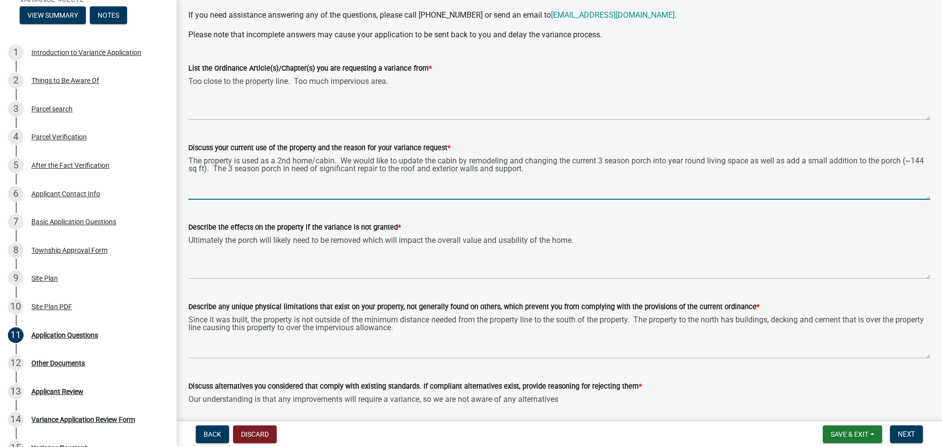
drag, startPoint x: 558, startPoint y: 171, endPoint x: 237, endPoint y: 169, distance: 321.3
click at [237, 169] on textarea "The property is used as a 2nd home/cabin. We would like to update the cabin by …" at bounding box center [559, 177] width 742 height 46
type textarea "The property is used as a 2nd home/cabin. We would like to update the cabin by …"
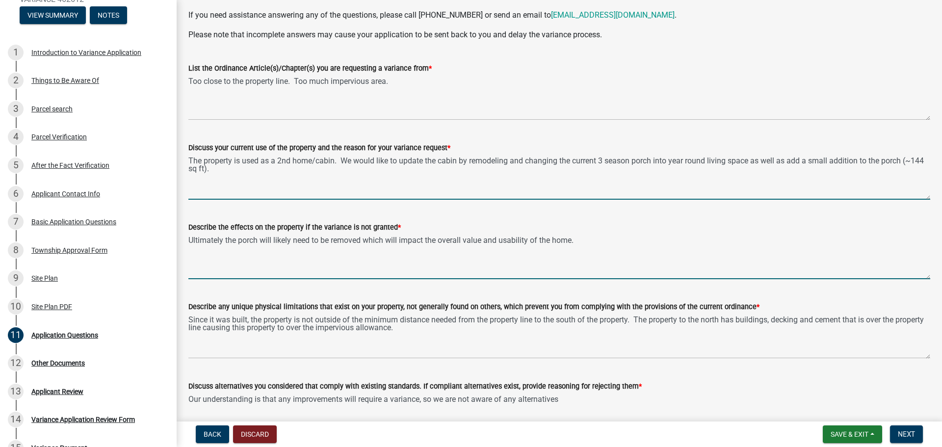
drag, startPoint x: 257, startPoint y: 241, endPoint x: 317, endPoint y: 255, distance: 62.0
click at [258, 241] on textarea "Ultimately the porch will likely need to be removed which will impact the overa…" at bounding box center [559, 256] width 742 height 46
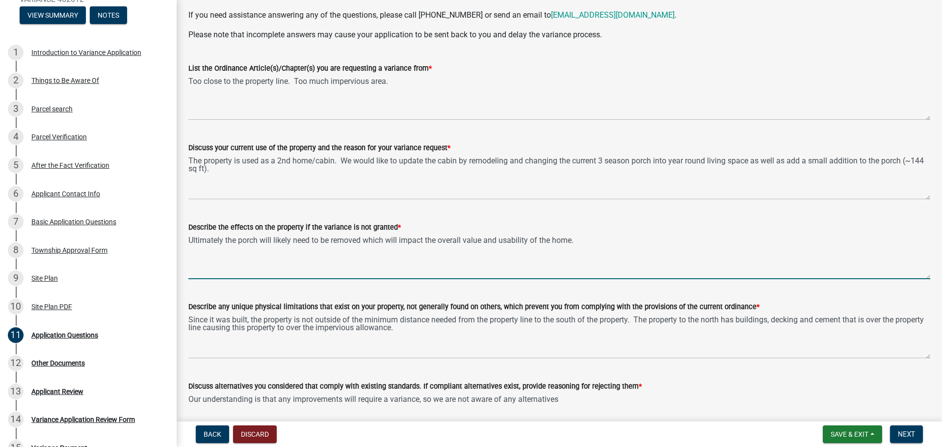
paste textarea "The 3 season porch in need of significant repair to the roof and exterior walls…"
type textarea "The 3 season porch in need of repair to the roof and exterior walls and support…"
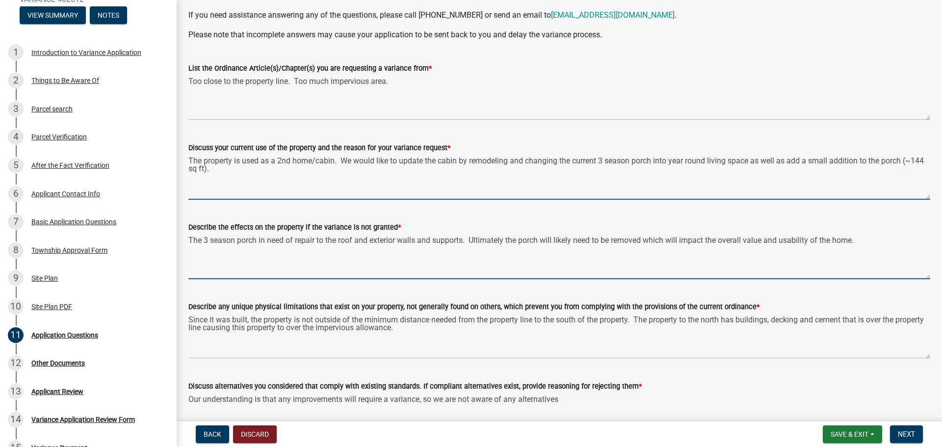
click at [416, 169] on textarea "The property is used as a 2nd home/cabin. We would like to update the cabin by …" at bounding box center [559, 177] width 742 height 46
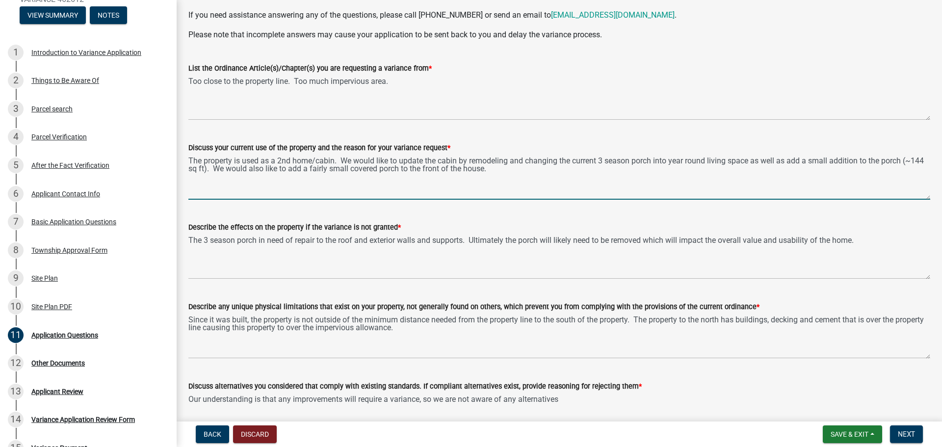
click at [447, 162] on textarea "The property is used as a 2nd home/cabin. We would like to update the cabin by …" at bounding box center [559, 177] width 742 height 46
drag, startPoint x: 447, startPoint y: 162, endPoint x: 705, endPoint y: 222, distance: 265.0
click at [448, 162] on textarea "The property is used as a 2nd home/cabin. We would like to update the cabin by …" at bounding box center [559, 177] width 742 height 46
click at [332, 157] on textarea "The property is used as a 2nd home/cabin. We would like to update the house by …" at bounding box center [559, 177] width 742 height 46
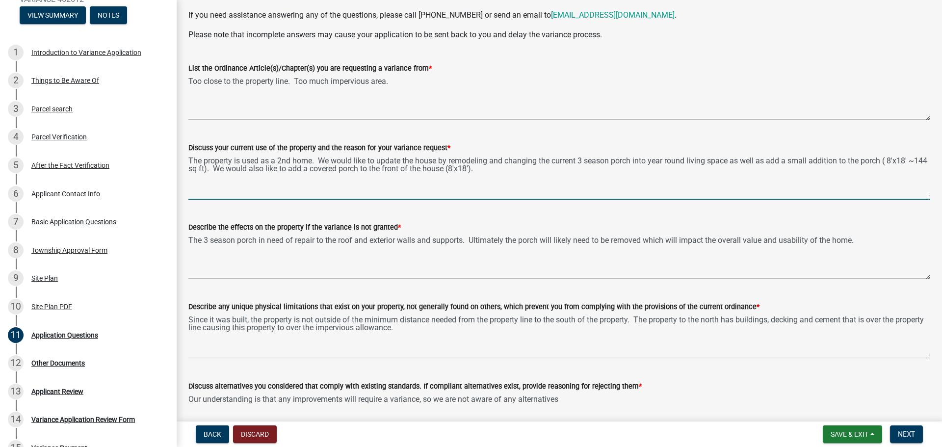
type textarea "The property is used as a 2nd home. We would like to update the house by remode…"
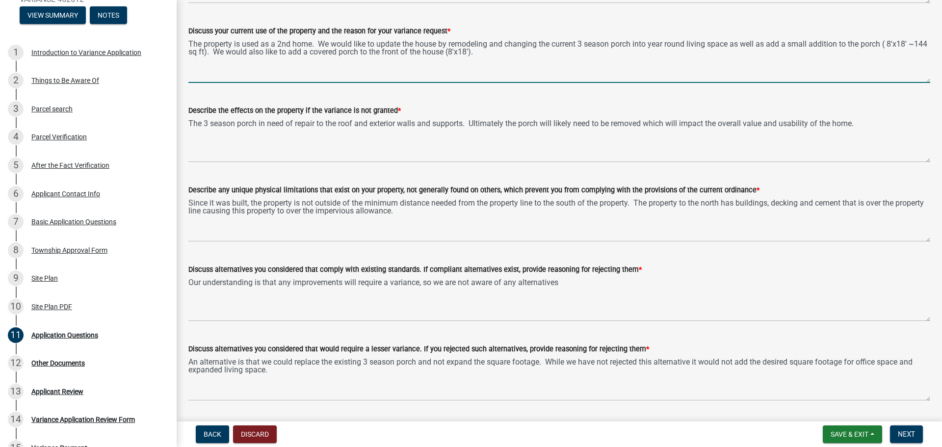
scroll to position [212, 0]
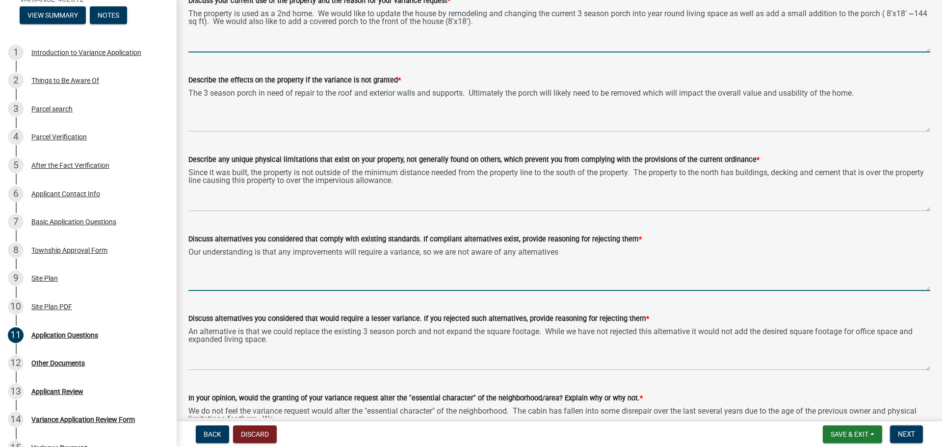
click at [344, 252] on textarea "Our understanding is that any improvements will require a variance, so we are n…" at bounding box center [559, 268] width 742 height 46
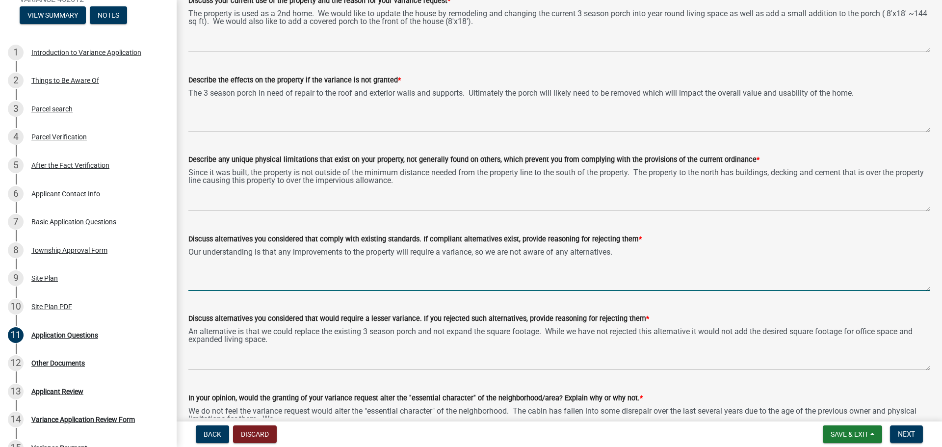
type textarea "Our understanding is that any improvements to the property will require a varia…"
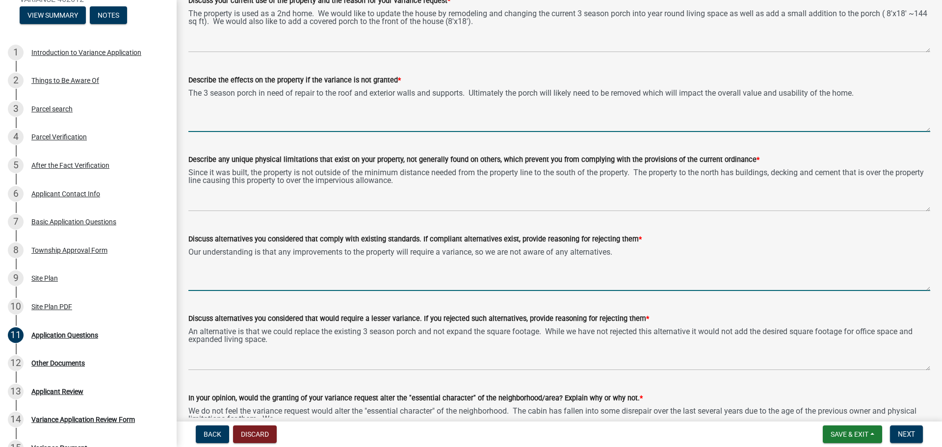
click at [863, 93] on textarea "The 3 season porch in need of repair to the roof and exterior walls and support…" at bounding box center [559, 109] width 742 height 46
click at [620, 255] on textarea "Our understanding is that any improvements to the property will require a varia…" at bounding box center [559, 268] width 742 height 46
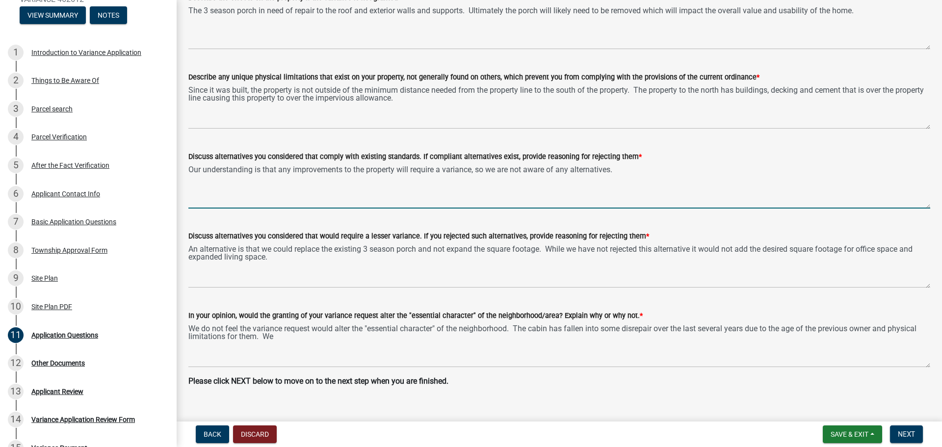
scroll to position [311, 0]
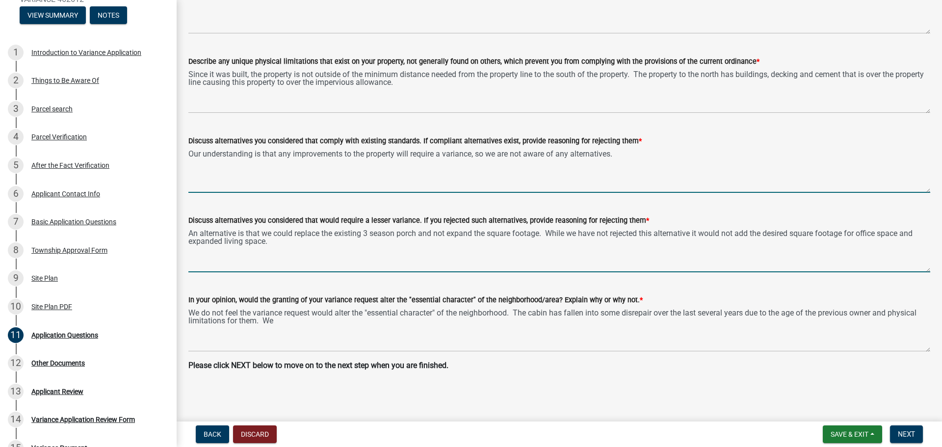
click at [352, 238] on textarea "An alternative is that we could replace the existing 3 season porch and not exp…" at bounding box center [559, 249] width 742 height 46
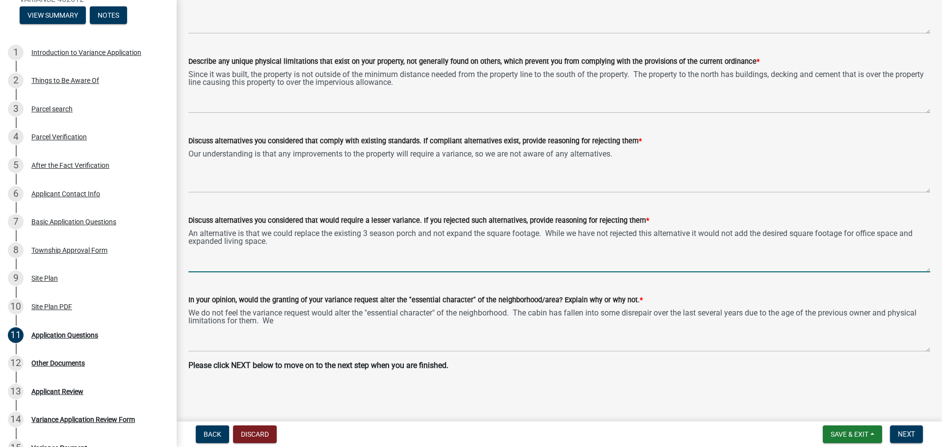
click at [353, 244] on textarea "An alternative is that we could replace the existing 3 season porch and not exp…" at bounding box center [559, 249] width 742 height 46
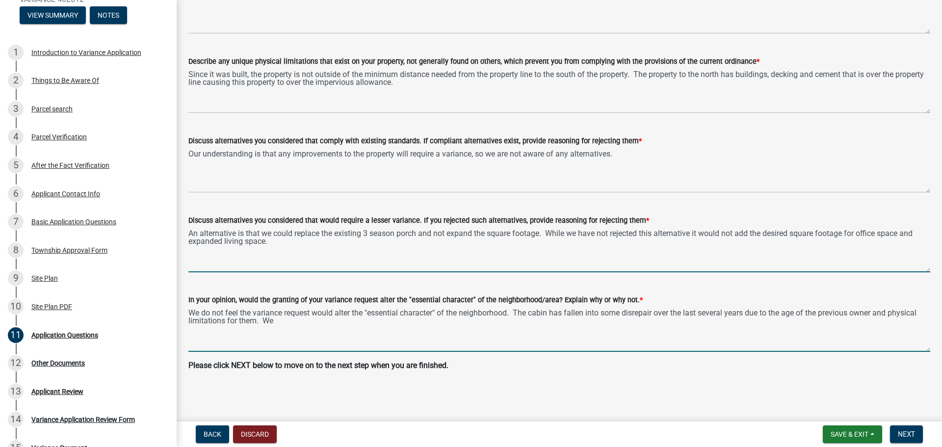
click at [803, 316] on textarea "We do not feel the variance request would alter the "essential character" of th…" at bounding box center [559, 329] width 742 height 46
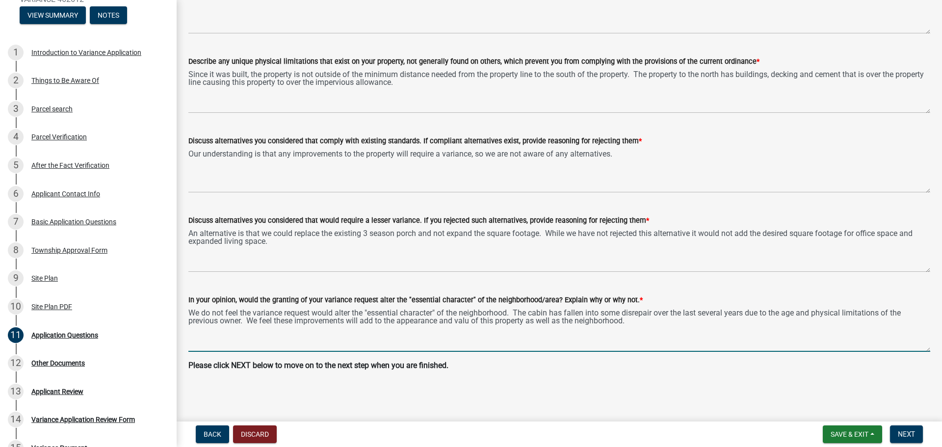
type textarea "We do not feel the variance request would alter the "essential character" of th…"
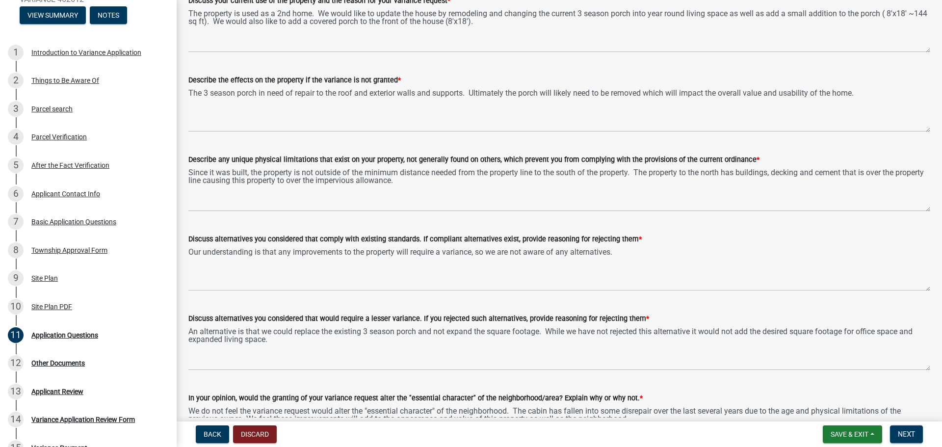
scroll to position [163, 0]
